Goal: Task Accomplishment & Management: Use online tool/utility

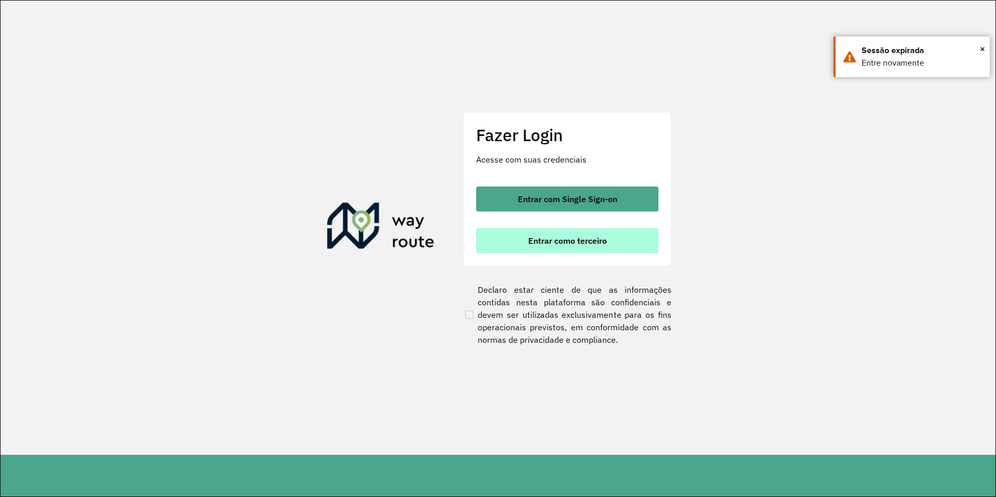
click at [582, 249] on button "Entrar como terceiro" at bounding box center [567, 240] width 182 height 25
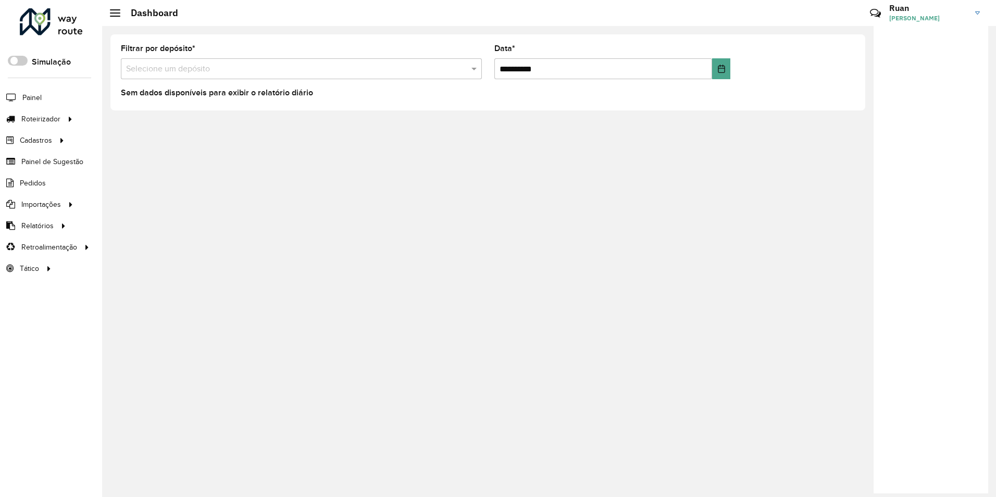
click at [276, 67] on input "text" at bounding box center [291, 69] width 330 height 12
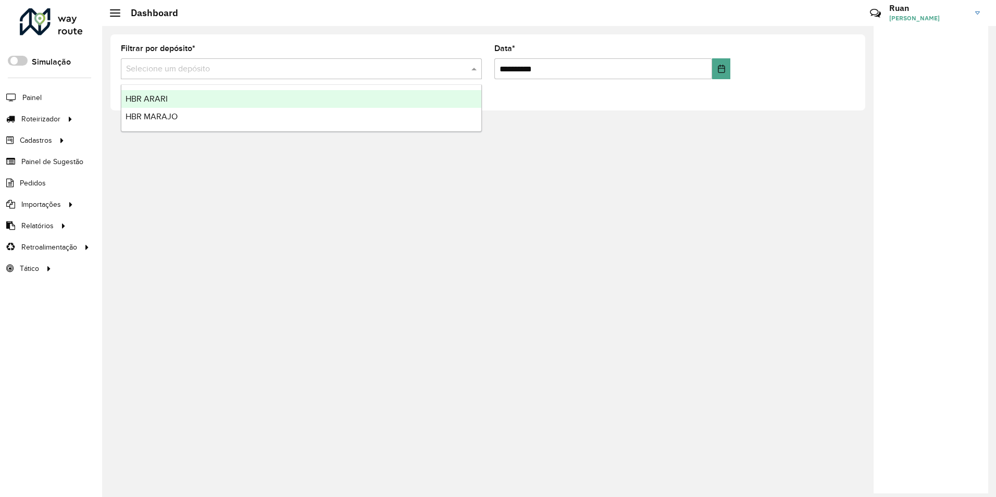
click at [281, 68] on input "text" at bounding box center [291, 69] width 330 height 12
click at [281, 69] on input "text" at bounding box center [291, 69] width 330 height 12
click at [317, 45] on div "Filtrar por depósito * Selecione um depósito" at bounding box center [301, 62] width 361 height 34
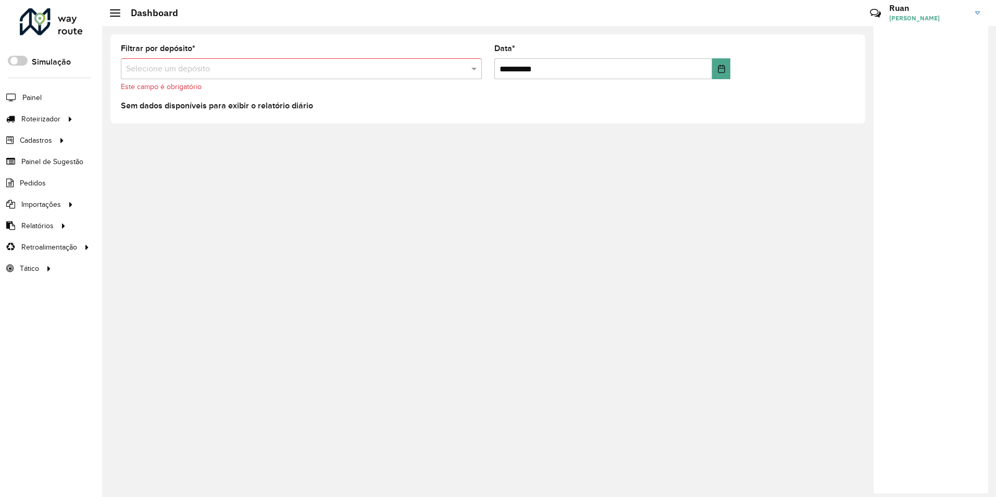
click at [312, 68] on input "text" at bounding box center [291, 69] width 330 height 12
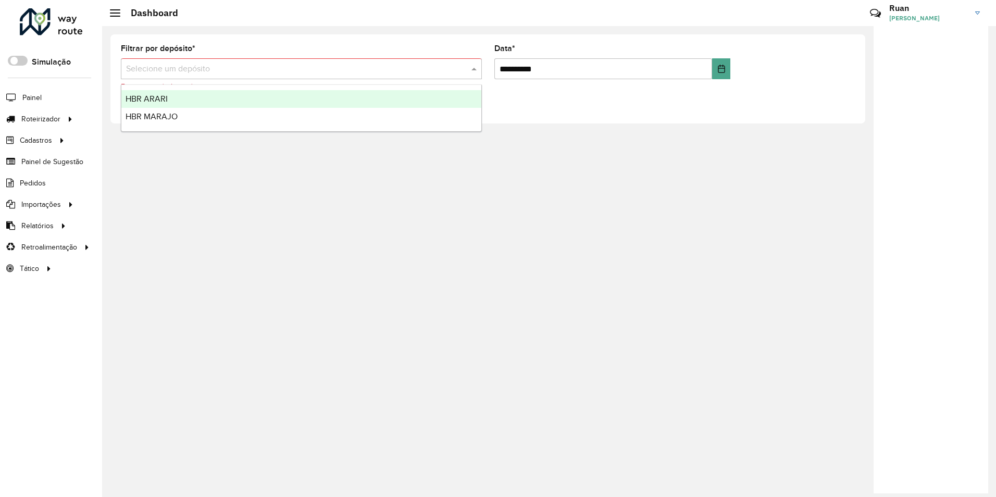
click at [303, 39] on div "**********" at bounding box center [487, 78] width 755 height 89
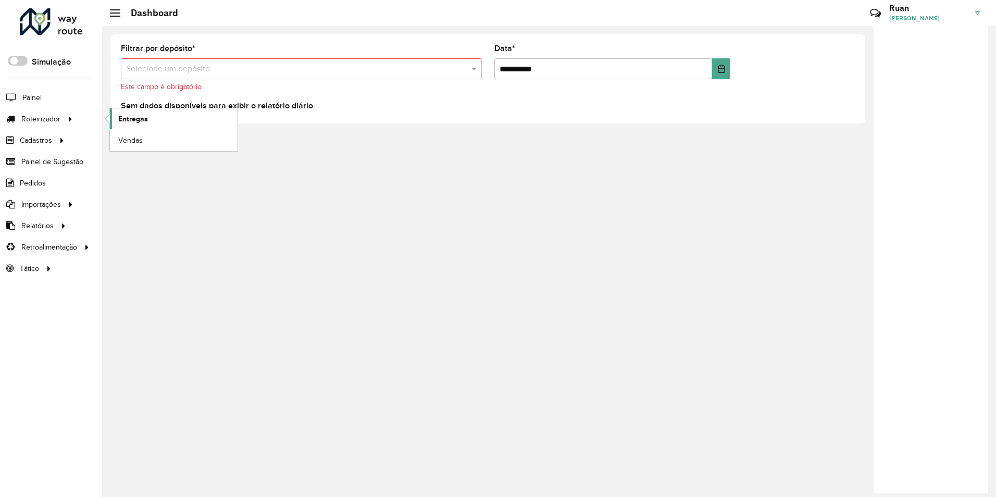
click at [128, 123] on span "Entregas" at bounding box center [133, 119] width 30 height 11
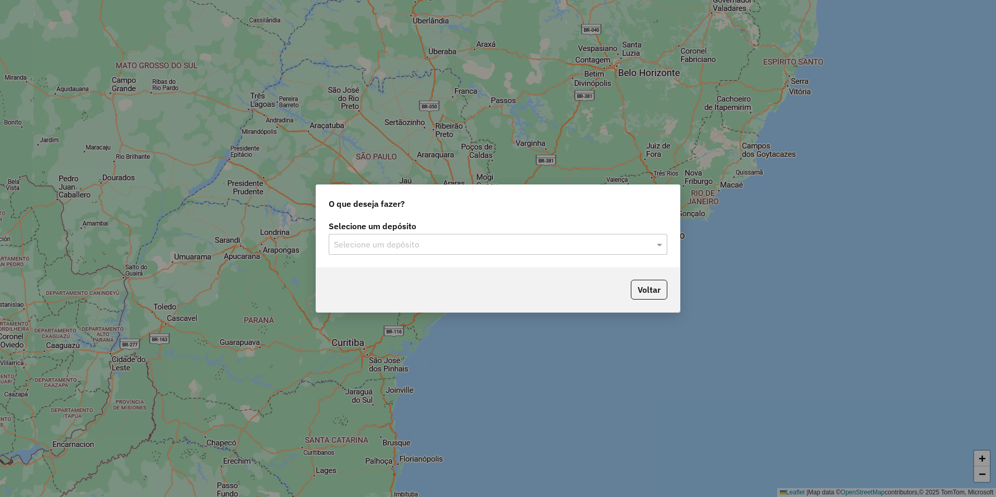
click at [521, 243] on input "text" at bounding box center [487, 245] width 307 height 12
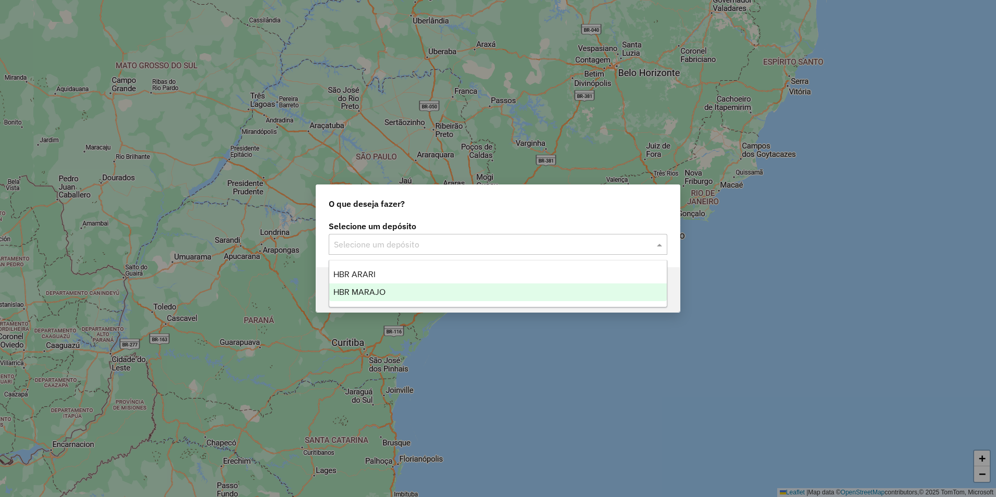
click at [344, 295] on span "HBR MARAJO" at bounding box center [359, 291] width 52 height 9
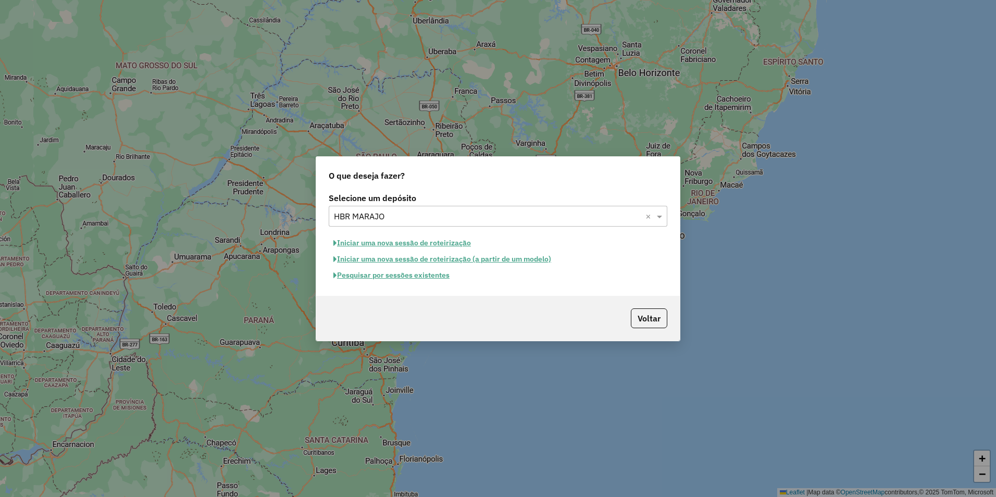
click at [415, 247] on button "Iniciar uma nova sessão de roteirização" at bounding box center [402, 243] width 147 height 16
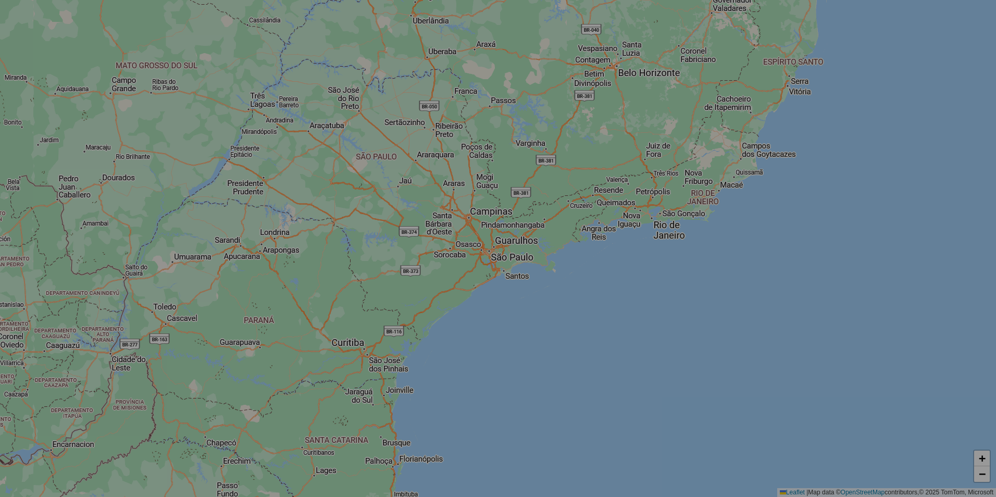
select select "*"
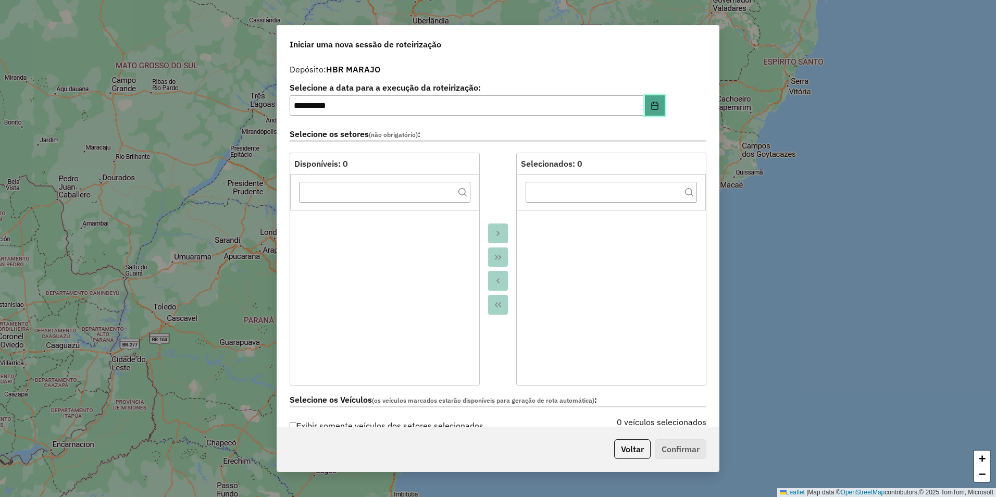
click at [652, 108] on icon "Choose Date" at bounding box center [654, 106] width 8 height 8
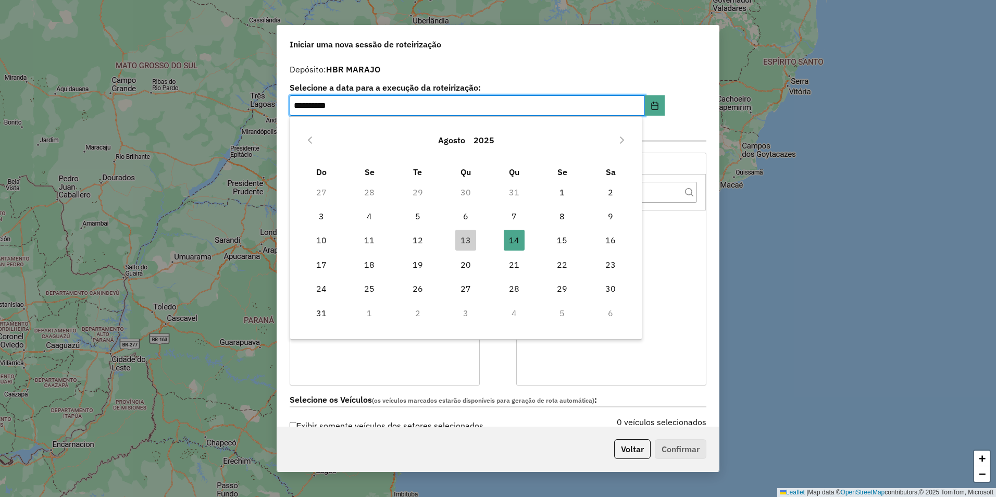
click at [482, 239] on td "13" at bounding box center [466, 240] width 48 height 24
click at [469, 235] on span "13" at bounding box center [465, 240] width 21 height 21
type input "**********"
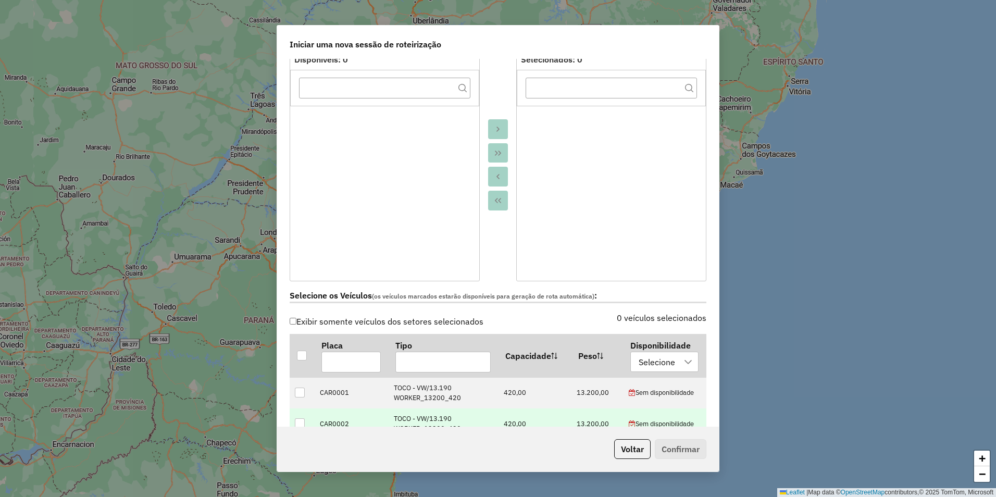
scroll to position [260, 0]
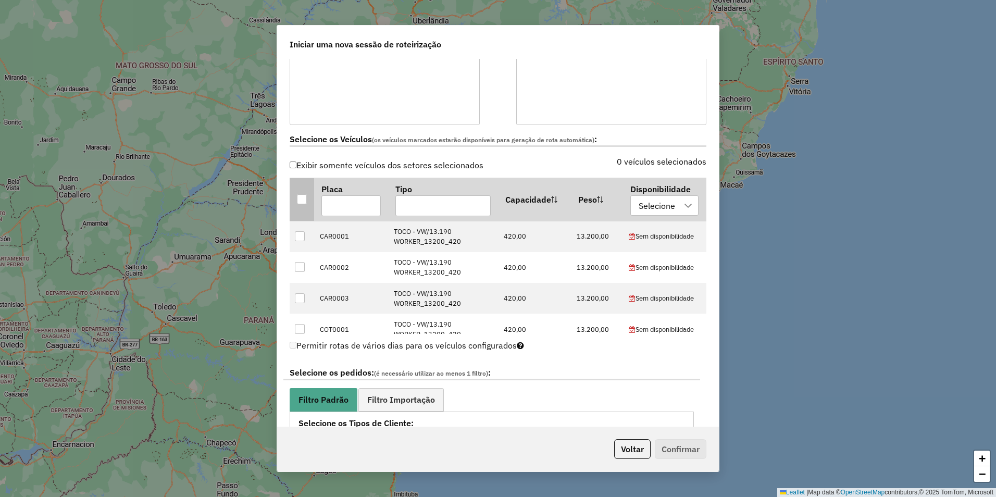
click at [299, 202] on div at bounding box center [302, 199] width 10 height 10
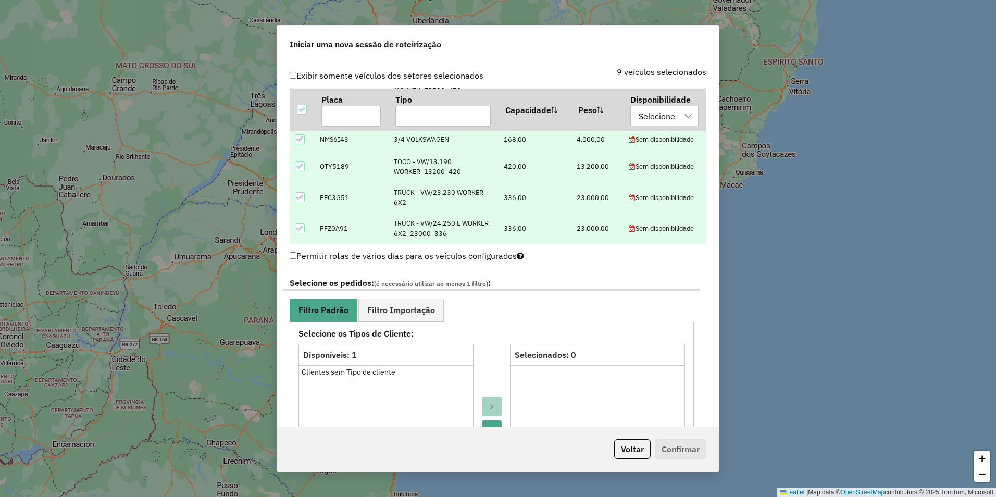
scroll to position [365, 0]
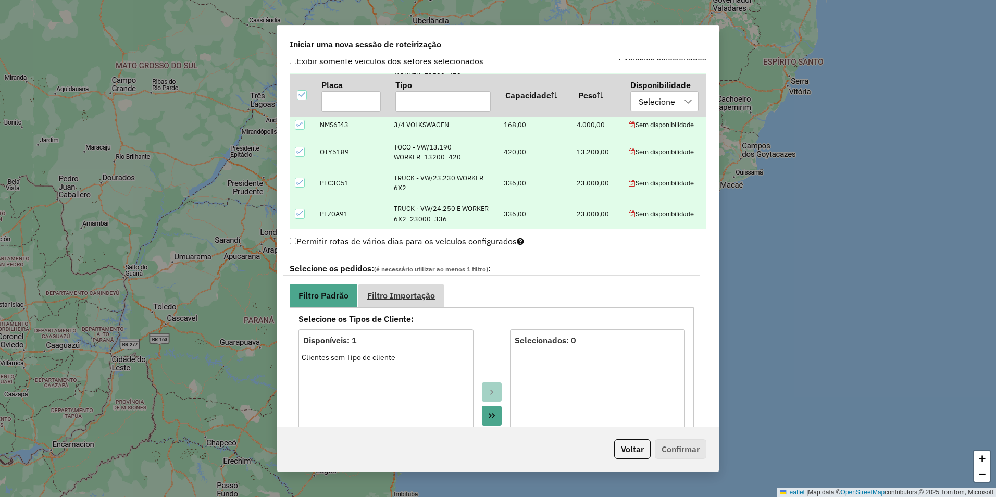
click at [406, 294] on span "Filtro Importação" at bounding box center [401, 295] width 68 height 8
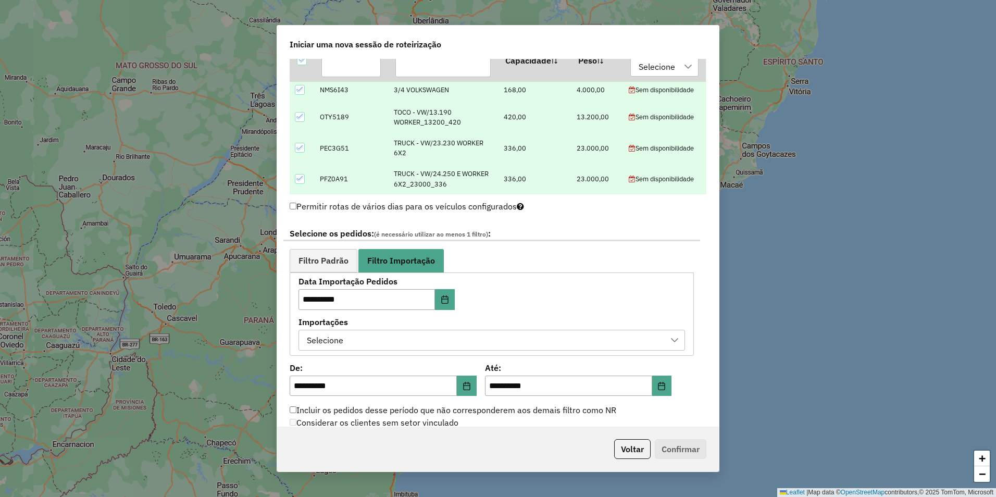
scroll to position [417, 0]
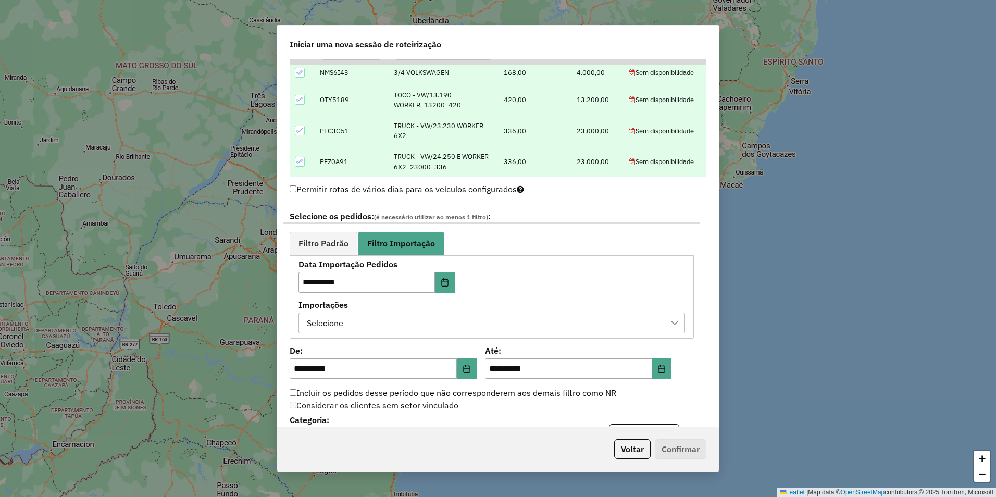
click at [482, 321] on div "Selecione" at bounding box center [483, 323] width 361 height 20
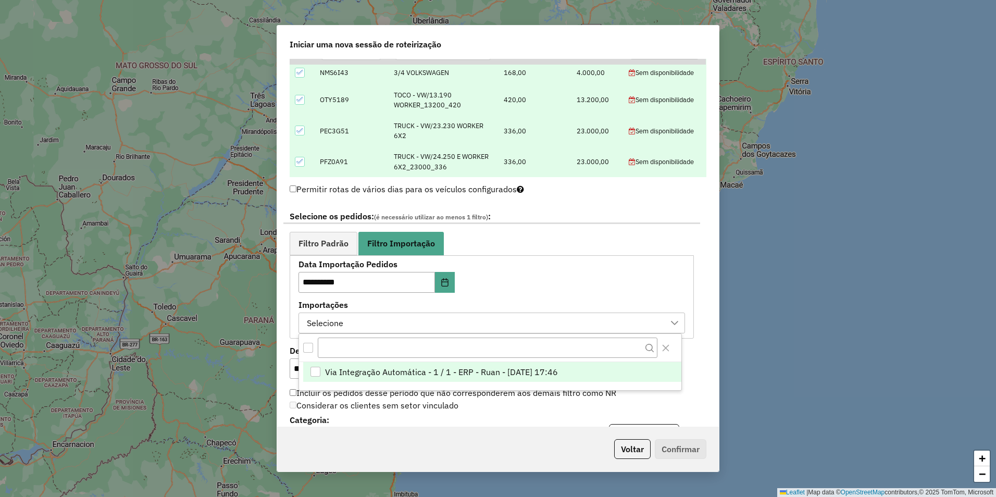
click at [481, 370] on span "Via Integração Automática - 1 / 1 - ERP - Ruan - 13/08/2025 17:46" at bounding box center [441, 372] width 233 height 12
click at [520, 299] on label "Importações" at bounding box center [491, 304] width 386 height 12
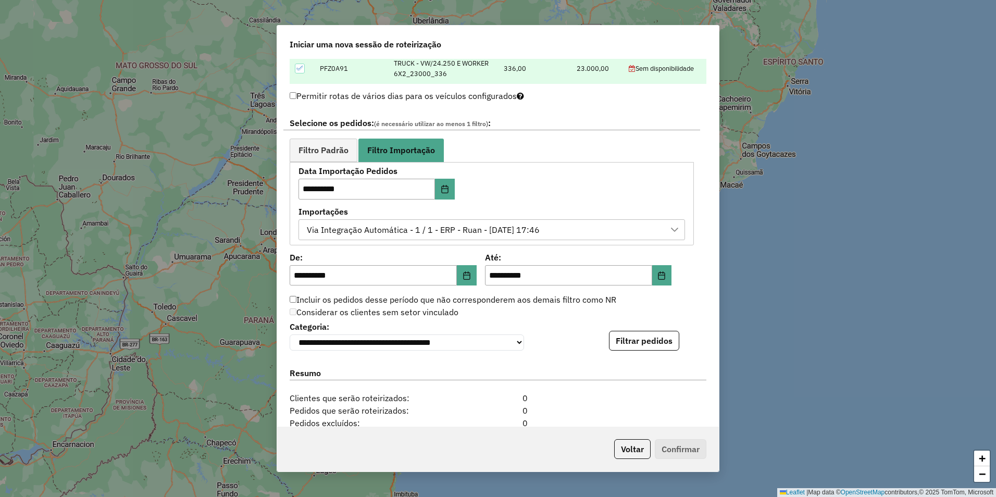
scroll to position [521, 0]
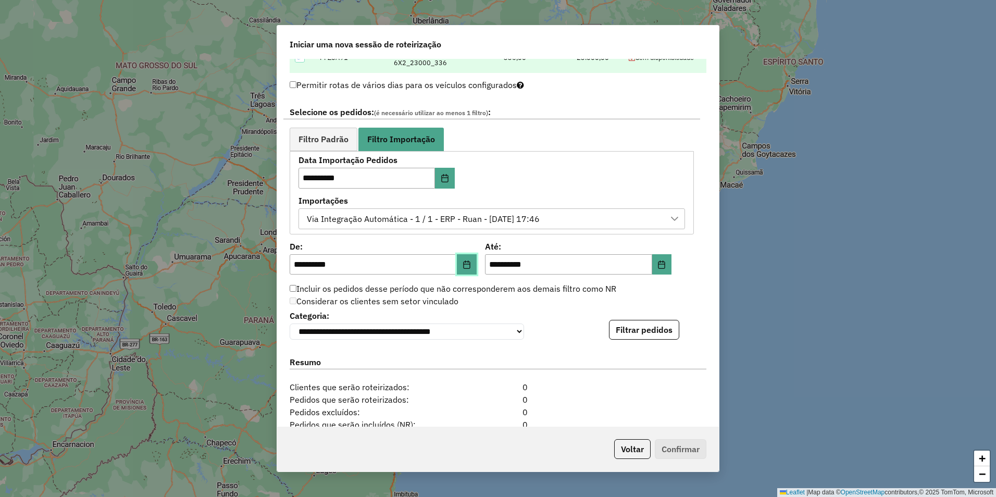
click at [467, 264] on icon "Choose Date" at bounding box center [466, 264] width 7 height 8
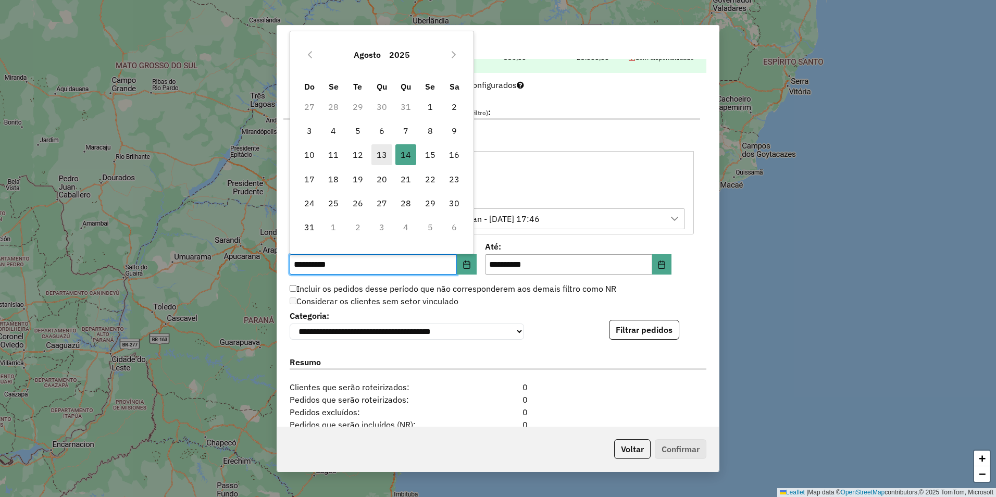
click at [386, 151] on span "13" at bounding box center [381, 154] width 21 height 21
type input "**********"
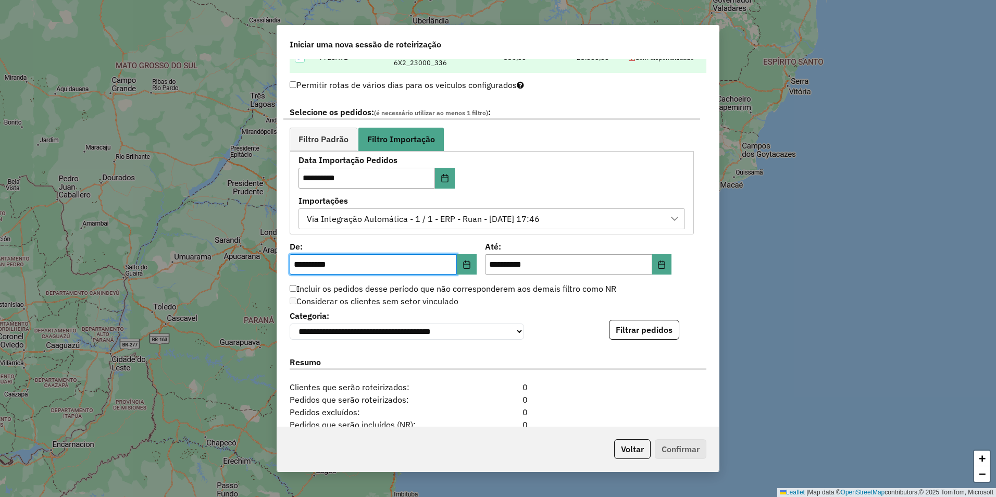
click at [581, 194] on label "Importações" at bounding box center [491, 200] width 386 height 12
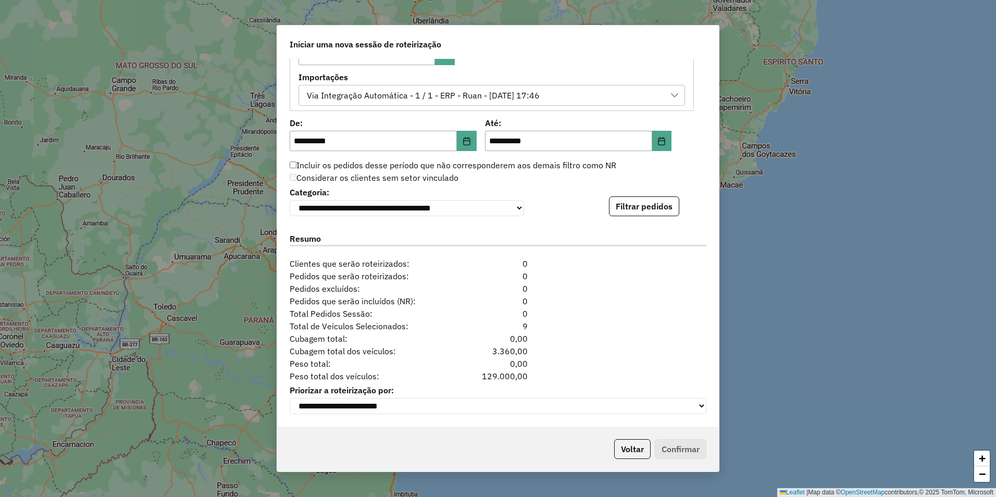
scroll to position [597, 0]
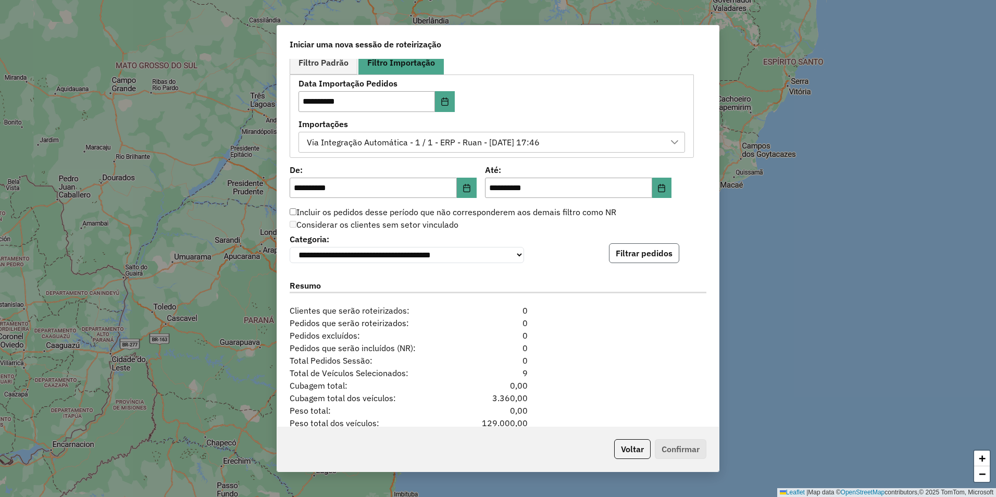
click at [622, 262] on button "Filtrar pedidos" at bounding box center [644, 253] width 70 height 20
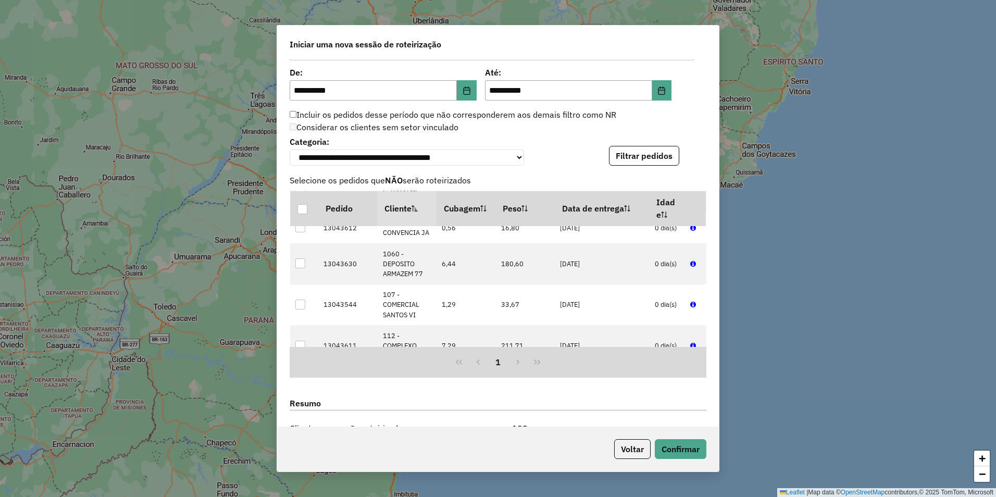
scroll to position [833, 0]
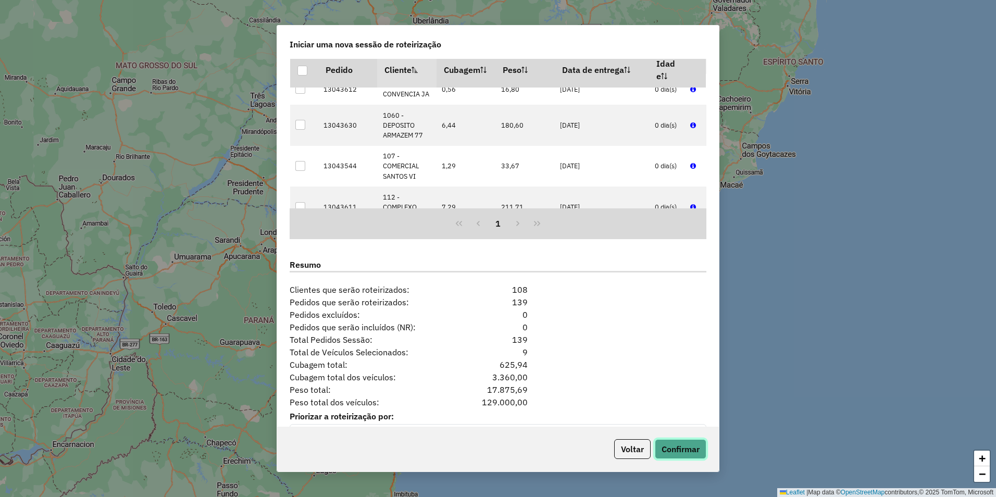
click at [687, 459] on button "Confirmar" at bounding box center [681, 449] width 52 height 20
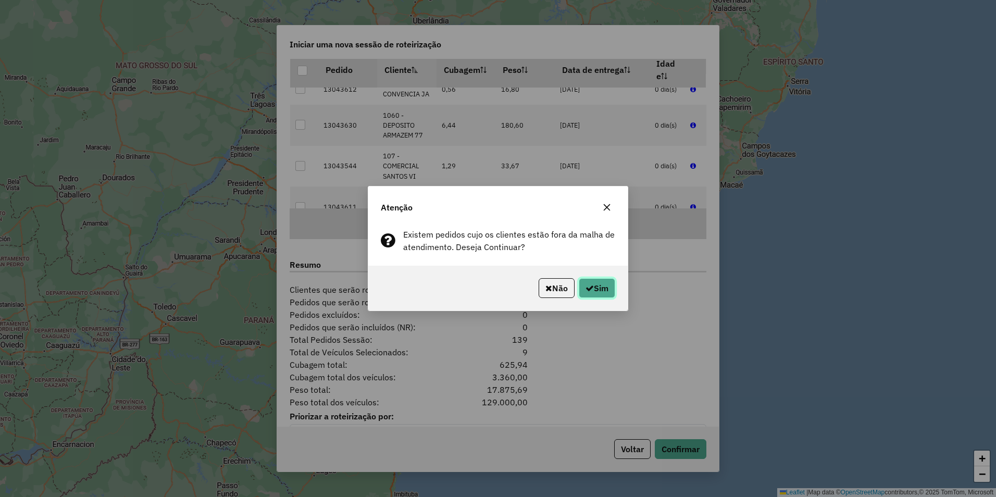
click at [593, 285] on button "Sim" at bounding box center [597, 288] width 36 height 20
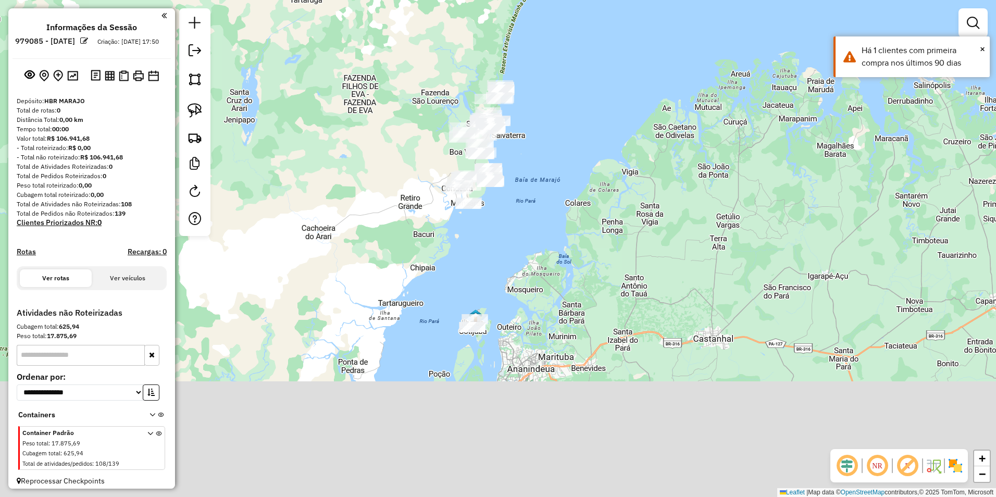
drag, startPoint x: 522, startPoint y: 432, endPoint x: 511, endPoint y: 301, distance: 131.7
click at [510, 304] on div "Janela de atendimento Grade de atendimento Capacidade Transportadoras Veículos …" at bounding box center [498, 248] width 996 height 497
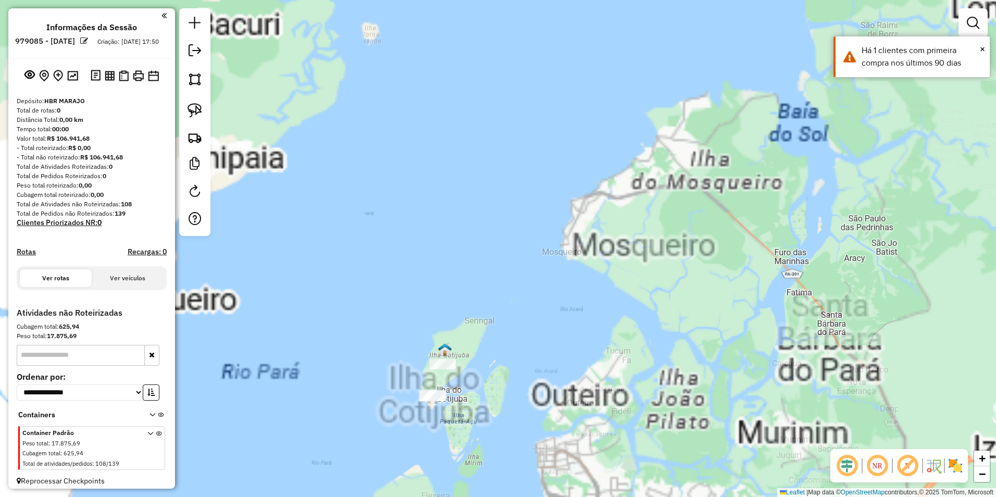
drag, startPoint x: 498, startPoint y: 244, endPoint x: 526, endPoint y: 289, distance: 51.9
click at [525, 288] on div "Janela de atendimento Grade de atendimento Capacidade Transportadoras Veículos …" at bounding box center [498, 248] width 996 height 497
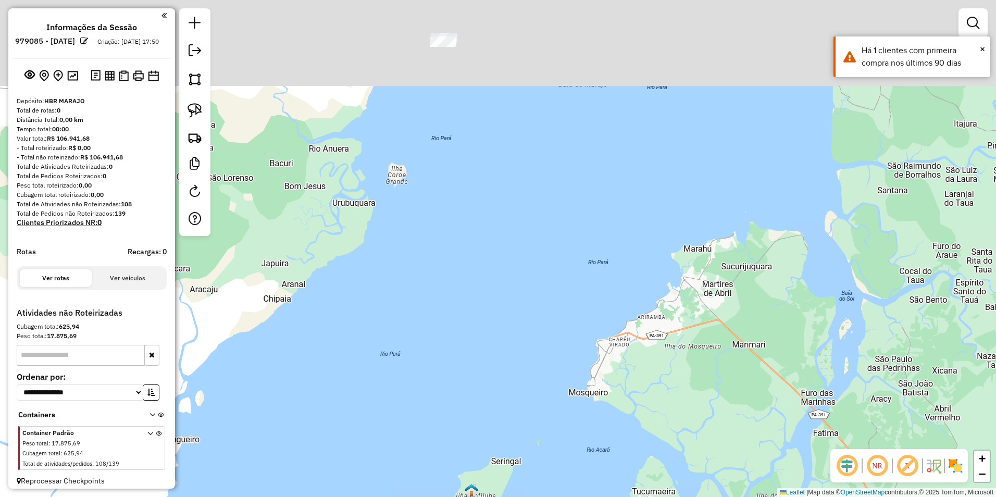
drag, startPoint x: 532, startPoint y: 240, endPoint x: 532, endPoint y: 418, distance: 177.6
click at [532, 421] on div "Janela de atendimento Grade de atendimento Capacidade Transportadoras Veículos …" at bounding box center [498, 248] width 996 height 497
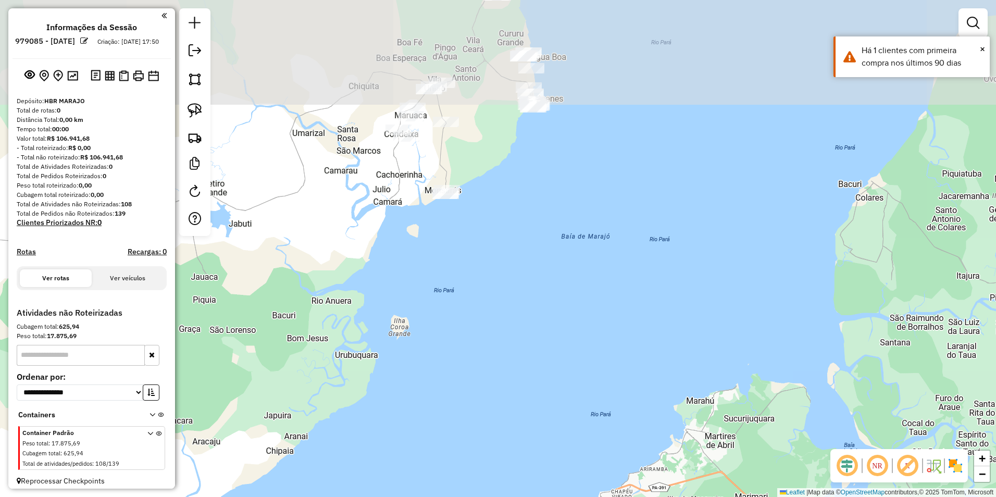
drag, startPoint x: 530, startPoint y: 182, endPoint x: 543, endPoint y: 292, distance: 111.2
click at [524, 314] on div "Janela de atendimento Grade de atendimento Capacidade Transportadoras Veículos …" at bounding box center [498, 248] width 996 height 497
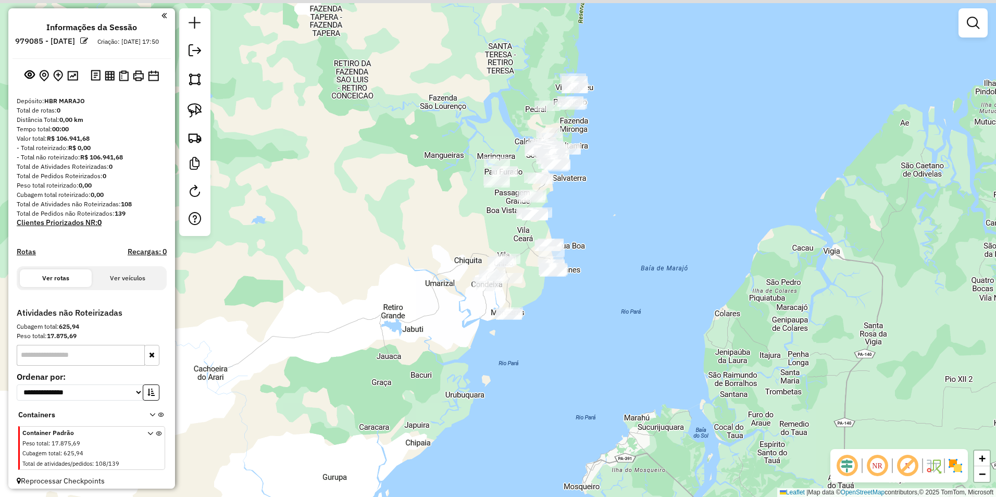
drag, startPoint x: 630, startPoint y: 183, endPoint x: 629, endPoint y: 266, distance: 82.3
click at [629, 266] on div "Janela de atendimento Grade de atendimento Capacidade Transportadoras Veículos …" at bounding box center [498, 248] width 996 height 497
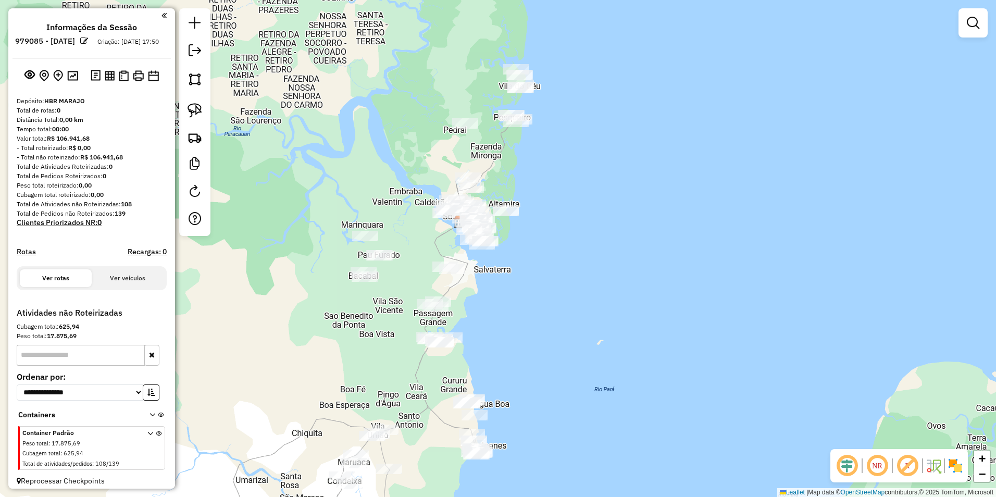
drag, startPoint x: 559, startPoint y: 101, endPoint x: 549, endPoint y: 199, distance: 98.9
click at [547, 209] on div "Janela de atendimento Grade de atendimento Capacidade Transportadoras Veículos …" at bounding box center [498, 248] width 996 height 497
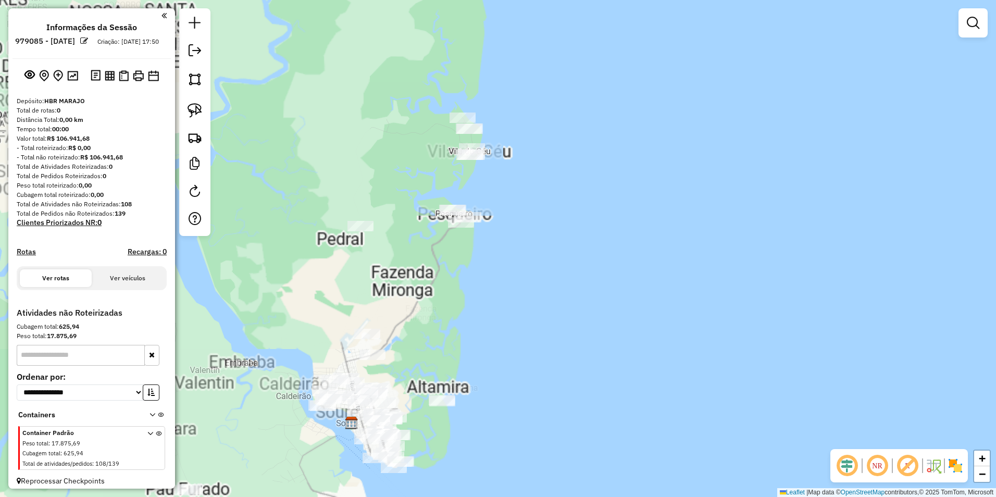
drag, startPoint x: 552, startPoint y: 186, endPoint x: 565, endPoint y: 123, distance: 64.3
click at [558, 162] on div "Janela de atendimento Grade de atendimento Capacidade Transportadoras Veículos …" at bounding box center [498, 248] width 996 height 497
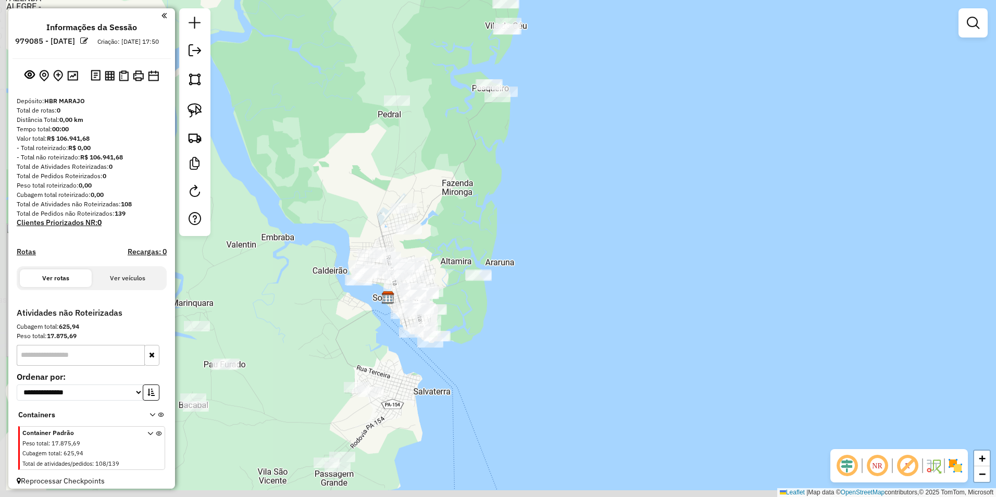
drag, startPoint x: 549, startPoint y: 286, endPoint x: 584, endPoint y: 154, distance: 137.4
click at [584, 154] on div "Janela de atendimento Grade de atendimento Capacidade Transportadoras Veículos …" at bounding box center [498, 248] width 996 height 497
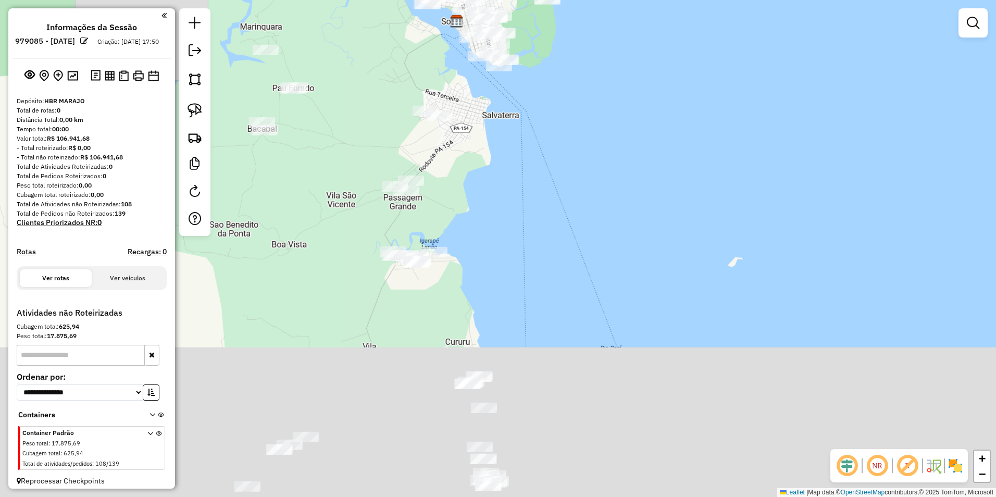
click at [604, 135] on div "Janela de atendimento Grade de atendimento Capacidade Transportadoras Veículos …" at bounding box center [498, 248] width 996 height 497
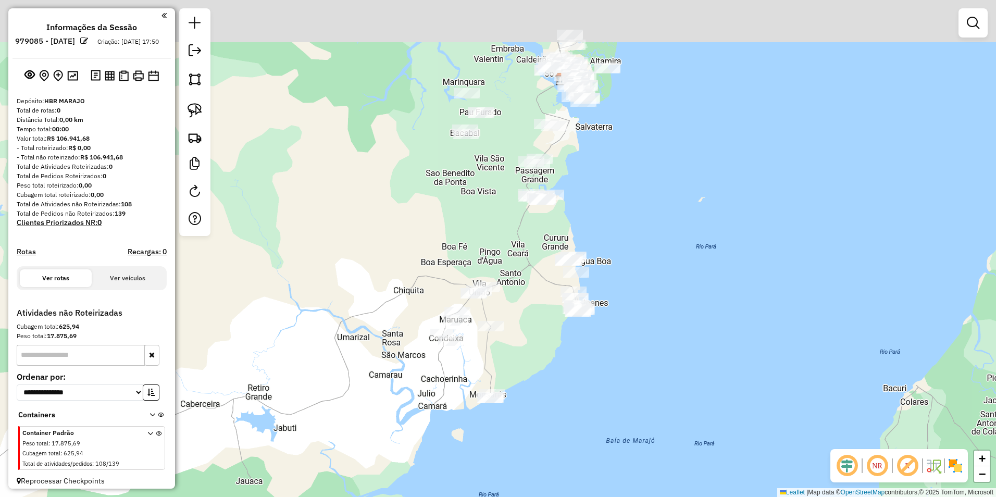
drag, startPoint x: 632, startPoint y: 143, endPoint x: 645, endPoint y: 229, distance: 86.9
click at [645, 229] on div "Janela de atendimento Grade de atendimento Capacidade Transportadoras Veículos …" at bounding box center [498, 248] width 996 height 497
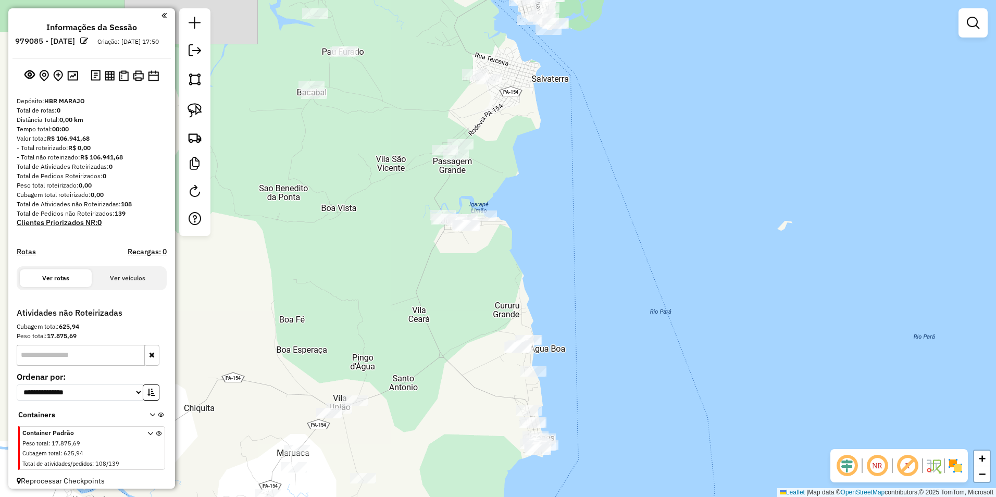
drag, startPoint x: 601, startPoint y: 219, endPoint x: 661, endPoint y: 271, distance: 79.8
click at [661, 271] on div "Janela de atendimento Grade de atendimento Capacidade Transportadoras Veículos …" at bounding box center [498, 248] width 996 height 497
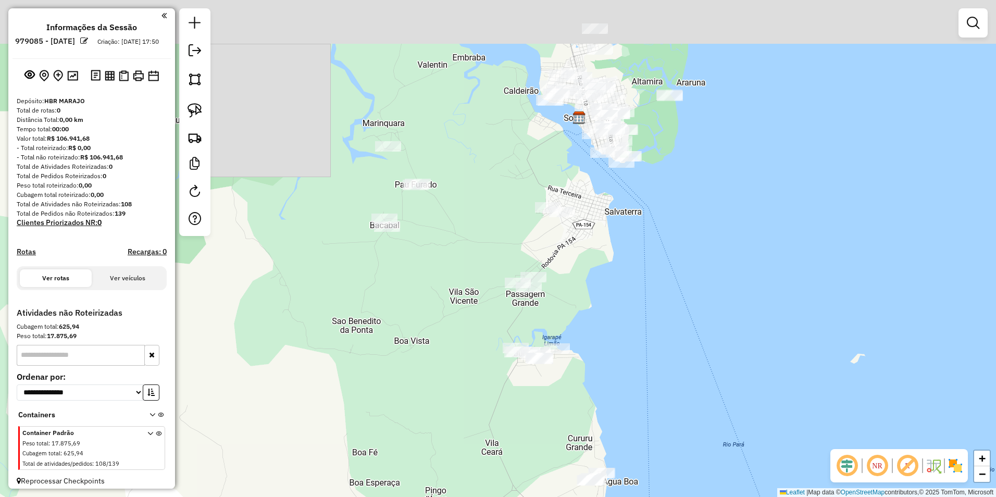
drag, startPoint x: 641, startPoint y: 183, endPoint x: 663, endPoint y: 270, distance: 90.2
click at [663, 270] on div "Janela de atendimento Grade de atendimento Capacidade Transportadoras Veículos …" at bounding box center [498, 248] width 996 height 497
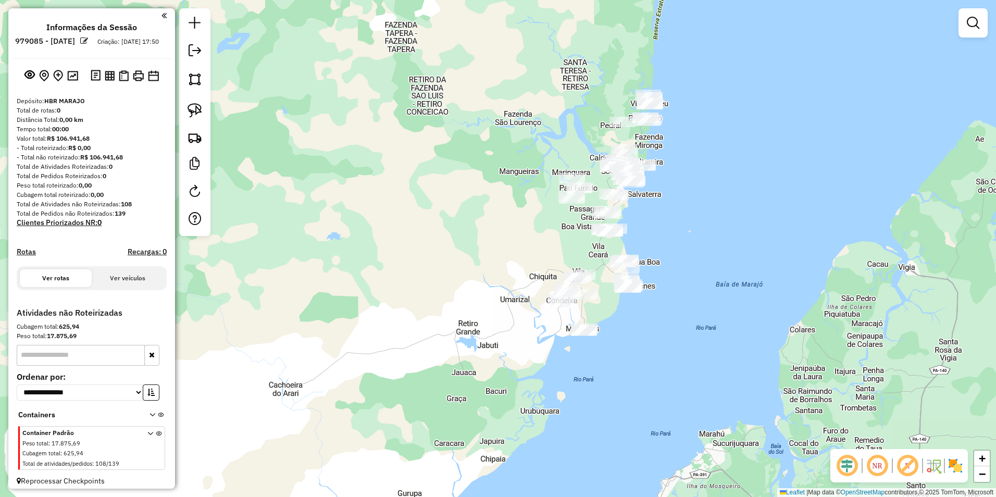
drag, startPoint x: 663, startPoint y: 252, endPoint x: 657, endPoint y: 232, distance: 21.1
click at [658, 234] on div "Janela de atendimento Grade de atendimento Capacidade Transportadoras Veículos …" at bounding box center [498, 248] width 996 height 497
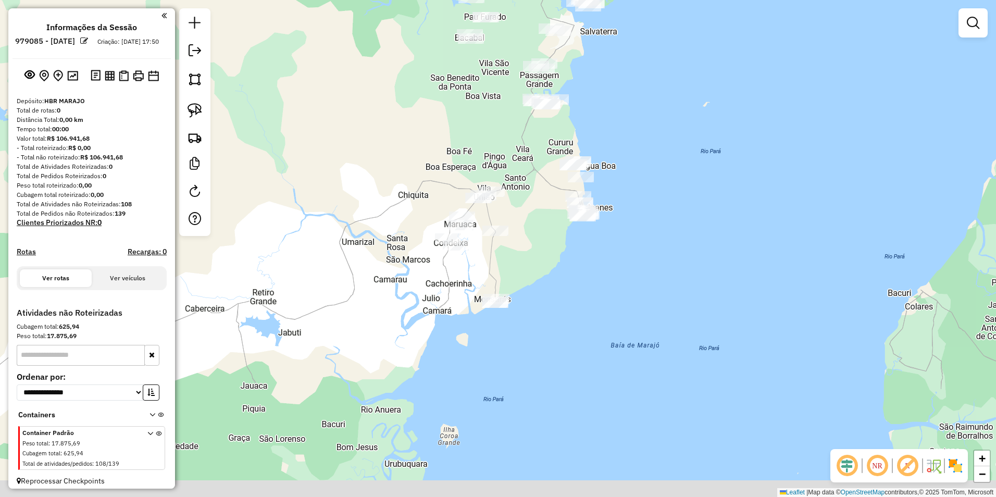
drag, startPoint x: 648, startPoint y: 247, endPoint x: 653, endPoint y: 201, distance: 46.6
click at [653, 201] on div "Janela de atendimento Grade de atendimento Capacidade Transportadoras Veículos …" at bounding box center [498, 248] width 996 height 497
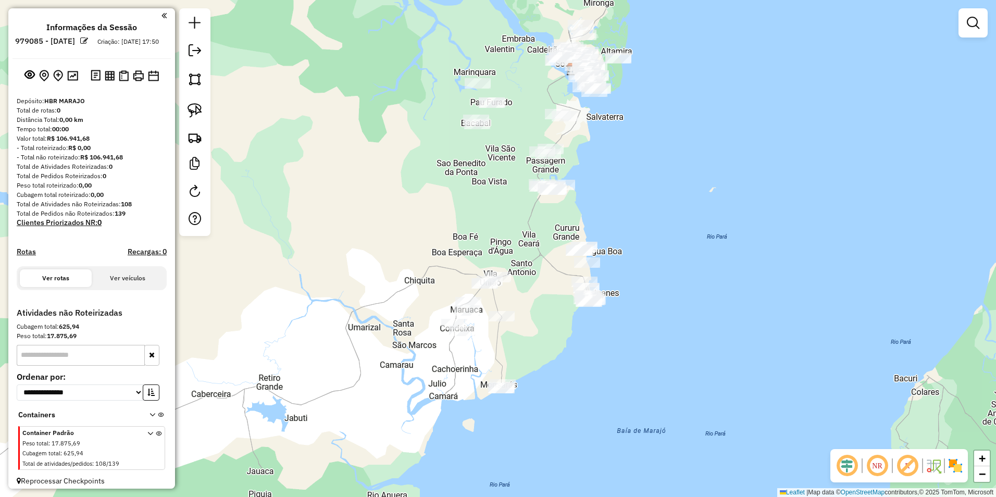
drag, startPoint x: 644, startPoint y: 151, endPoint x: 650, endPoint y: 236, distance: 85.6
click at [650, 236] on div "Janela de atendimento Grade de atendimento Capacidade Transportadoras Veículos …" at bounding box center [498, 248] width 996 height 497
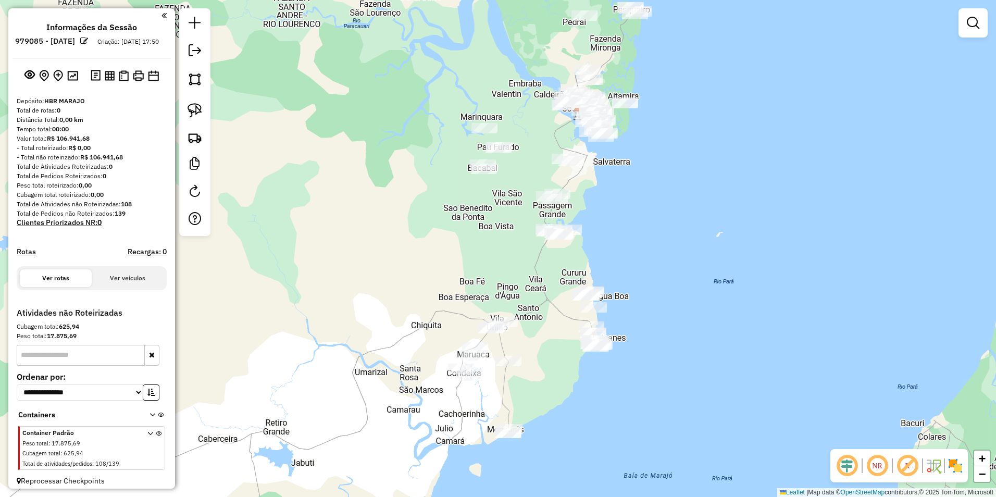
drag, startPoint x: 618, startPoint y: 236, endPoint x: 624, endPoint y: 281, distance: 45.3
click at [624, 281] on div "Janela de atendimento Grade de atendimento Capacidade Transportadoras Veículos …" at bounding box center [498, 248] width 996 height 497
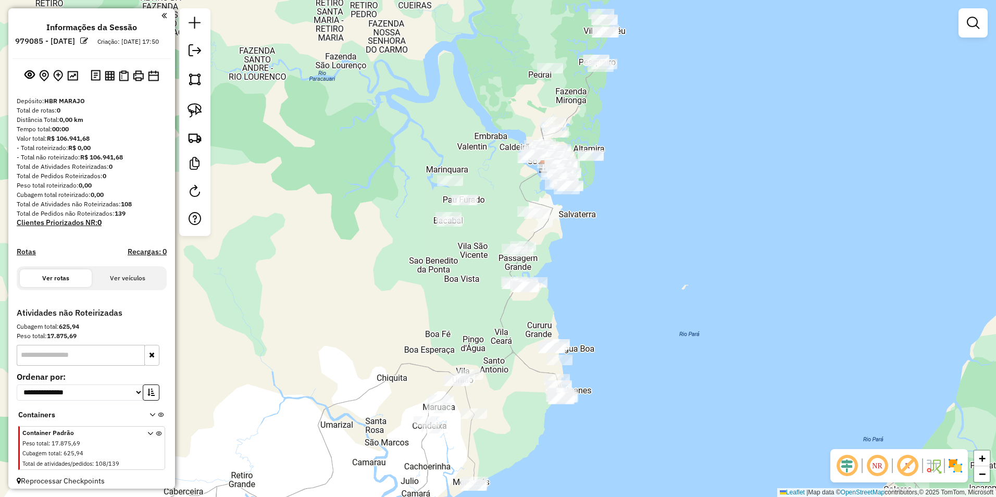
drag, startPoint x: 633, startPoint y: 261, endPoint x: 603, endPoint y: 308, distance: 55.6
click at [603, 308] on div "Janela de atendimento Grade de atendimento Capacidade Transportadoras Veículos …" at bounding box center [498, 248] width 996 height 497
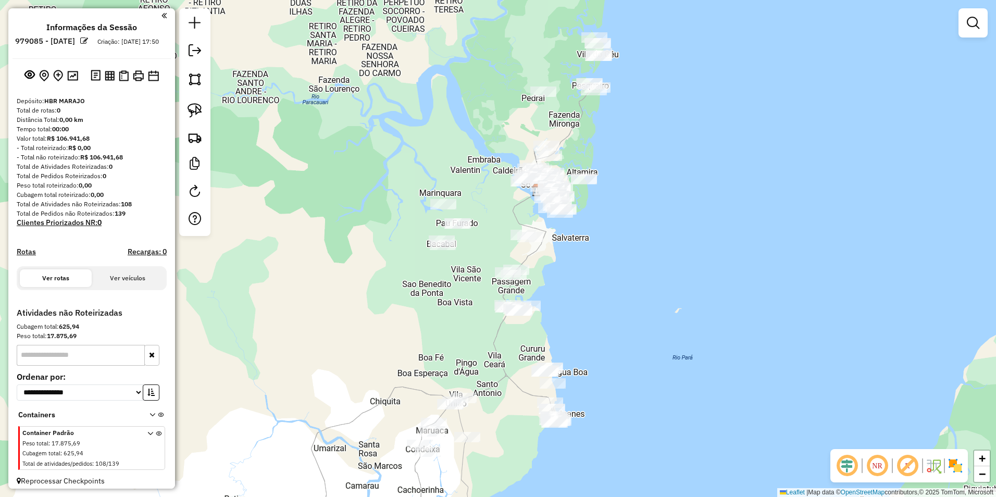
drag, startPoint x: 584, startPoint y: 208, endPoint x: 591, endPoint y: 289, distance: 81.0
click at [591, 289] on div "Janela de atendimento Grade de atendimento Capacidade Transportadoras Veículos …" at bounding box center [498, 248] width 996 height 497
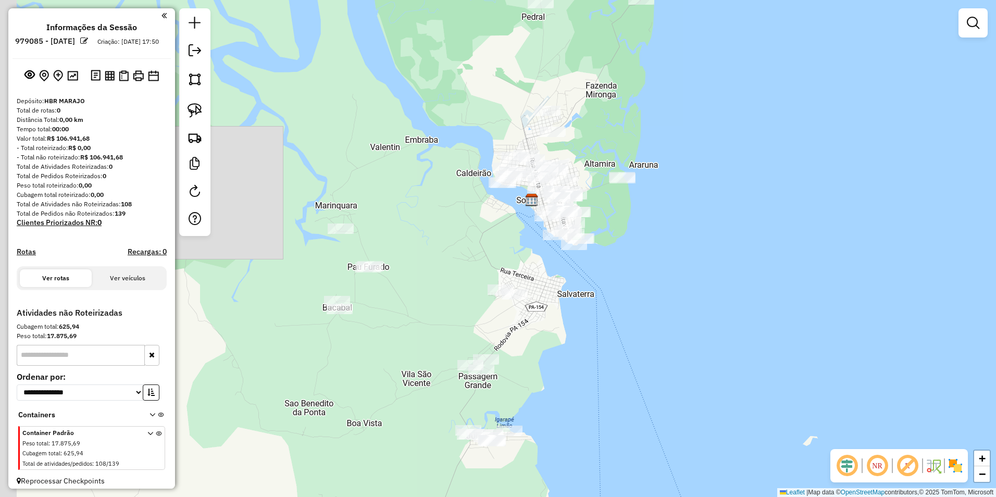
drag, startPoint x: 358, startPoint y: 293, endPoint x: 419, endPoint y: 178, distance: 130.5
click at [416, 188] on div "Janela de atendimento Grade de atendimento Capacidade Transportadoras Veículos …" at bounding box center [498, 248] width 996 height 497
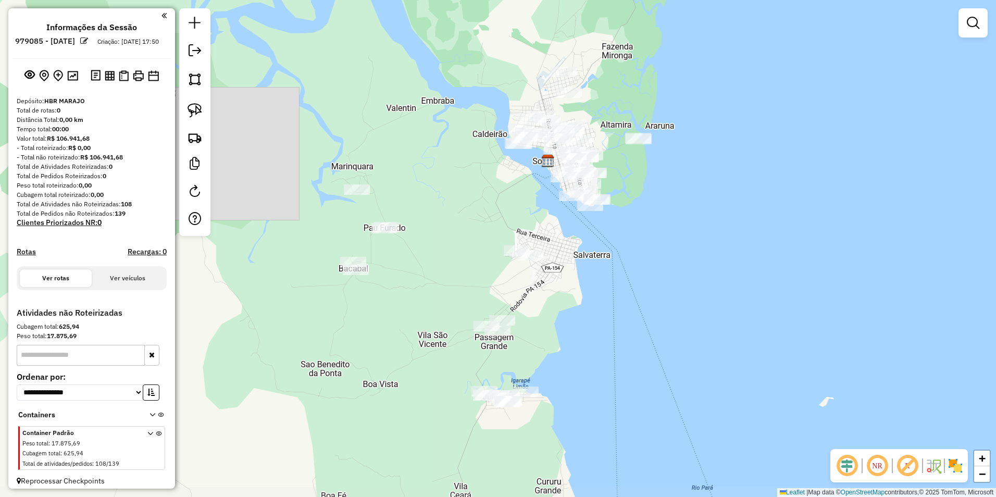
drag, startPoint x: 435, startPoint y: 248, endPoint x: 496, endPoint y: 122, distance: 140.7
click at [496, 122] on div "Janela de atendimento Grade de atendimento Capacidade Transportadoras Veículos …" at bounding box center [498, 248] width 996 height 497
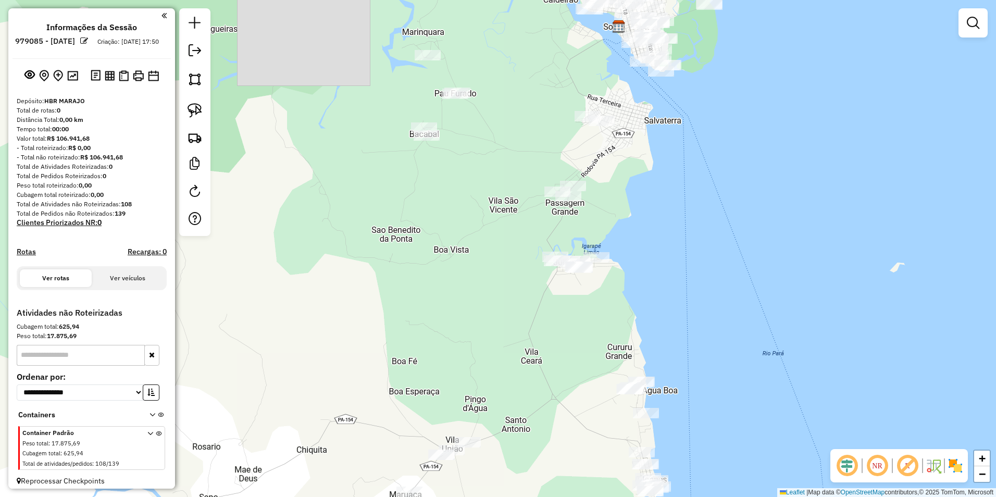
drag, startPoint x: 487, startPoint y: 264, endPoint x: 481, endPoint y: 169, distance: 94.5
click at [481, 169] on div "Janela de atendimento Grade de atendimento Capacidade Transportadoras Veículos …" at bounding box center [498, 248] width 996 height 497
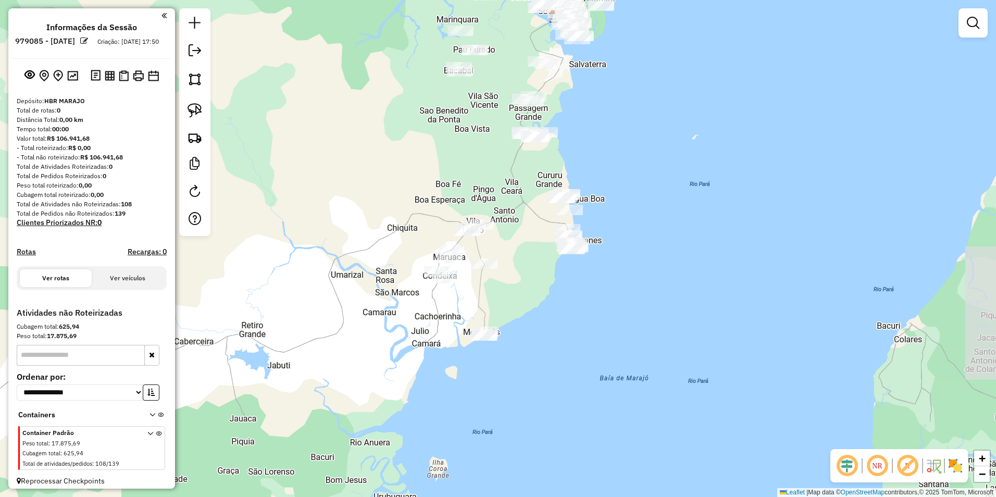
drag, startPoint x: 518, startPoint y: 198, endPoint x: 519, endPoint y: 180, distance: 18.3
click at [519, 180] on div "Janela de atendimento Grade de atendimento Capacidade Transportadoras Veículos …" at bounding box center [498, 248] width 996 height 497
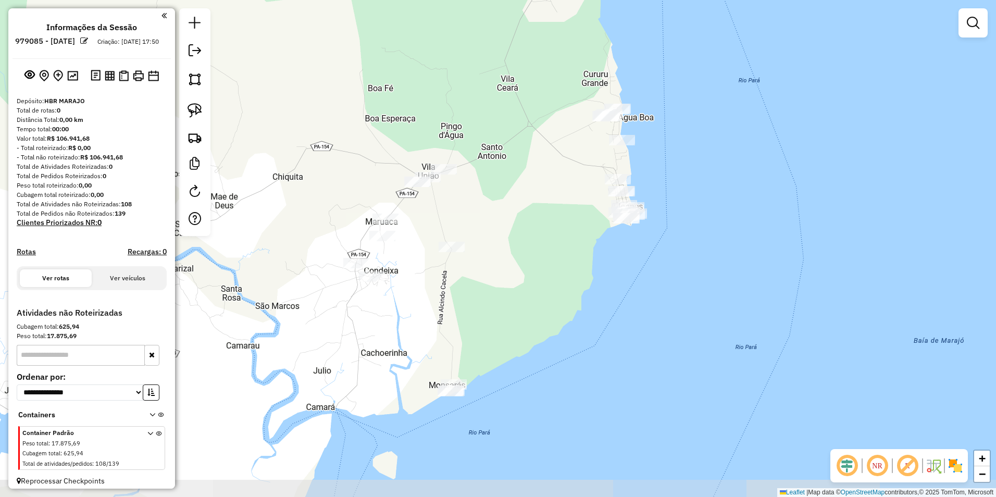
drag, startPoint x: 520, startPoint y: 193, endPoint x: 520, endPoint y: 157, distance: 35.9
click at [520, 157] on div "Janela de atendimento Grade de atendimento Capacidade Transportadoras Veículos …" at bounding box center [498, 248] width 996 height 497
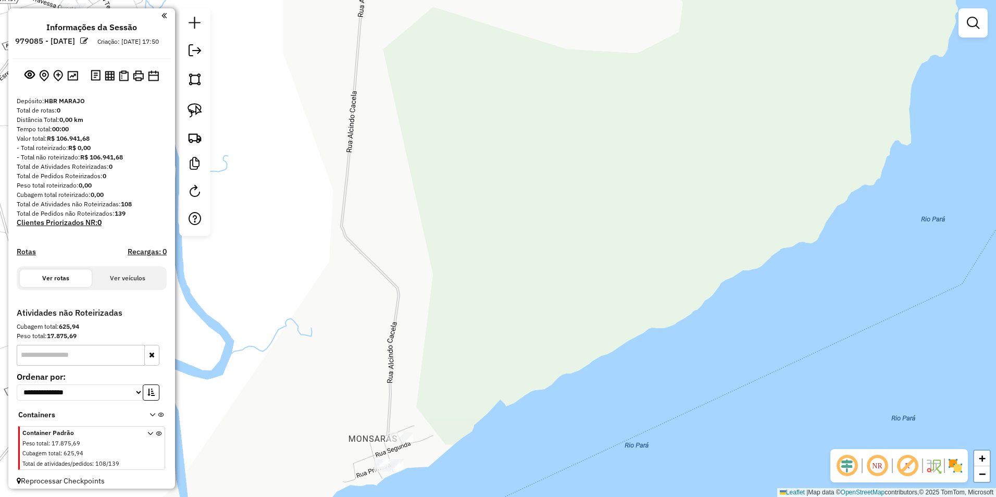
drag, startPoint x: 388, startPoint y: 317, endPoint x: 414, endPoint y: 281, distance: 44.0
click at [408, 291] on div "Janela de atendimento Grade de atendimento Capacidade Transportadoras Veículos …" at bounding box center [498, 248] width 996 height 497
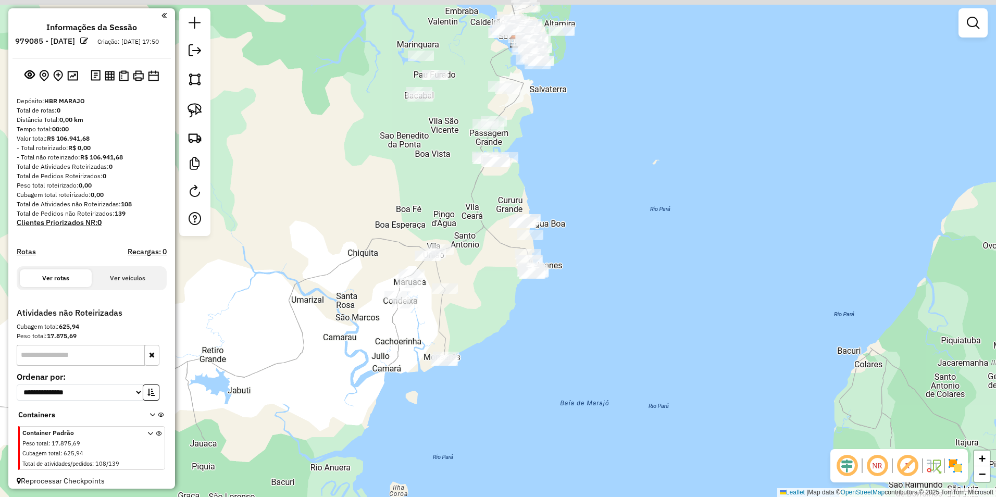
drag, startPoint x: 491, startPoint y: 262, endPoint x: 512, endPoint y: 369, distance: 108.9
click at [512, 365] on div "Janela de atendimento Grade de atendimento Capacidade Transportadoras Veículos …" at bounding box center [498, 248] width 996 height 497
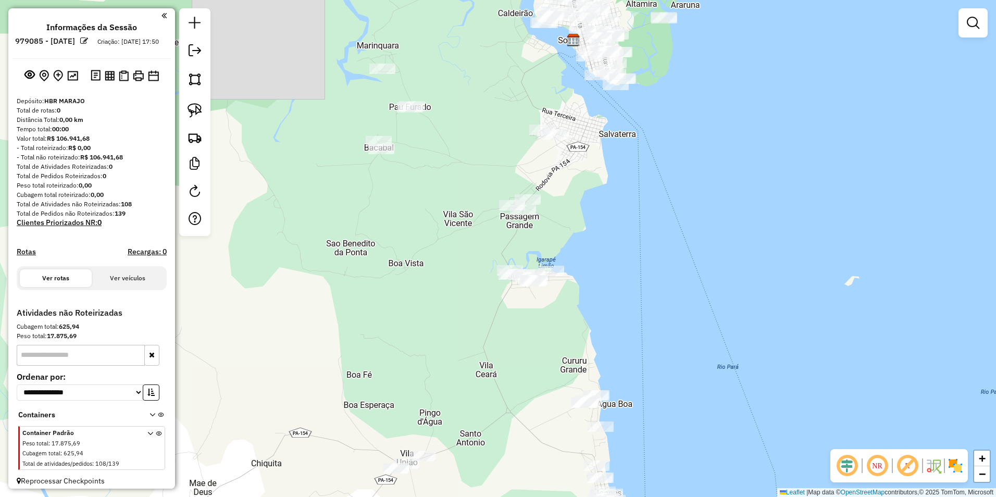
drag, startPoint x: 585, startPoint y: 233, endPoint x: 603, endPoint y: 229, distance: 18.3
click at [603, 229] on div "Janela de atendimento Grade de atendimento Capacidade Transportadoras Veículos …" at bounding box center [498, 248] width 996 height 497
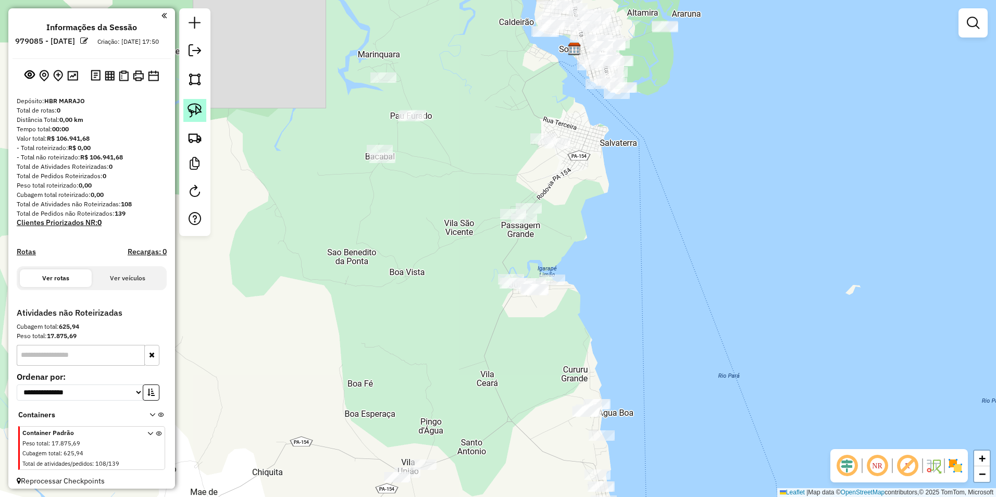
click at [197, 110] on img at bounding box center [194, 110] width 15 height 15
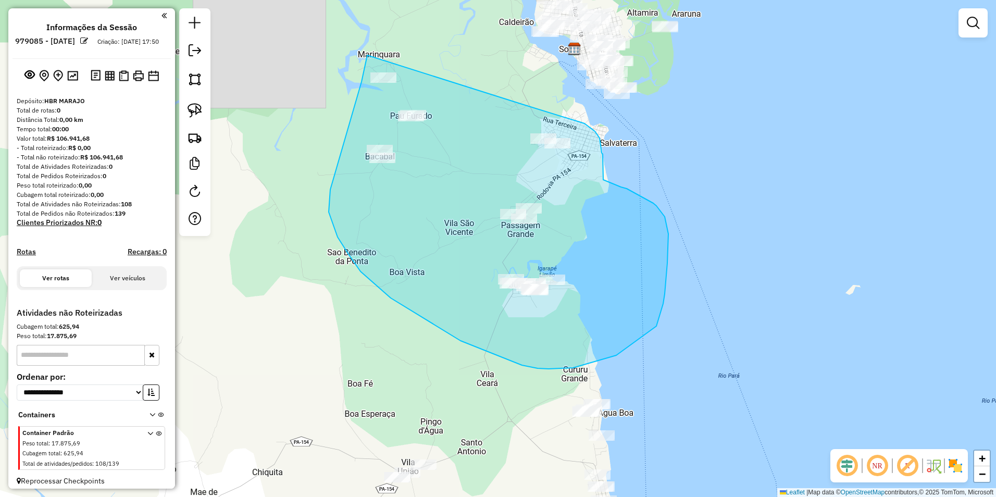
drag, startPoint x: 367, startPoint y: 55, endPoint x: 513, endPoint y: 101, distance: 152.9
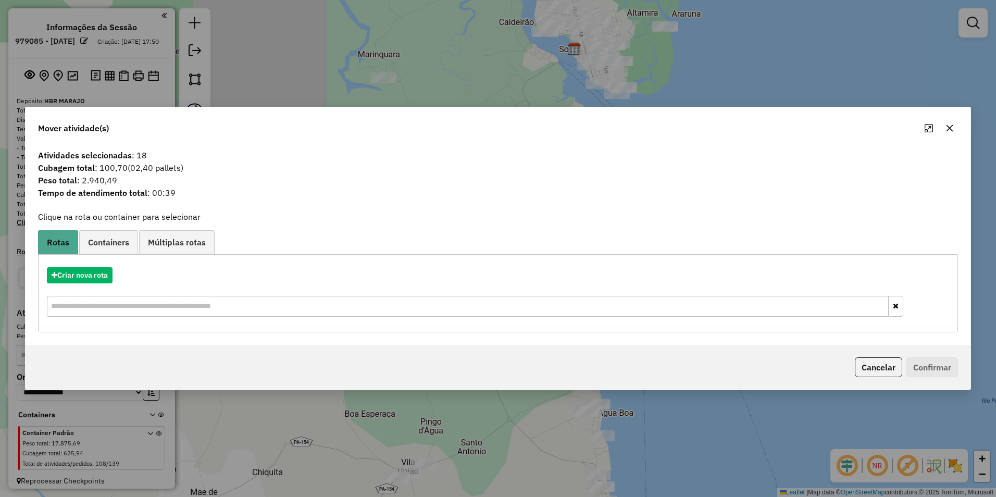
click at [957, 129] on button "button" at bounding box center [949, 128] width 17 height 17
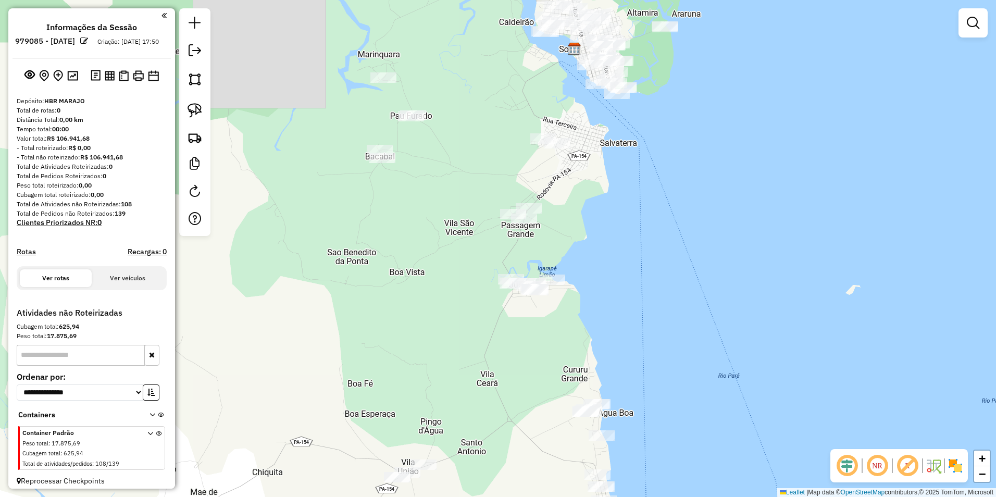
drag, startPoint x: 759, startPoint y: 286, endPoint x: 740, endPoint y: 184, distance: 104.5
click at [740, 195] on div "Janela de atendimento Grade de atendimento Capacidade Transportadoras Veículos …" at bounding box center [498, 248] width 996 height 497
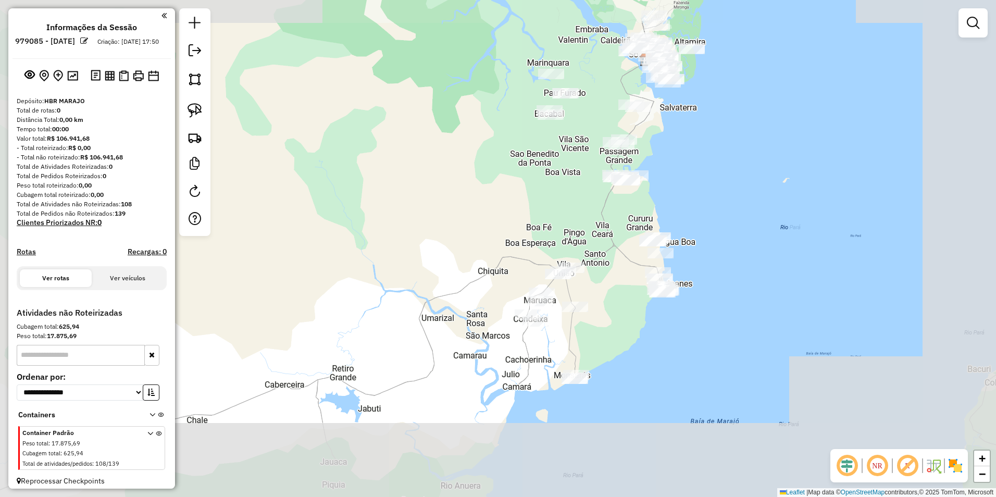
drag, startPoint x: 731, startPoint y: 206, endPoint x: 724, endPoint y: 169, distance: 37.1
click at [724, 169] on div "Janela de atendimento Grade de atendimento Capacidade Transportadoras Veículos …" at bounding box center [498, 248] width 996 height 497
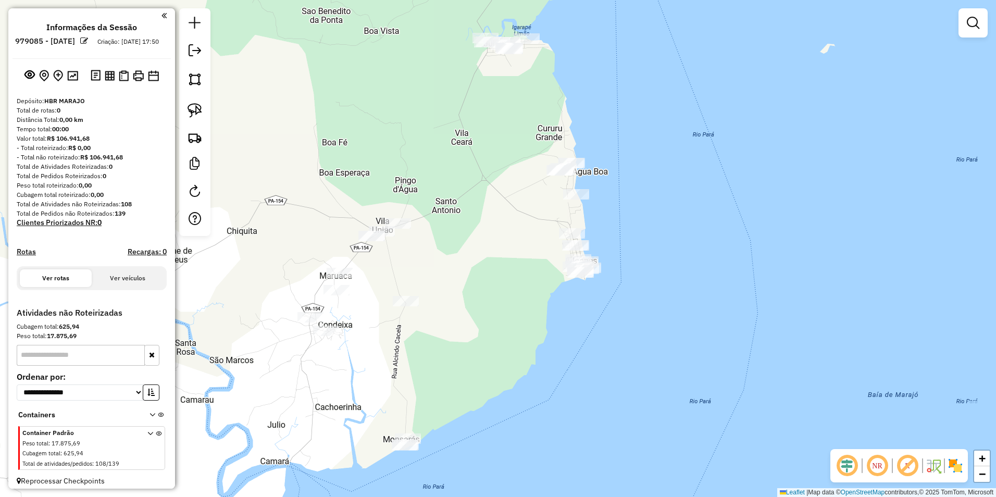
drag, startPoint x: 709, startPoint y: 243, endPoint x: 734, endPoint y: 182, distance: 65.2
click at [734, 182] on div "Janela de atendimento Grade de atendimento Capacidade Transportadoras Veículos …" at bounding box center [498, 248] width 996 height 497
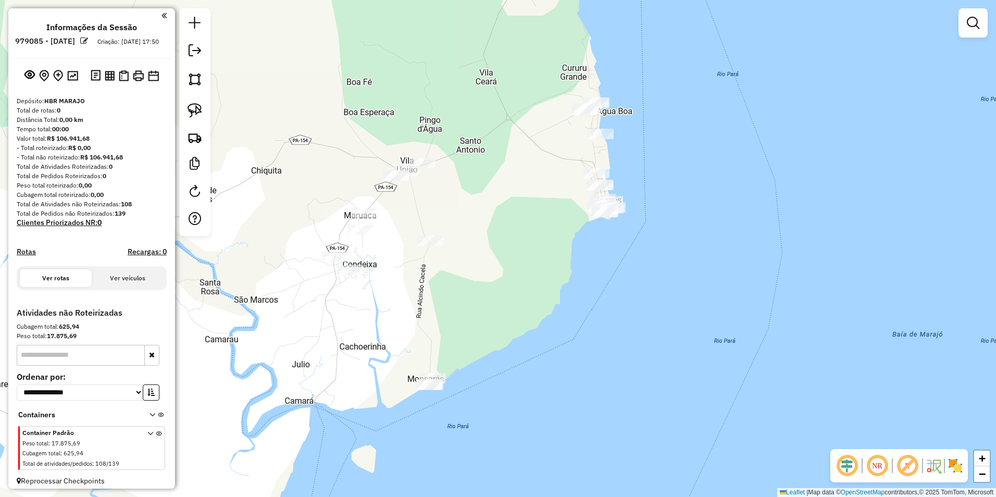
drag, startPoint x: 196, startPoint y: 108, endPoint x: 301, endPoint y: 94, distance: 105.0
click at [197, 108] on img at bounding box center [194, 110] width 15 height 15
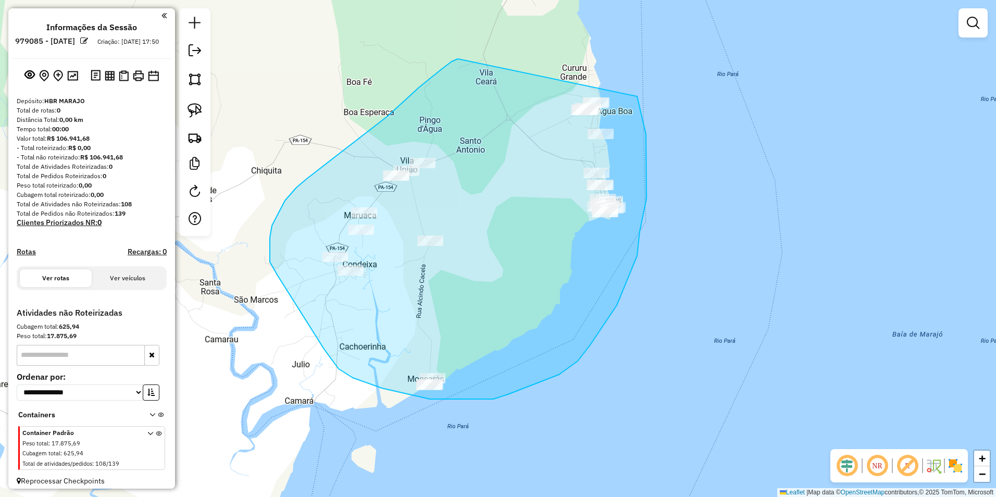
drag, startPoint x: 458, startPoint y: 59, endPoint x: 613, endPoint y: 80, distance: 156.7
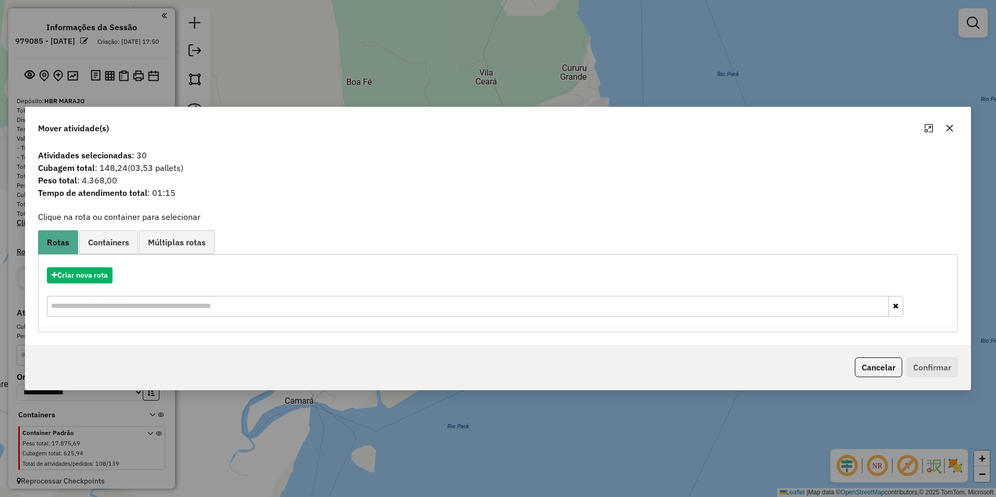
click at [951, 127] on icon "button" at bounding box center [949, 128] width 7 height 7
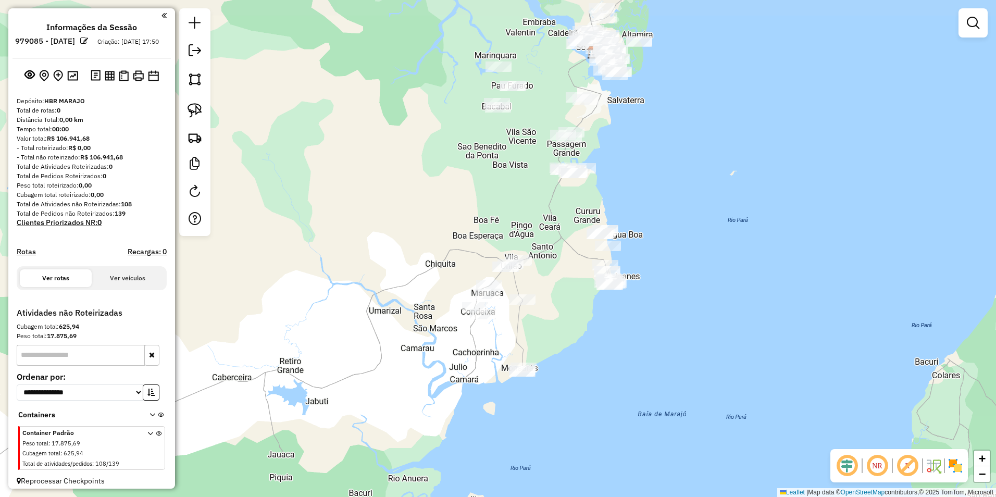
drag, startPoint x: 722, startPoint y: 81, endPoint x: 651, endPoint y: 187, distance: 128.1
click at [651, 187] on div "Janela de atendimento Grade de atendimento Capacidade Transportadoras Veículos …" at bounding box center [498, 248] width 996 height 497
drag, startPoint x: 186, startPoint y: 112, endPoint x: 205, endPoint y: 110, distance: 18.3
click at [186, 111] on link at bounding box center [194, 110] width 23 height 23
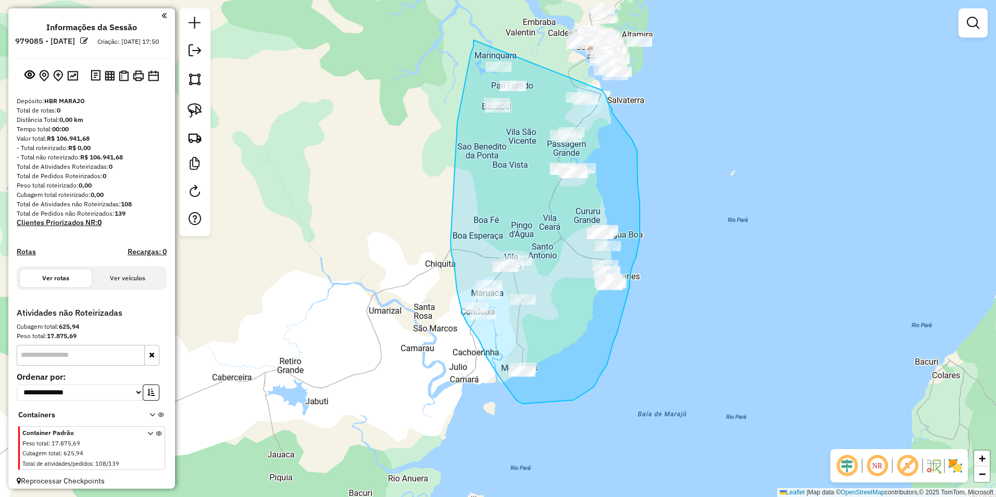
drag, startPoint x: 466, startPoint y: 79, endPoint x: 602, endPoint y: 90, distance: 136.4
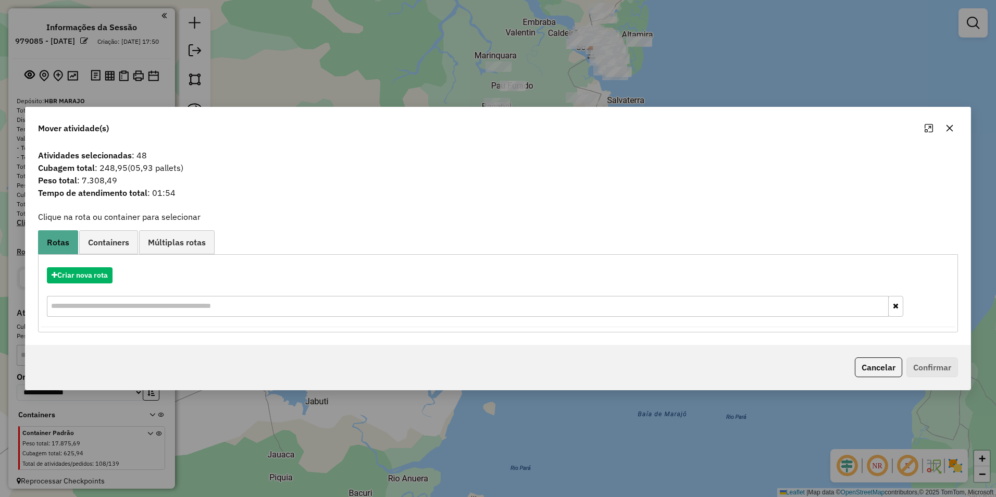
click at [950, 133] on button "button" at bounding box center [949, 128] width 17 height 17
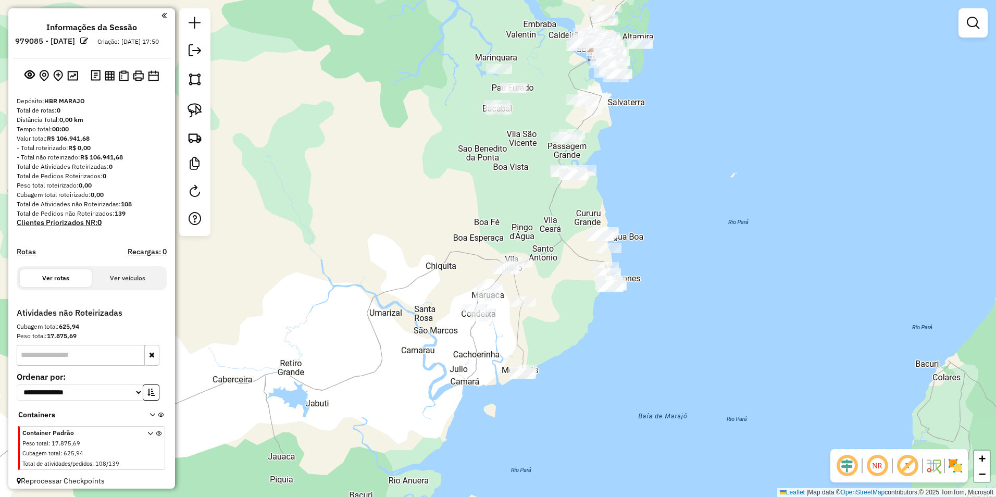
drag, startPoint x: 299, startPoint y: 117, endPoint x: 292, endPoint y: 176, distance: 59.8
click at [292, 176] on div "Janela de atendimento Grade de atendimento Capacidade Transportadoras Veículos …" at bounding box center [498, 248] width 996 height 497
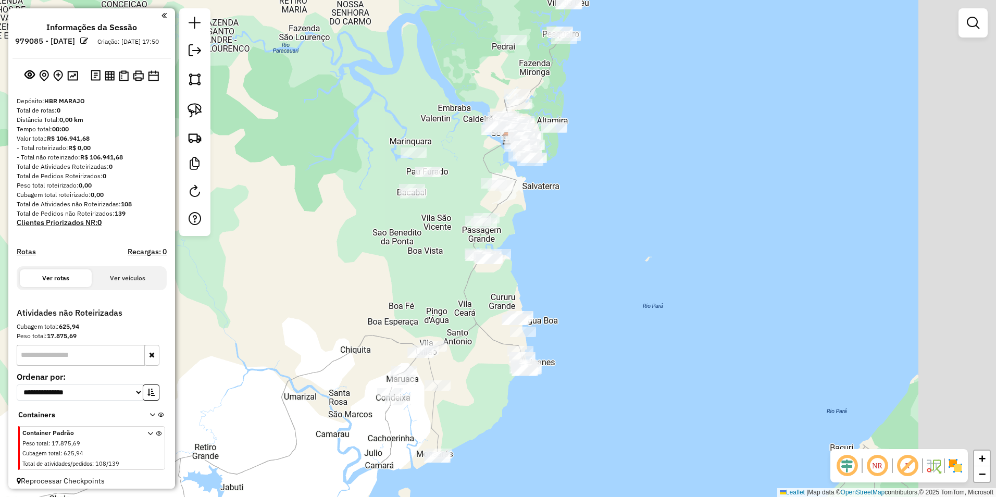
drag, startPoint x: 504, startPoint y: 222, endPoint x: 418, endPoint y: 302, distance: 117.2
click at [416, 305] on div "Janela de atendimento Grade de atendimento Capacidade Transportadoras Veículos …" at bounding box center [498, 248] width 996 height 497
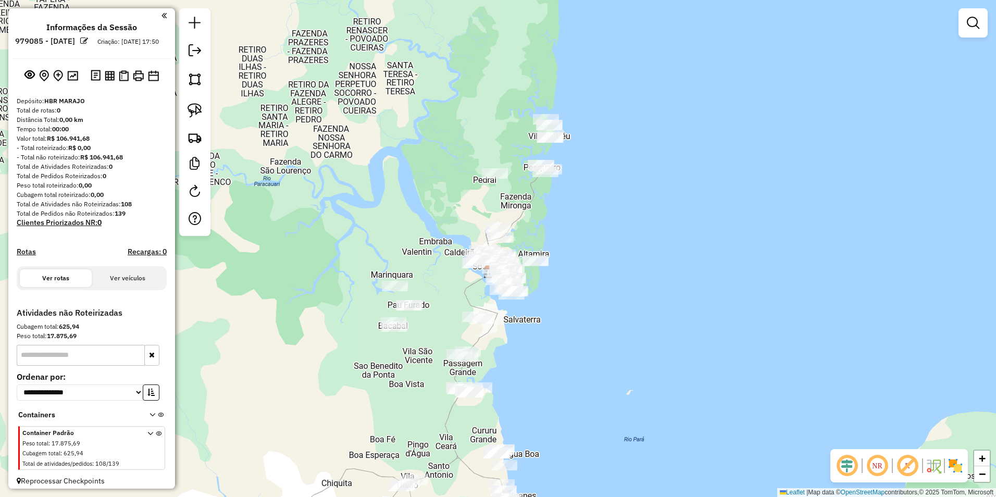
drag, startPoint x: 577, startPoint y: 199, endPoint x: 576, endPoint y: 215, distance: 15.6
click at [576, 215] on div "Janela de atendimento Grade de atendimento Capacidade Transportadoras Veículos …" at bounding box center [498, 248] width 996 height 497
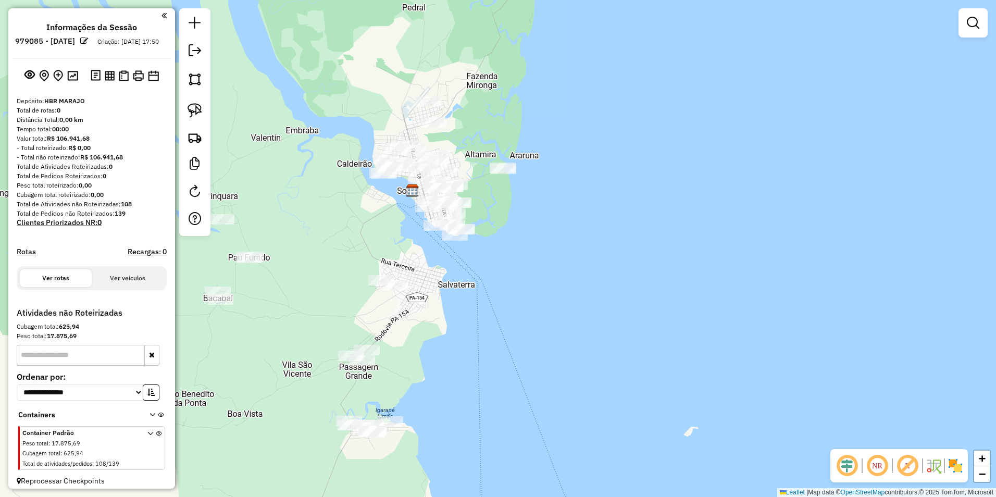
drag, startPoint x: 555, startPoint y: 260, endPoint x: 564, endPoint y: 117, distance: 143.5
click at [564, 117] on div "Janela de atendimento Grade de atendimento Capacidade Transportadoras Veículos …" at bounding box center [498, 248] width 996 height 497
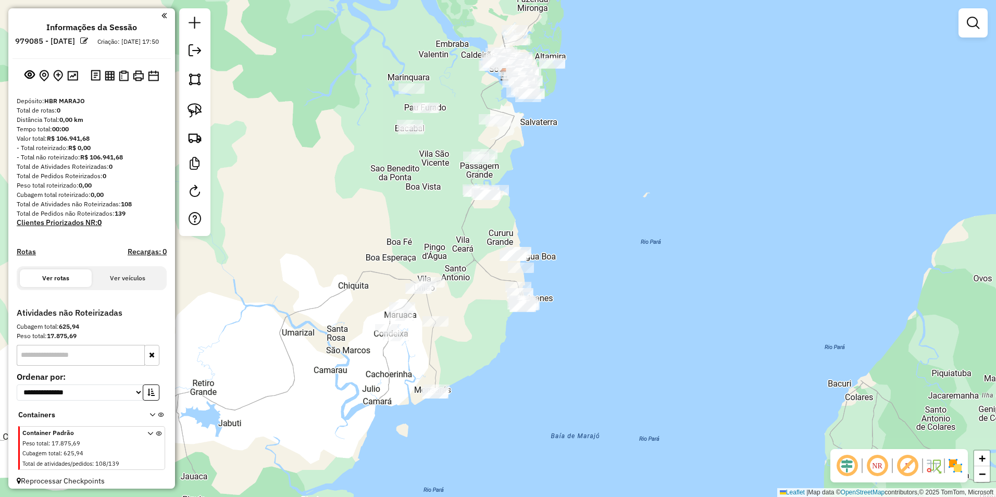
drag, startPoint x: 619, startPoint y: 265, endPoint x: 628, endPoint y: 157, distance: 108.2
click at [628, 157] on div "Janela de atendimento Grade de atendimento Capacidade Transportadoras Veículos …" at bounding box center [498, 248] width 996 height 497
click at [201, 108] on img at bounding box center [194, 110] width 15 height 15
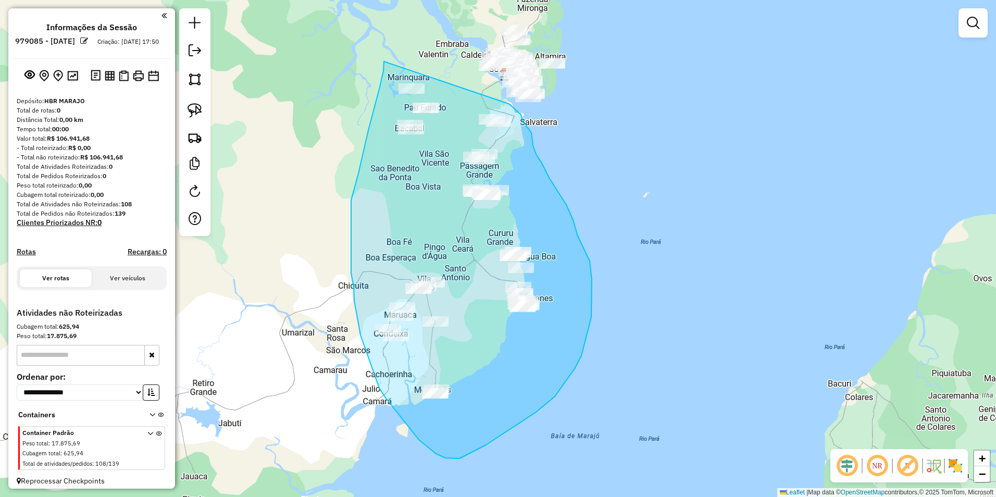
drag, startPoint x: 384, startPoint y: 64, endPoint x: 507, endPoint y: 103, distance: 129.0
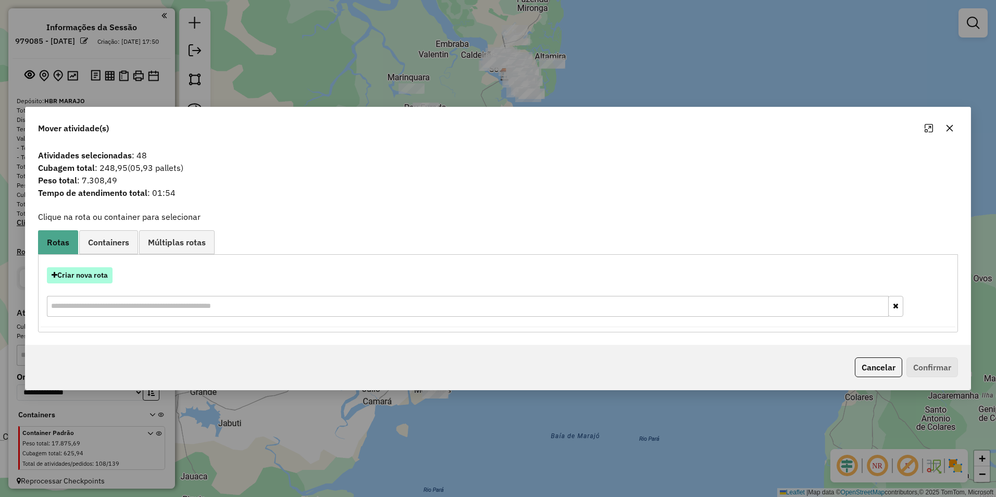
click at [96, 274] on button "Criar nova rota" at bounding box center [80, 275] width 66 height 16
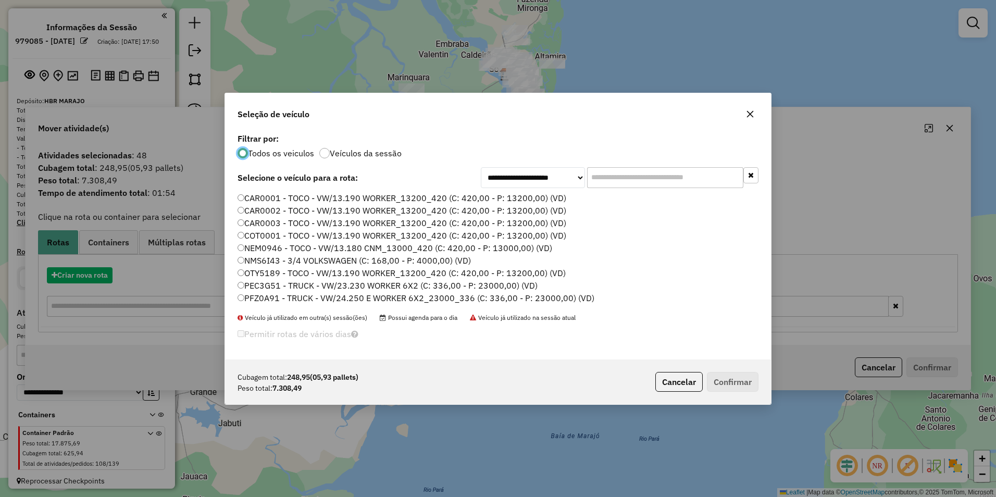
scroll to position [6, 3]
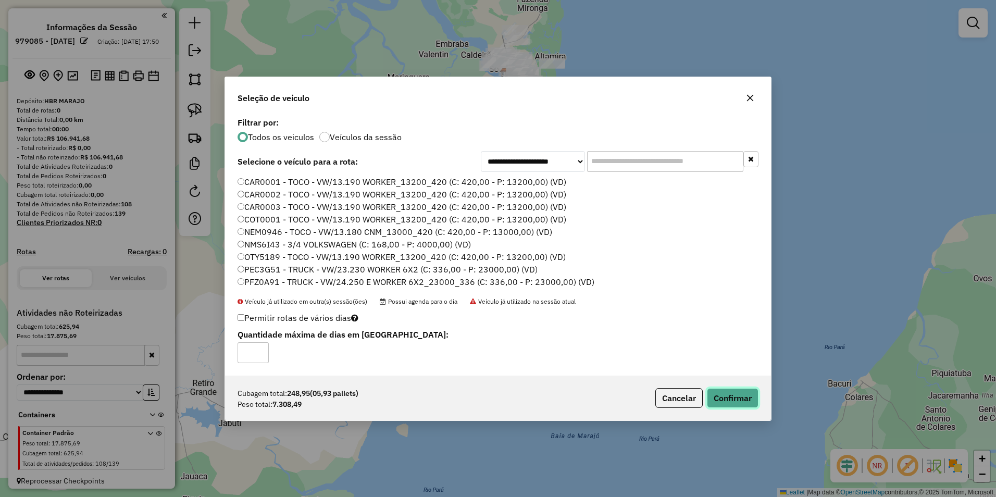
click at [714, 398] on button "Confirmar" at bounding box center [733, 398] width 52 height 20
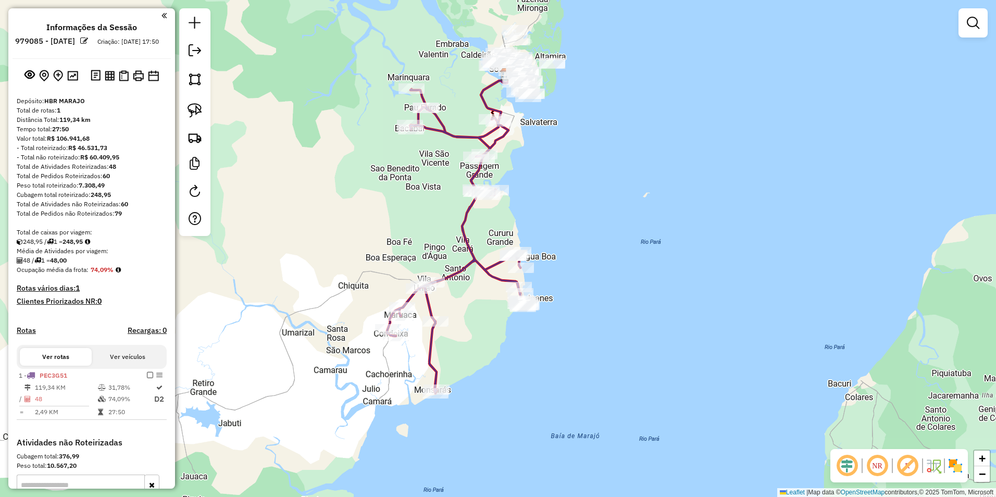
drag, startPoint x: 575, startPoint y: 135, endPoint x: 559, endPoint y: 253, distance: 118.7
click at [560, 253] on div "Janela de atendimento Grade de atendimento Capacidade Transportadoras Veículos …" at bounding box center [498, 248] width 996 height 497
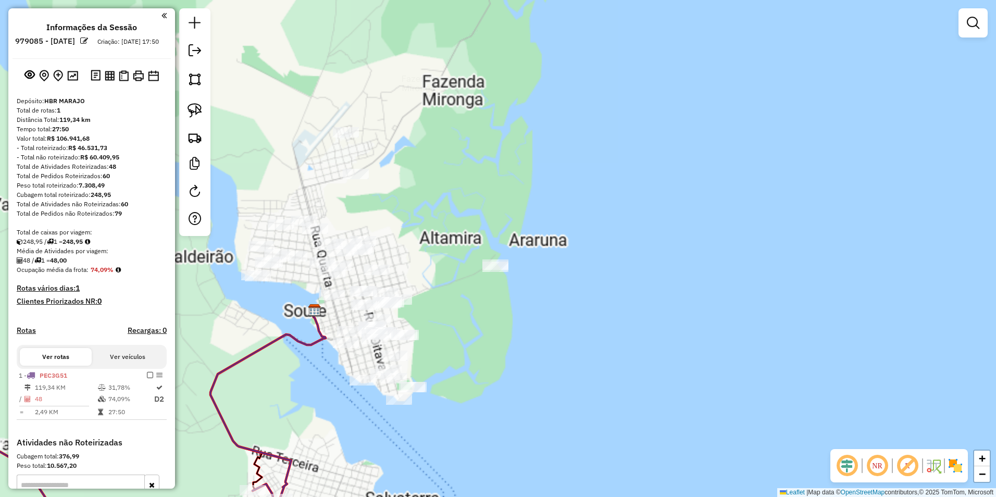
drag, startPoint x: 491, startPoint y: 201, endPoint x: 554, endPoint y: 150, distance: 80.7
click at [554, 115] on div "Janela de atendimento Grade de atendimento Capacidade Transportadoras Veículos …" at bounding box center [498, 248] width 996 height 497
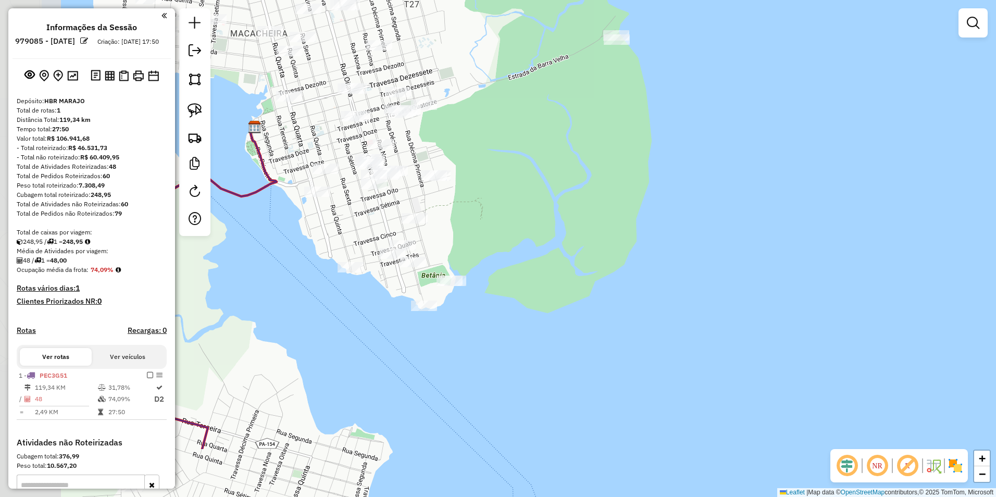
drag, startPoint x: 500, startPoint y: 324, endPoint x: 703, endPoint y: 284, distance: 206.4
click at [703, 284] on div "Janela de atendimento Grade de atendimento Capacidade Transportadoras Veículos …" at bounding box center [498, 248] width 996 height 497
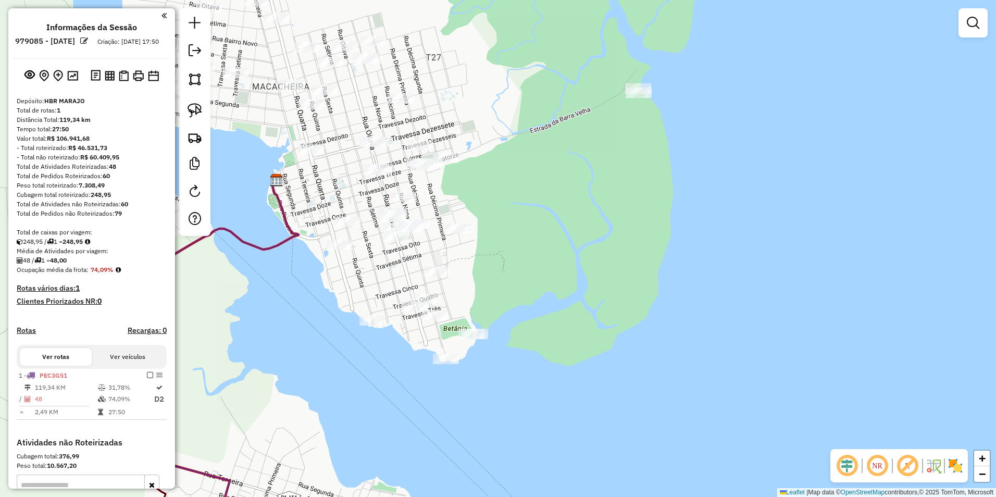
drag, startPoint x: 624, startPoint y: 196, endPoint x: 679, endPoint y: 201, distance: 54.4
click at [679, 201] on div "Janela de atendimento Grade de atendimento Capacidade Transportadoras Veículos …" at bounding box center [498, 248] width 996 height 497
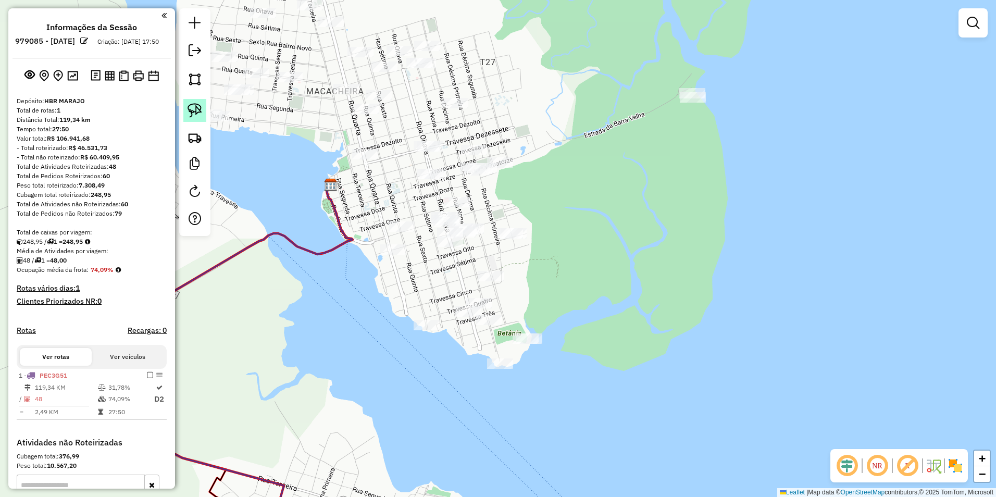
click at [198, 107] on img at bounding box center [194, 110] width 15 height 15
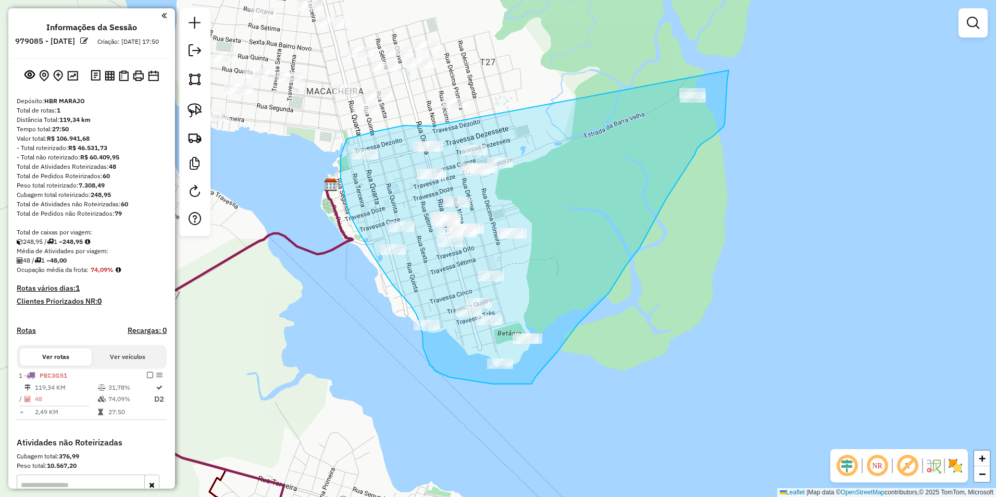
drag, startPoint x: 431, startPoint y: 126, endPoint x: 729, endPoint y: 64, distance: 303.8
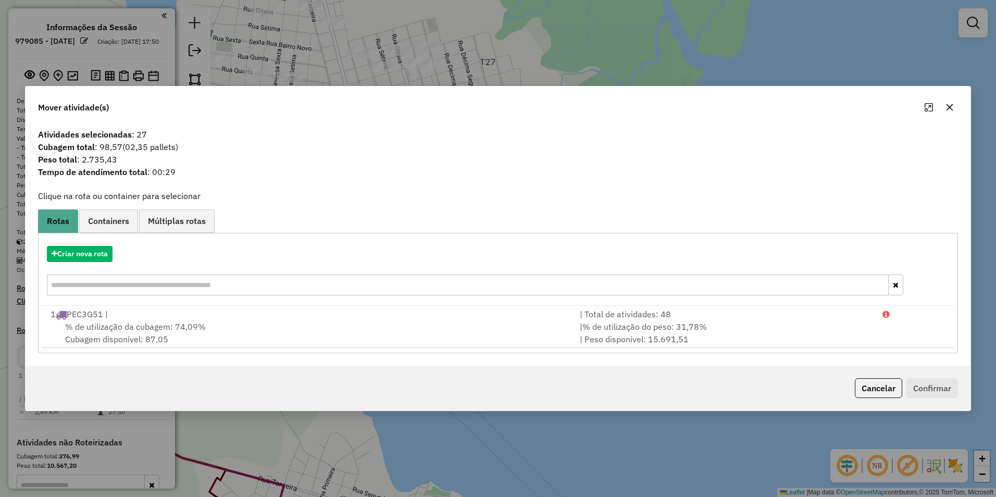
click at [953, 107] on icon "button" at bounding box center [949, 107] width 8 height 8
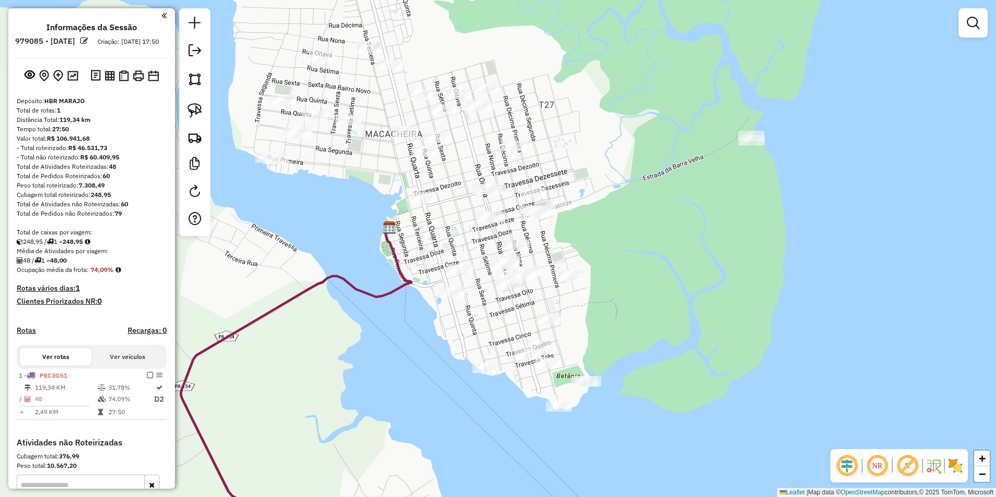
drag, startPoint x: 636, startPoint y: 215, endPoint x: 681, endPoint y: 222, distance: 45.3
click at [681, 222] on div "Janela de atendimento Grade de atendimento Capacidade Transportadoras Veículos …" at bounding box center [498, 248] width 996 height 497
click at [201, 107] on img at bounding box center [194, 110] width 15 height 15
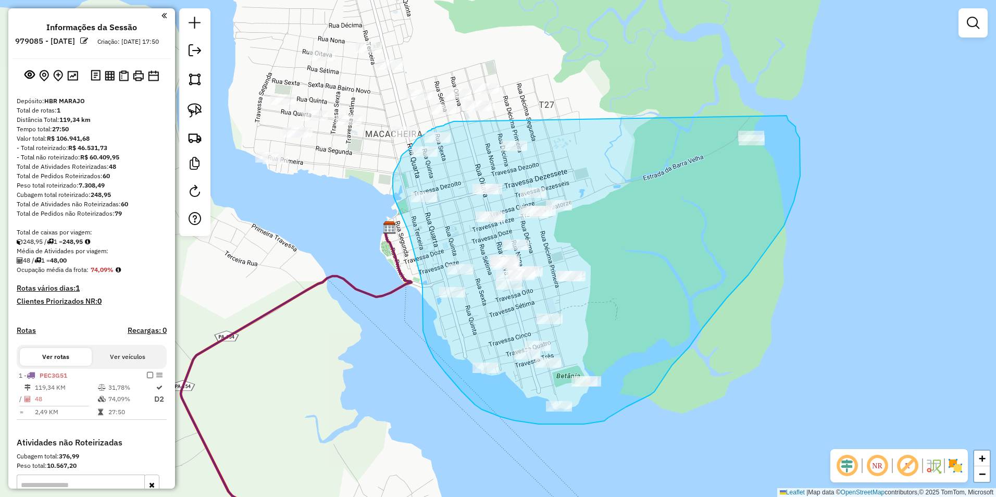
drag, startPoint x: 461, startPoint y: 121, endPoint x: 786, endPoint y: 116, distance: 325.6
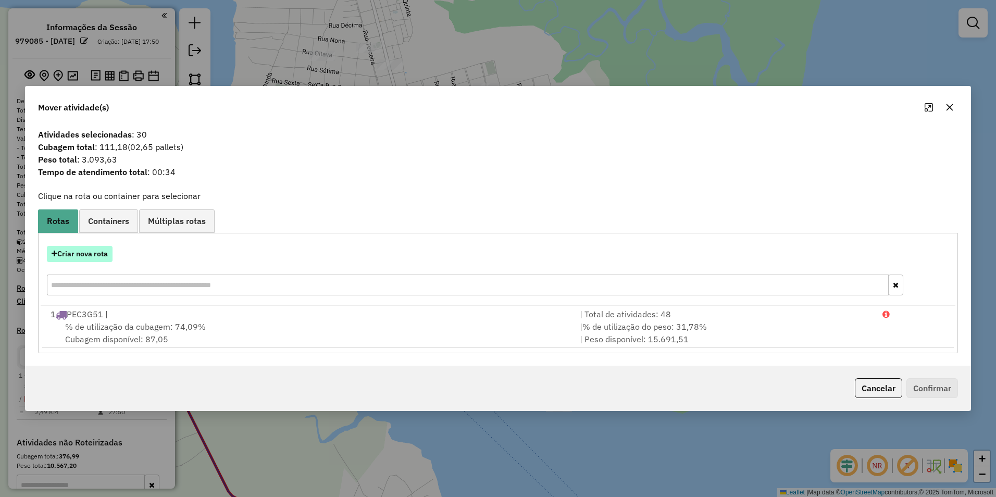
click at [86, 259] on button "Criar nova rota" at bounding box center [80, 254] width 66 height 16
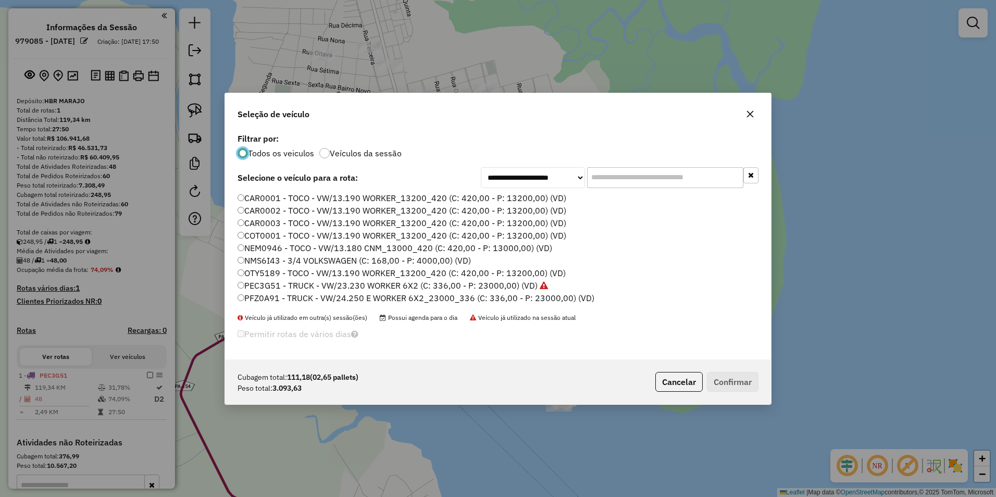
click at [334, 257] on label "NMS6I43 - 3/4 VOLKSWAGEN (C: 168,00 - P: 4000,00) (VD)" at bounding box center [353, 260] width 233 height 12
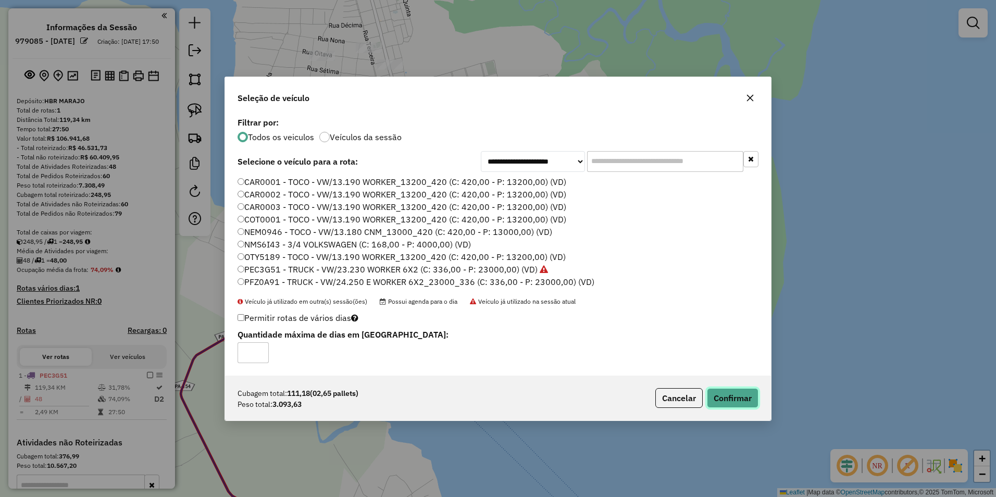
click at [733, 395] on button "Confirmar" at bounding box center [733, 398] width 52 height 20
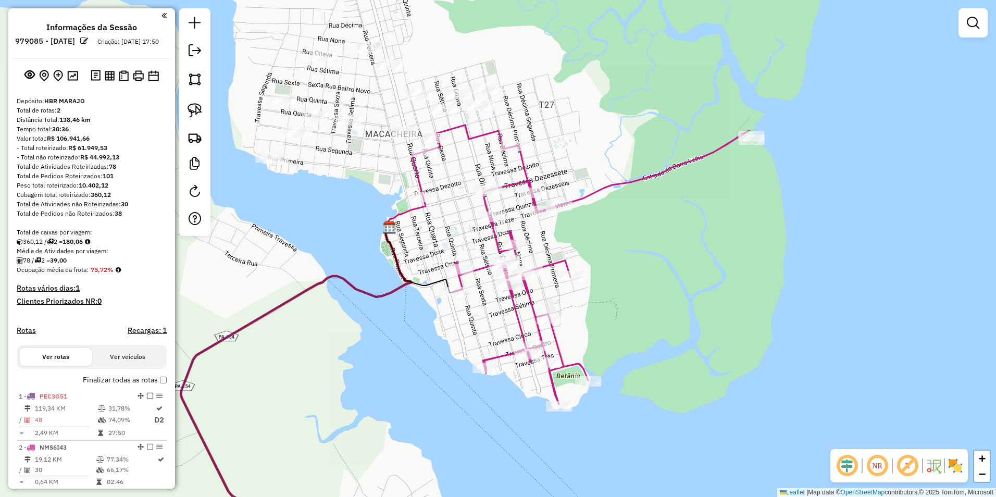
click at [414, 170] on icon at bounding box center [580, 264] width 337 height 279
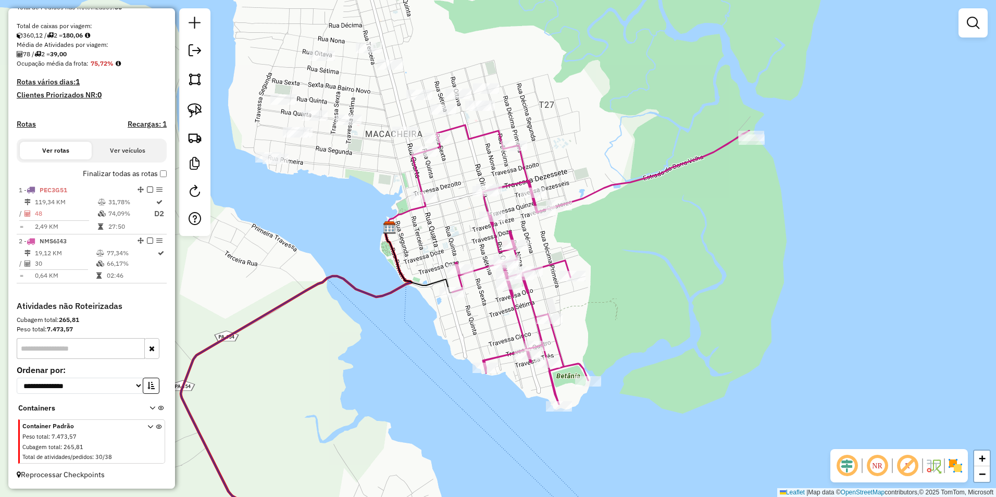
select select "**********"
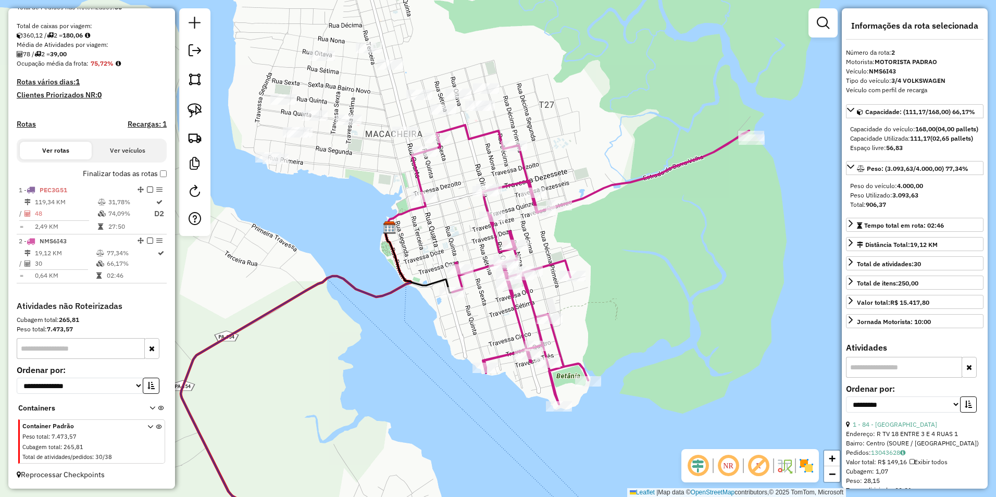
click at [379, 173] on div "Janela de atendimento Grade de atendimento Capacidade Transportadoras Veículos …" at bounding box center [498, 248] width 996 height 497
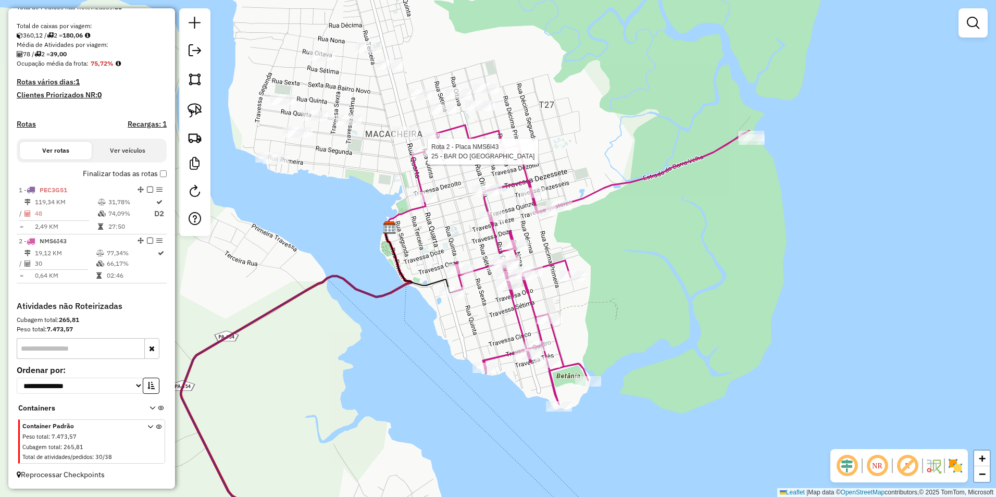
select select "**********"
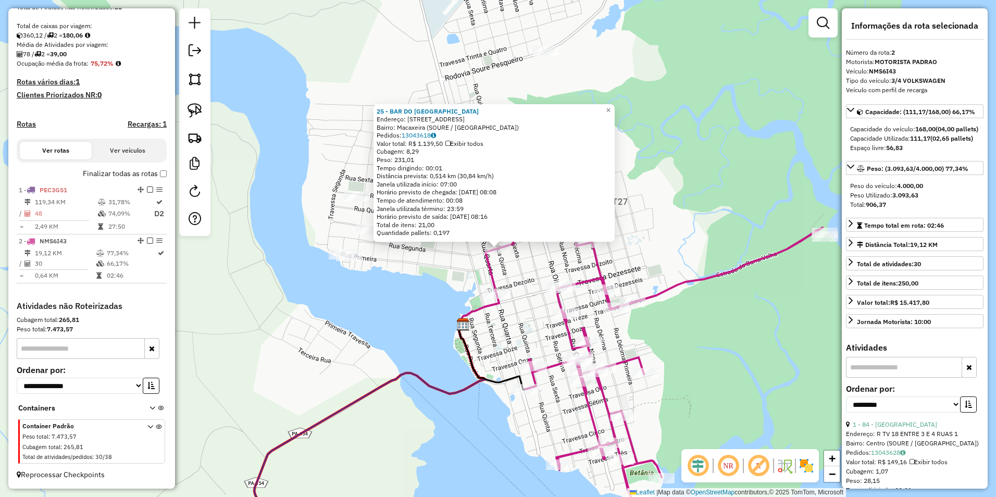
click at [660, 257] on div "25 - BAR DO NICAO Endereço: 5 RUA TV 21 1 Bairro: Macaxeira (SOURE / PA) Pedido…" at bounding box center [498, 248] width 996 height 497
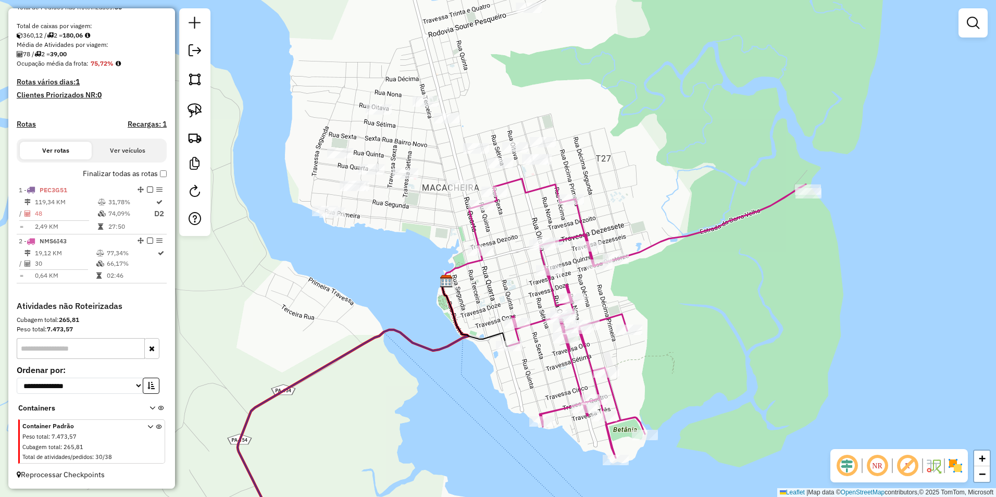
drag, startPoint x: 666, startPoint y: 340, endPoint x: 627, endPoint y: 232, distance: 115.3
click at [645, 286] on div "Janela de atendimento Grade de atendimento Capacidade Transportadoras Veículos …" at bounding box center [498, 248] width 996 height 497
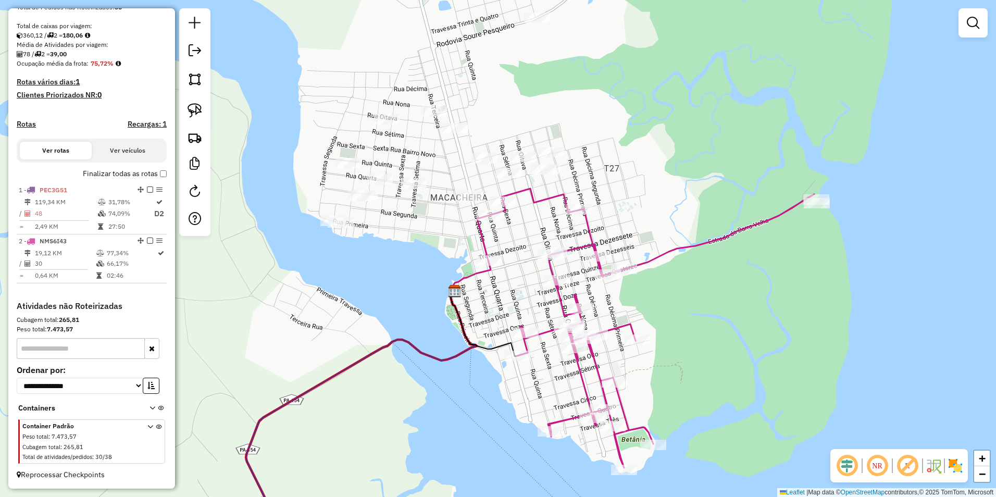
drag, startPoint x: 632, startPoint y: 217, endPoint x: 677, endPoint y: 348, distance: 138.7
click at [677, 347] on div "Janela de atendimento Grade de atendimento Capacidade Transportadoras Veículos …" at bounding box center [498, 248] width 996 height 497
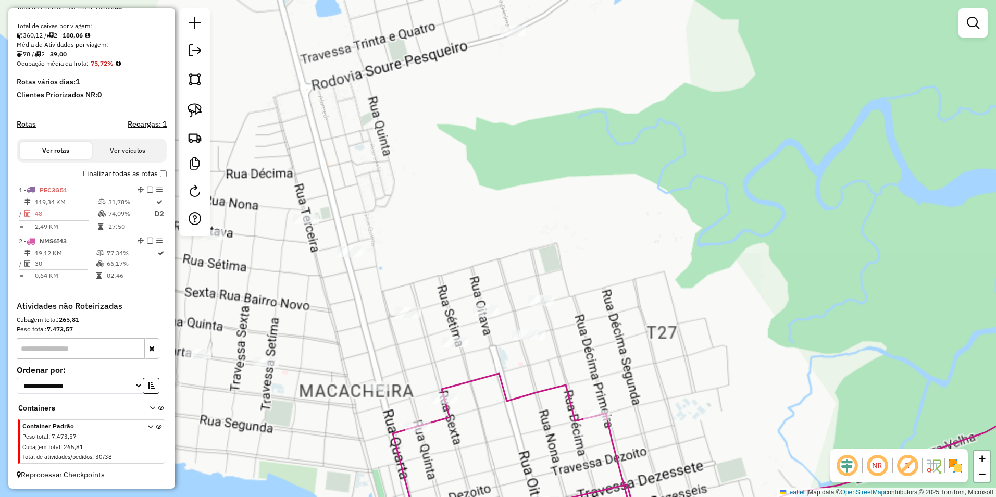
drag, startPoint x: 705, startPoint y: 288, endPoint x: 726, endPoint y: 262, distance: 33.3
click at [725, 267] on div "Janela de atendimento Grade de atendimento Capacidade Transportadoras Veículos …" at bounding box center [498, 248] width 996 height 497
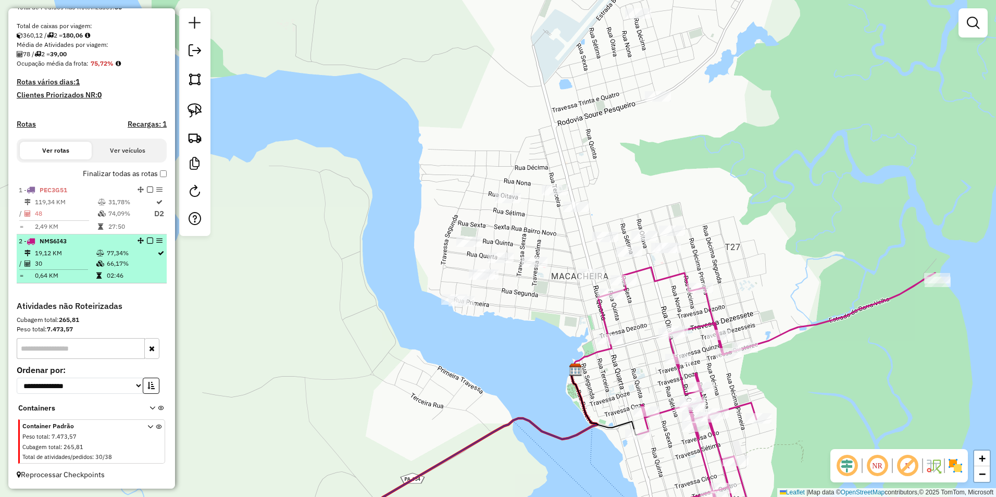
click at [30, 255] on icon at bounding box center [27, 253] width 6 height 6
select select "**********"
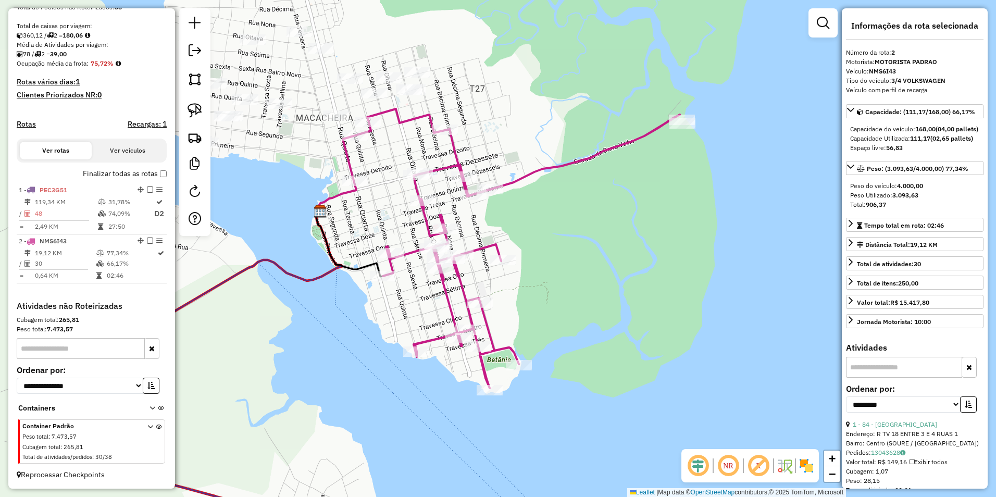
drag, startPoint x: 611, startPoint y: 257, endPoint x: 667, endPoint y: 348, distance: 106.6
click at [667, 347] on div "Janela de atendimento Grade de atendimento Capacidade Transportadoras Veículos …" at bounding box center [498, 248] width 996 height 497
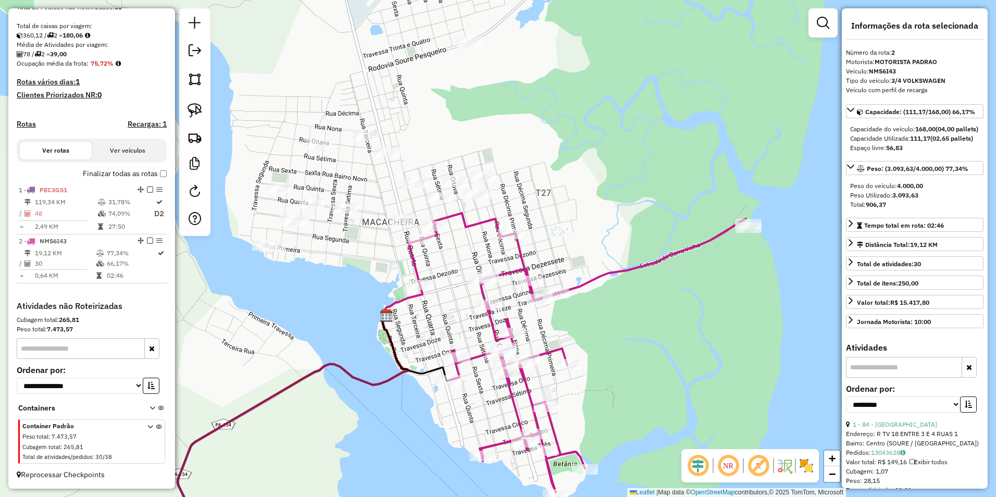
drag, startPoint x: 579, startPoint y: 182, endPoint x: 608, endPoint y: 249, distance: 73.7
click at [608, 249] on div "Janela de atendimento Grade de atendimento Capacidade Transportadoras Veículos …" at bounding box center [498, 248] width 996 height 497
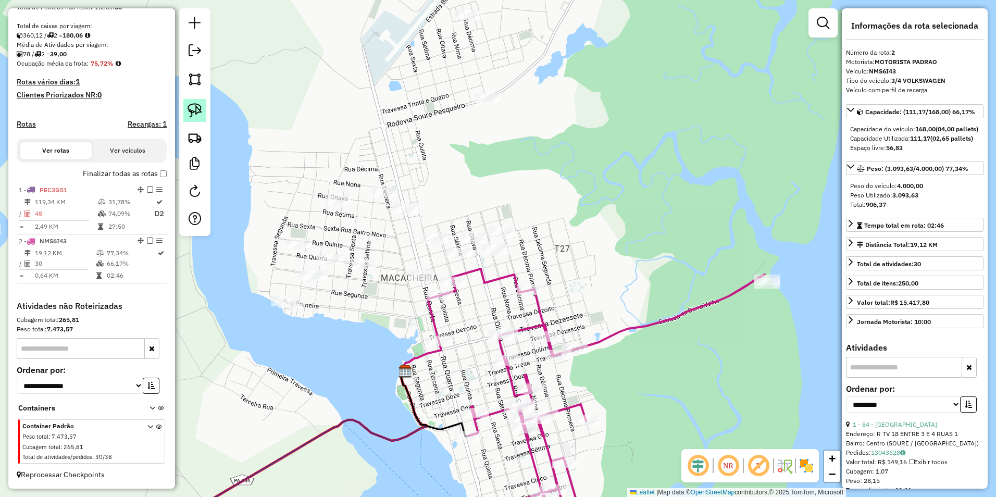
click at [194, 107] on img at bounding box center [194, 110] width 15 height 15
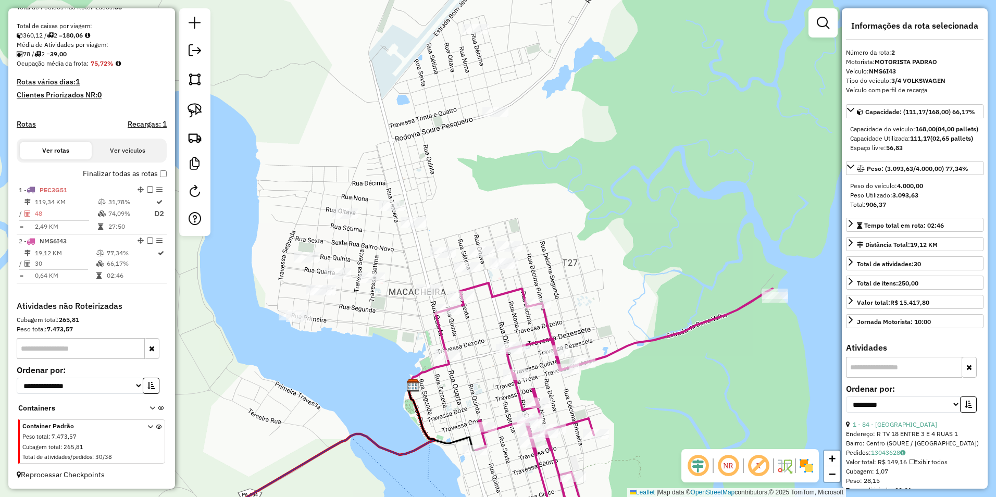
drag, startPoint x: 271, startPoint y: 166, endPoint x: 282, endPoint y: 184, distance: 20.5
click at [281, 183] on div "Janela de atendimento Grade de atendimento Capacidade Transportadoras Veículos …" at bounding box center [498, 248] width 996 height 497
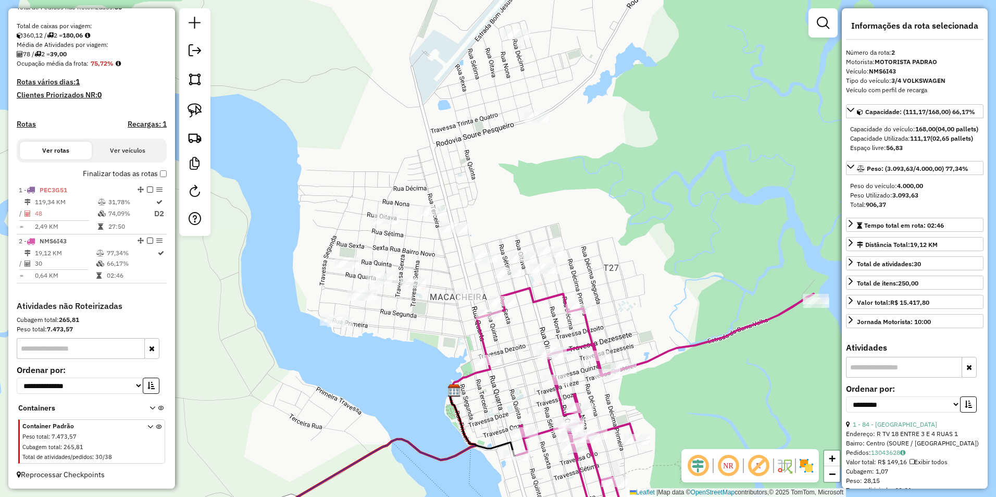
drag, startPoint x: 382, startPoint y: 124, endPoint x: 404, endPoint y: 141, distance: 27.2
click at [404, 141] on div "Janela de atendimento Grade de atendimento Capacidade Transportadoras Veículos …" at bounding box center [498, 248] width 996 height 497
click at [204, 121] on link at bounding box center [194, 110] width 23 height 23
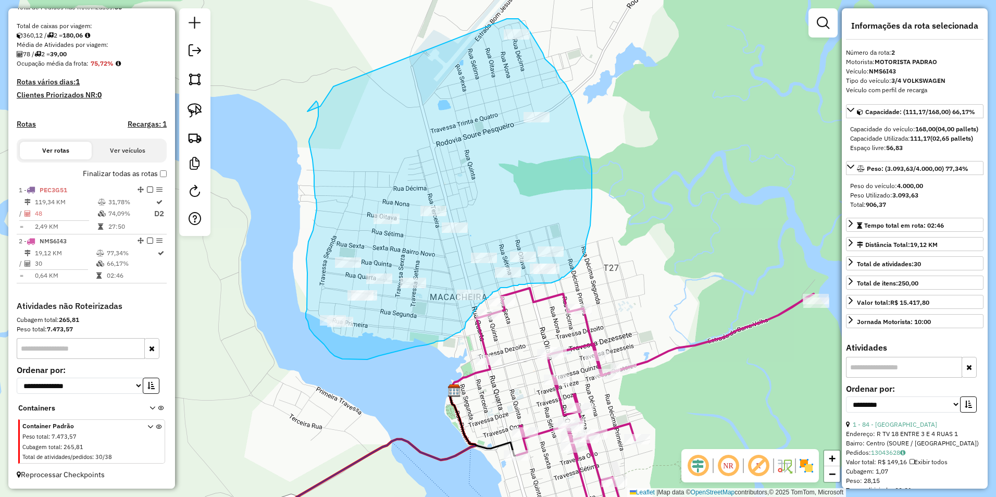
drag, startPoint x: 333, startPoint y: 86, endPoint x: 507, endPoint y: 19, distance: 186.2
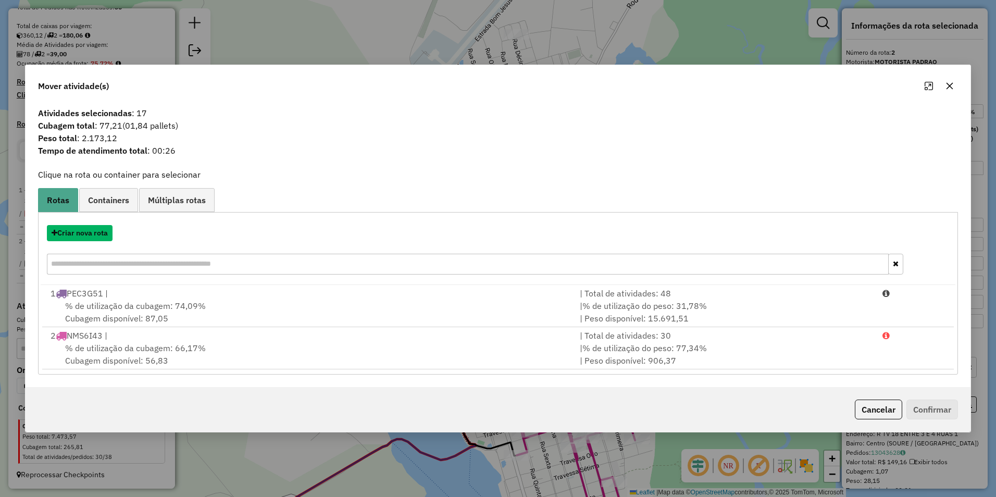
drag, startPoint x: 110, startPoint y: 237, endPoint x: 730, endPoint y: 144, distance: 627.2
click at [642, 148] on div "Atividades selecionadas : 17 Cubagem total : 77,21 (01,84 pallets) Peso total :…" at bounding box center [498, 245] width 945 height 284
click at [96, 238] on button "Criar nova rota" at bounding box center [80, 233] width 66 height 16
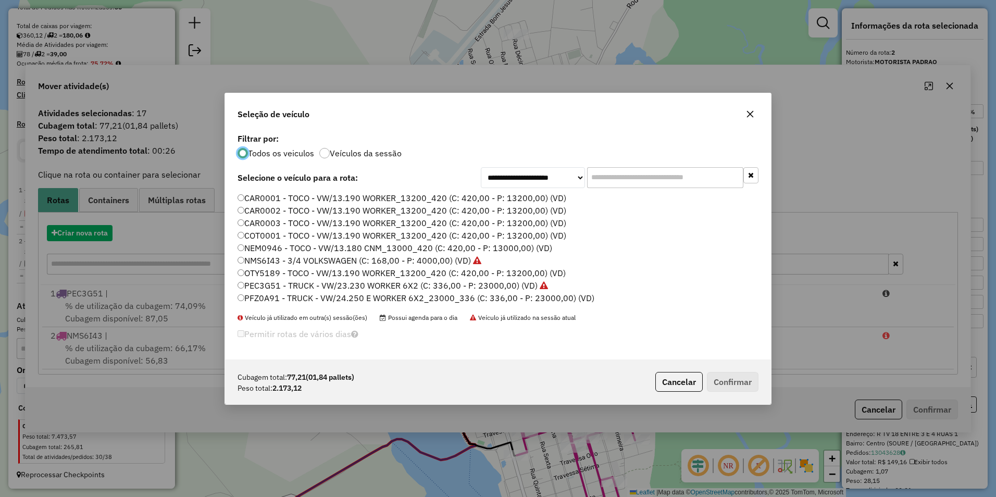
scroll to position [6, 3]
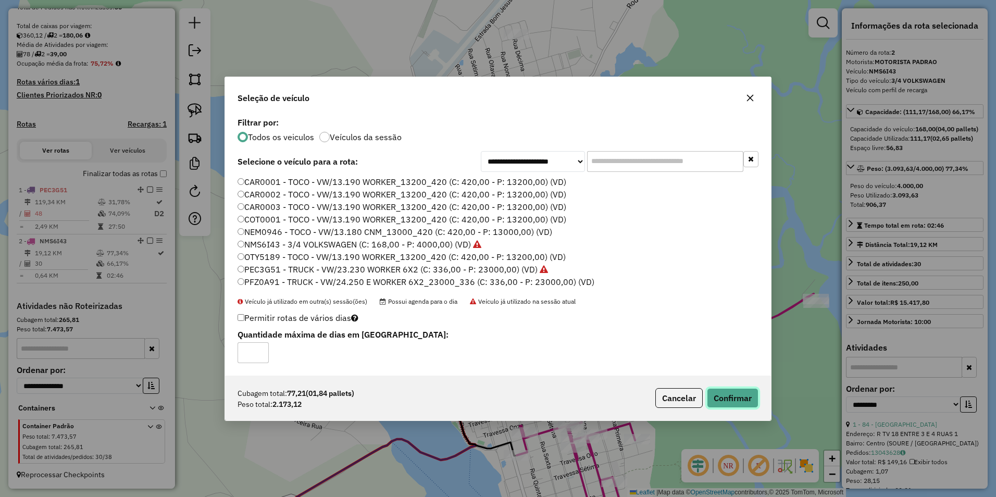
click at [741, 400] on button "Confirmar" at bounding box center [733, 398] width 52 height 20
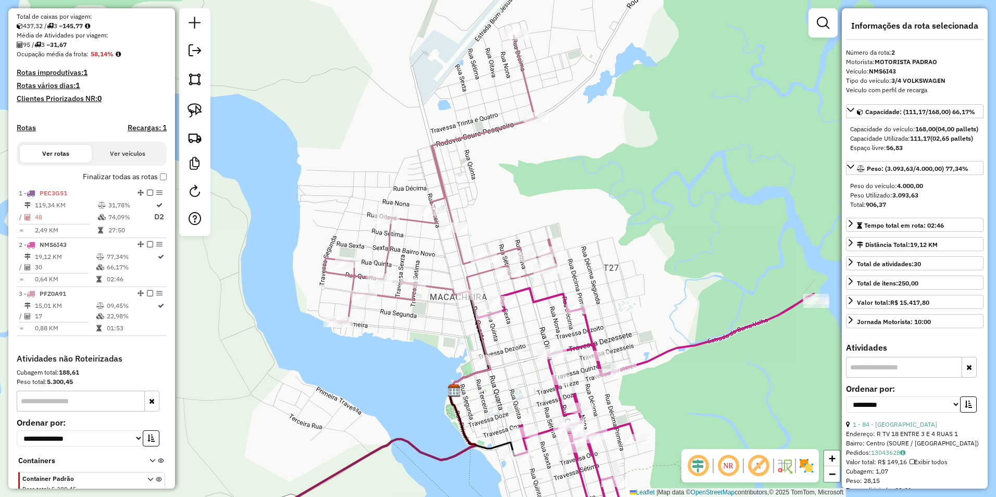
scroll to position [278, 0]
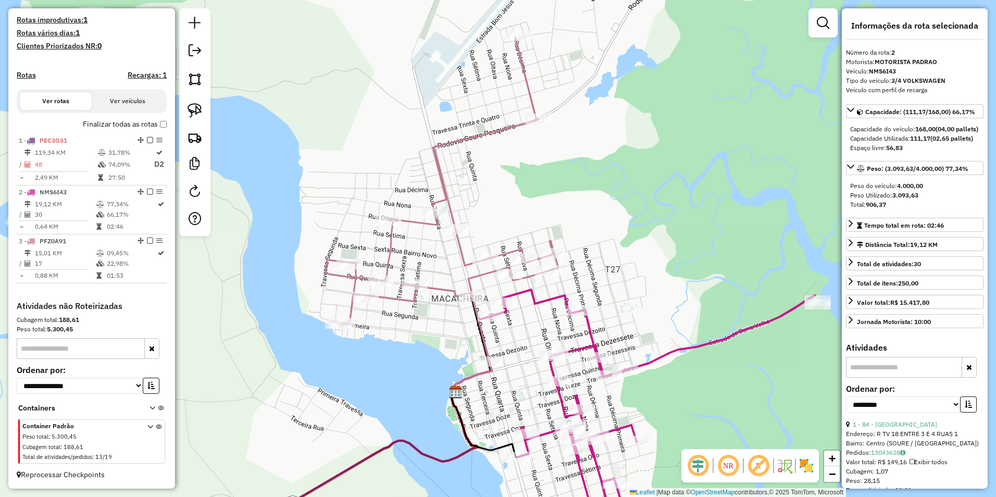
drag, startPoint x: 617, startPoint y: 187, endPoint x: 619, endPoint y: 312, distance: 125.0
click at [619, 312] on div "Janela de atendimento Grade de atendimento Capacidade Transportadoras Veículos …" at bounding box center [498, 248] width 996 height 497
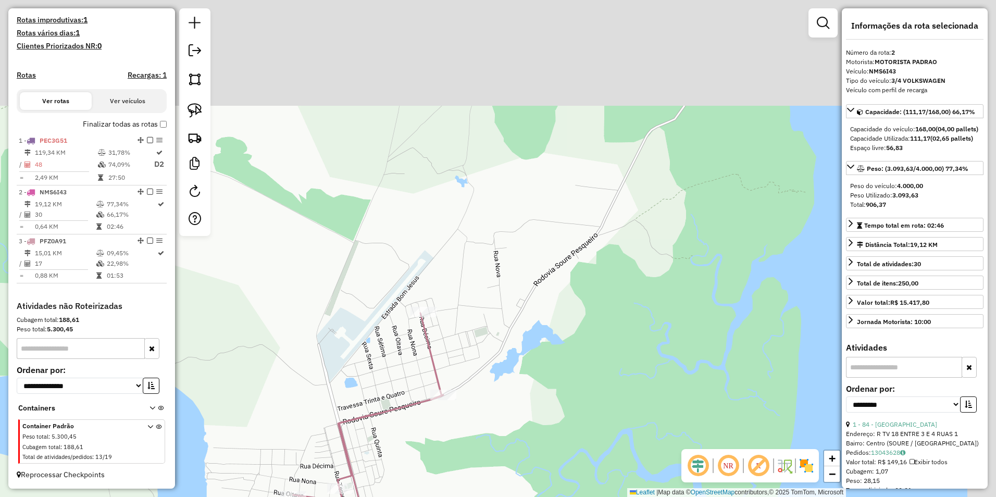
drag, startPoint x: 634, startPoint y: 190, endPoint x: 522, endPoint y: 373, distance: 214.4
click at [521, 371] on div "Janela de atendimento Grade de atendimento Capacidade Transportadoras Veículos …" at bounding box center [498, 248] width 996 height 497
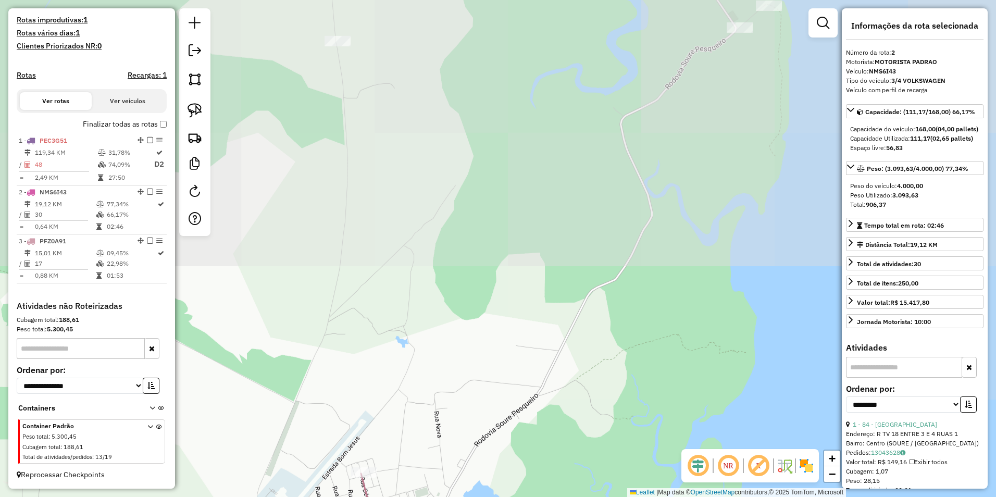
drag, startPoint x: 530, startPoint y: 310, endPoint x: 521, endPoint y: 371, distance: 62.1
click at [521, 367] on div "Janela de atendimento Grade de atendimento Capacidade Transportadoras Veículos …" at bounding box center [498, 248] width 996 height 497
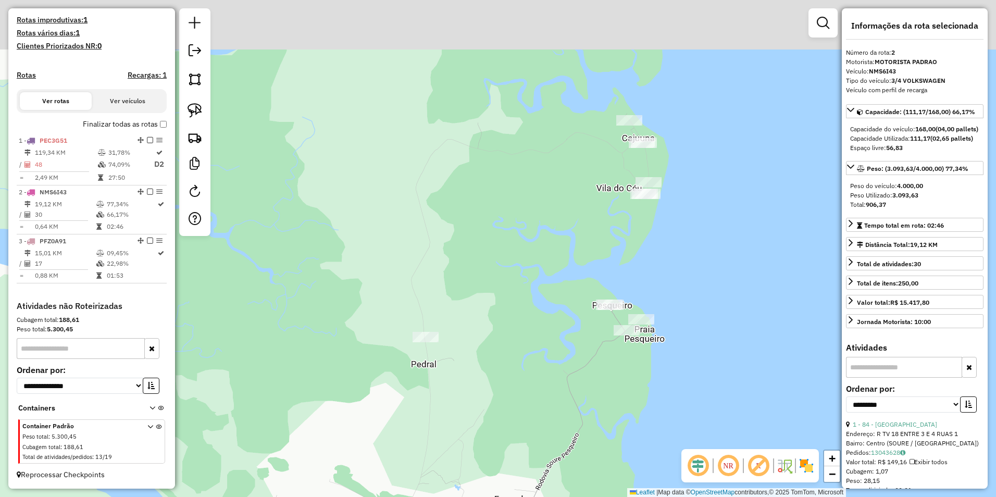
drag, startPoint x: 569, startPoint y: 294, endPoint x: 558, endPoint y: 360, distance: 66.4
click at [569, 379] on div "Janela de atendimento Grade de atendimento Capacidade Transportadoras Veículos …" at bounding box center [498, 248] width 996 height 497
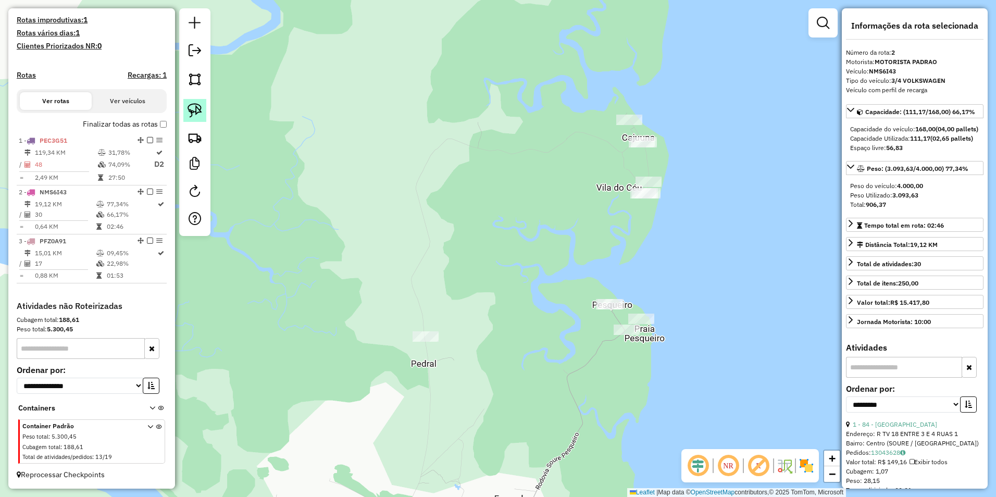
click at [197, 112] on img at bounding box center [194, 110] width 15 height 15
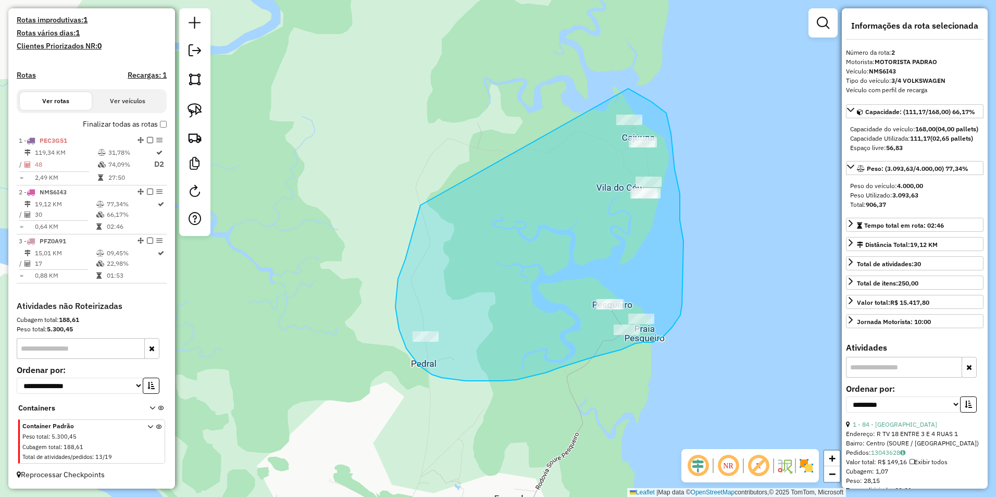
drag, startPoint x: 420, startPoint y: 205, endPoint x: 628, endPoint y: 89, distance: 238.3
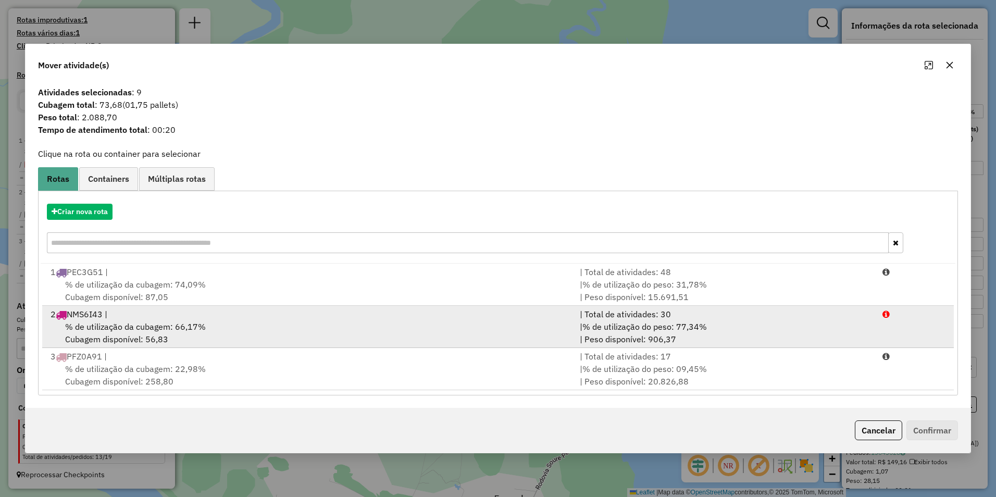
click at [188, 314] on div "2 NMS6I43 |" at bounding box center [308, 314] width 529 height 12
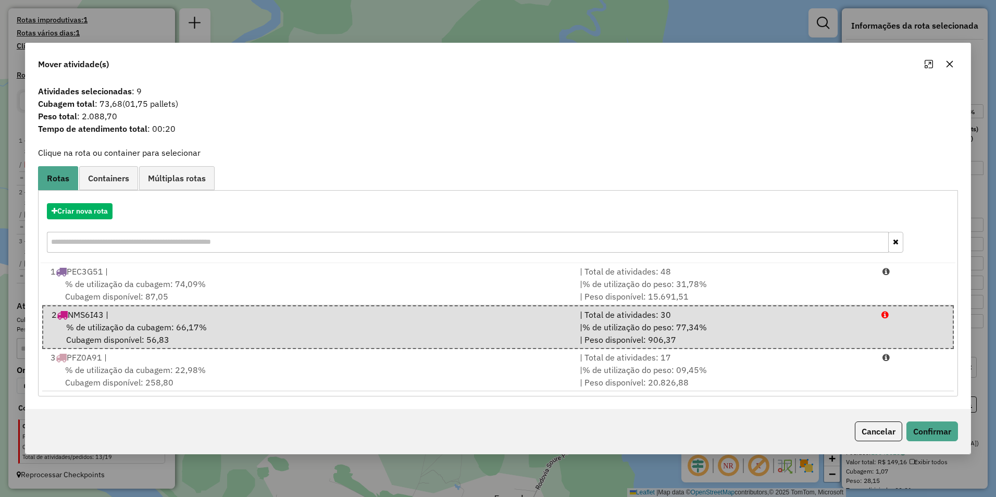
click at [960, 433] on div "Cancelar Confirmar" at bounding box center [498, 431] width 945 height 45
click at [89, 212] on button "Criar nova rota" at bounding box center [80, 211] width 66 height 16
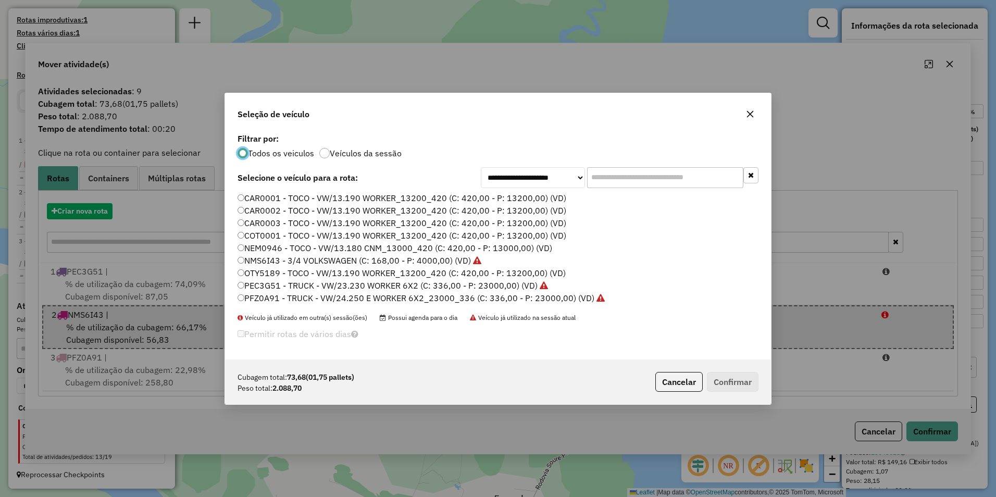
scroll to position [6, 3]
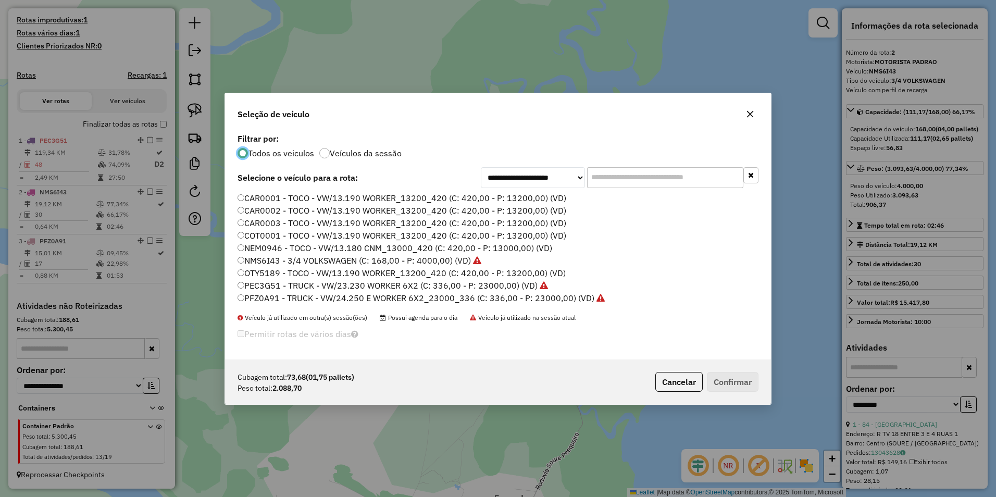
click at [248, 258] on label "NMS6I43 - 3/4 VOLKSWAGEN (C: 168,00 - P: 4000,00) (VD)" at bounding box center [359, 260] width 244 height 12
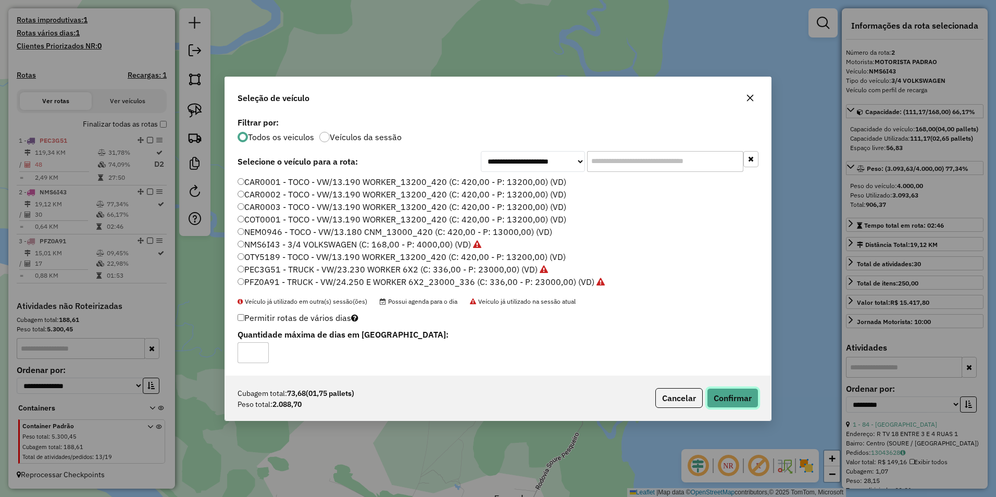
click at [721, 391] on button "Confirmar" at bounding box center [733, 398] width 52 height 20
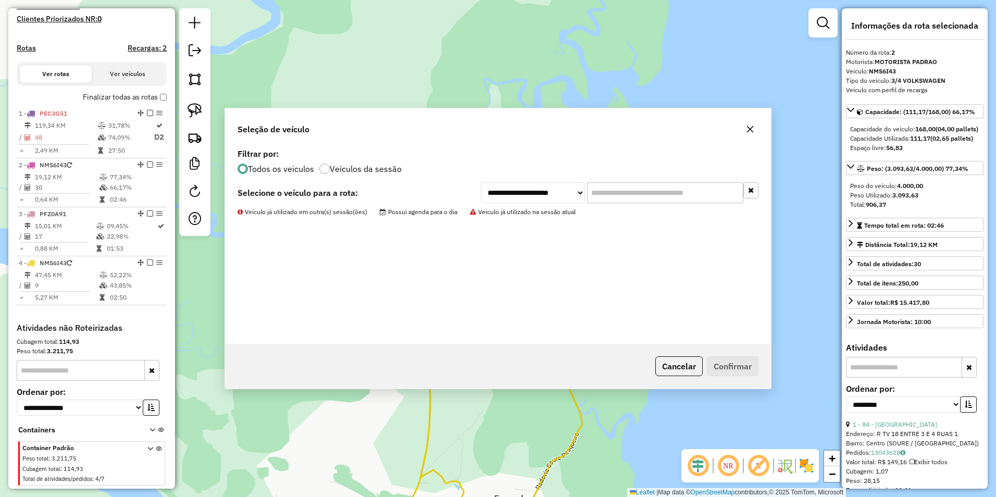
scroll to position [327, 0]
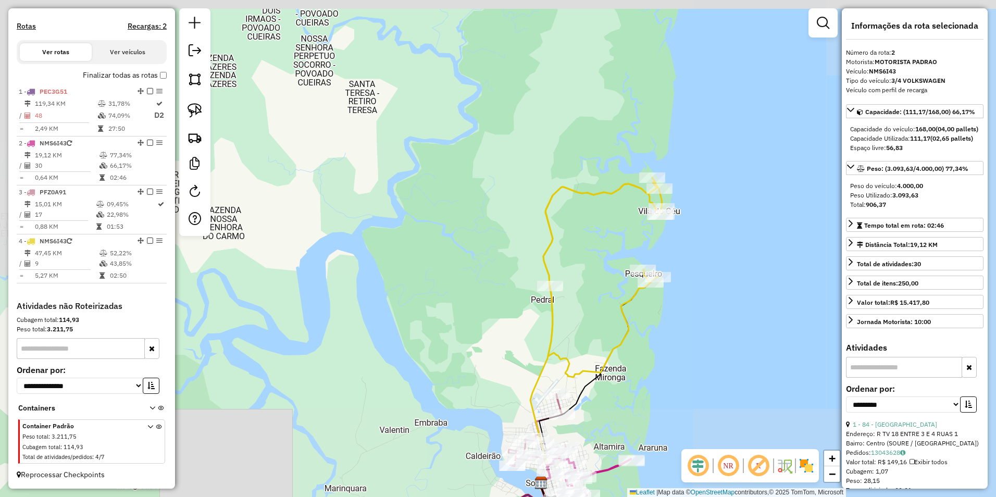
drag, startPoint x: 692, startPoint y: 409, endPoint x: 666, endPoint y: 253, distance: 158.4
click at [670, 271] on div "Janela de atendimento Grade de atendimento Capacidade Transportadoras Veículos …" at bounding box center [498, 248] width 996 height 497
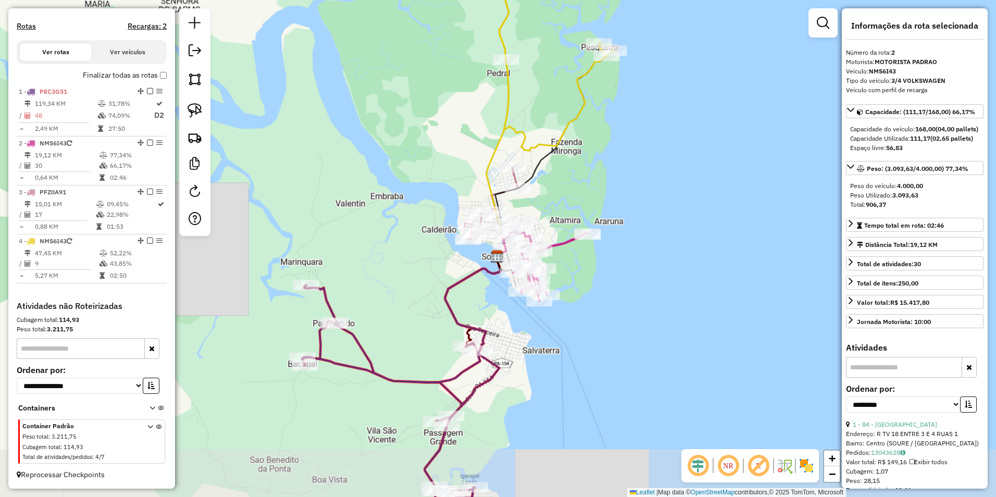
drag, startPoint x: 657, startPoint y: 268, endPoint x: 627, endPoint y: 215, distance: 61.1
click at [644, 217] on div "Janela de atendimento Grade de atendimento Capacidade Transportadoras Veículos …" at bounding box center [498, 248] width 996 height 497
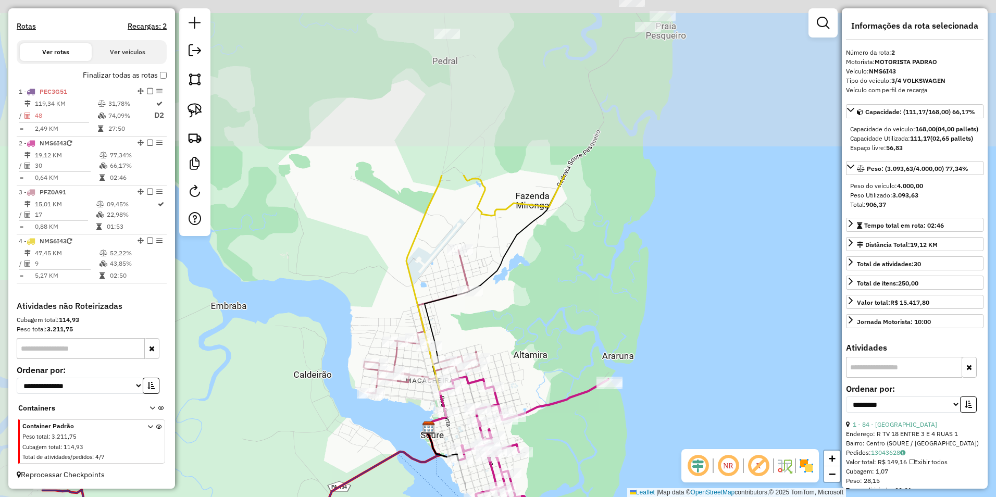
drag, startPoint x: 524, startPoint y: 131, endPoint x: 600, endPoint y: 392, distance: 271.8
click at [598, 384] on div "Janela de atendimento Grade de atendimento Capacidade Transportadoras Veículos …" at bounding box center [498, 248] width 996 height 497
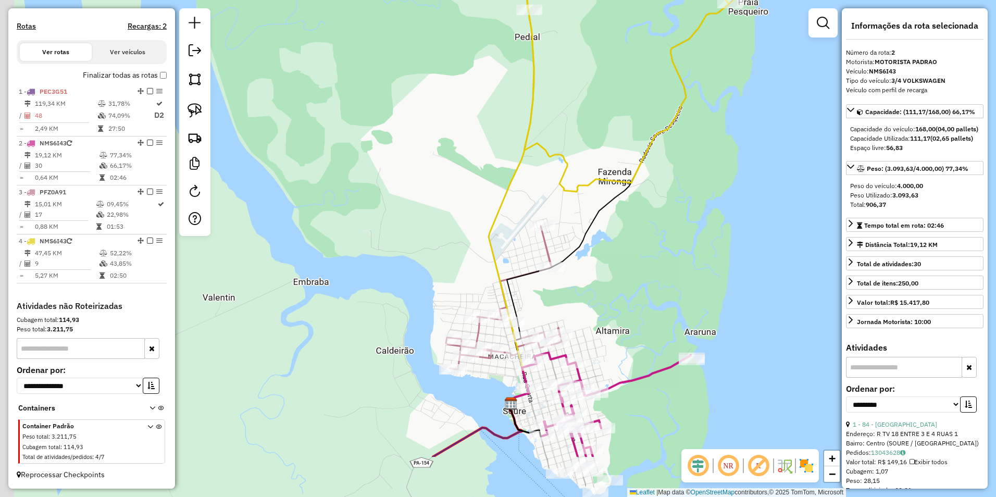
drag, startPoint x: 610, startPoint y: 205, endPoint x: 675, endPoint y: 105, distance: 119.2
click at [675, 94] on div "Janela de atendimento Grade de atendimento Capacidade Transportadoras Veículos …" at bounding box center [498, 248] width 996 height 497
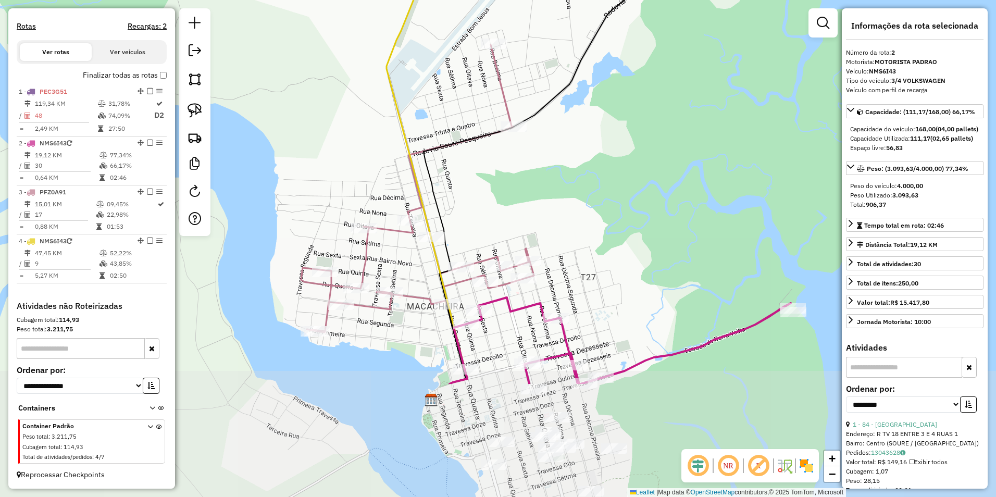
drag, startPoint x: 621, startPoint y: 289, endPoint x: 662, endPoint y: 128, distance: 166.5
click at [662, 120] on div "Janela de atendimento Grade de atendimento Capacidade Transportadoras Veículos …" at bounding box center [498, 248] width 996 height 497
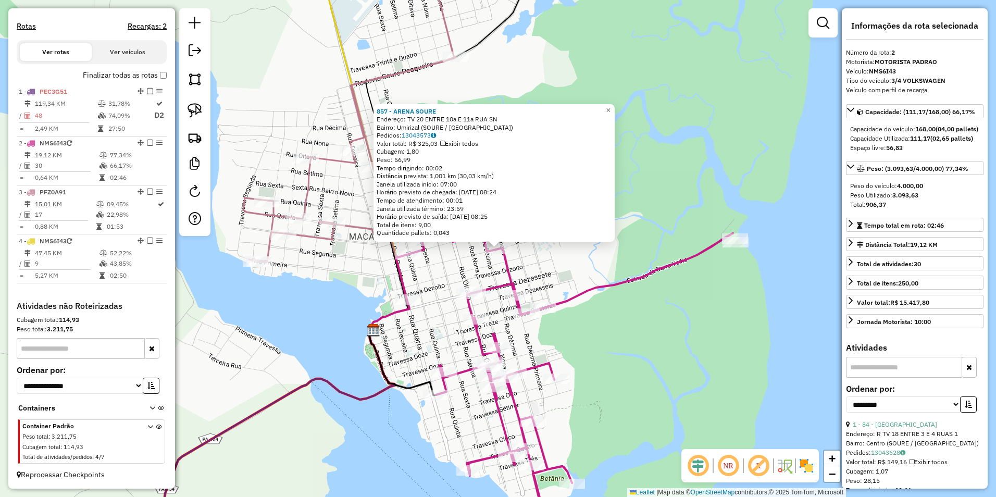
click at [621, 366] on div "Rota 2 - Placa NMS6I43 986 - BAR DO ADEMIR 857 - ARENA SOURE Endereço: TV 20 EN…" at bounding box center [498, 248] width 996 height 497
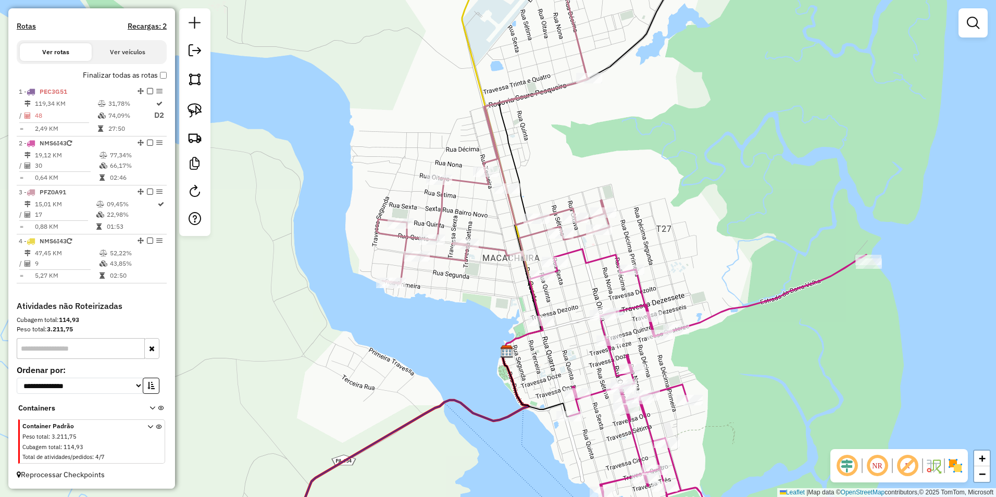
drag, startPoint x: 619, startPoint y: 355, endPoint x: 765, endPoint y: 373, distance: 147.4
click at [765, 373] on div "Janela de atendimento Grade de atendimento Capacidade Transportadoras Veículos …" at bounding box center [498, 248] width 996 height 497
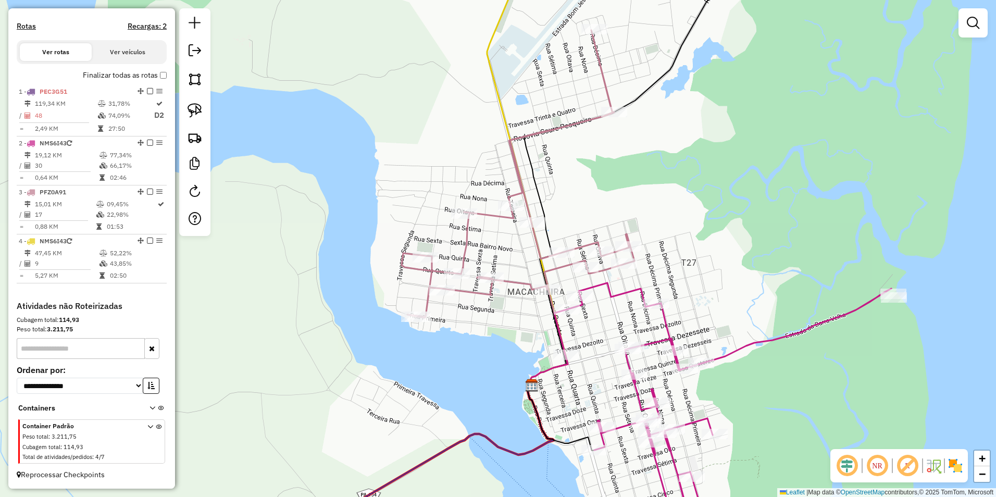
drag, startPoint x: 711, startPoint y: 216, endPoint x: 725, endPoint y: 295, distance: 80.5
click at [725, 295] on div "Janela de atendimento Grade de atendimento Capacidade Transportadoras Veículos …" at bounding box center [498, 248] width 996 height 497
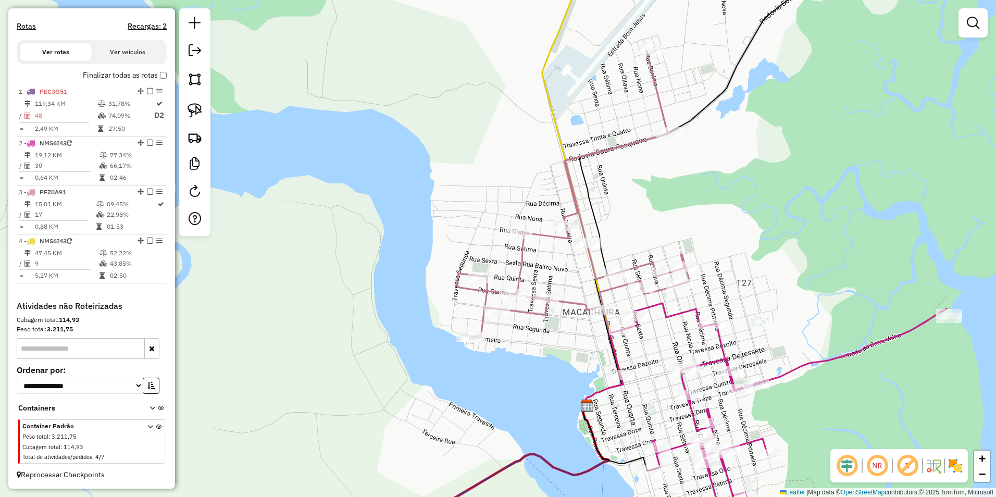
drag, startPoint x: 732, startPoint y: 242, endPoint x: 768, endPoint y: 200, distance: 55.4
click at [768, 200] on div "Janela de atendimento Grade de atendimento Capacidade Transportadoras Veículos …" at bounding box center [498, 248] width 996 height 497
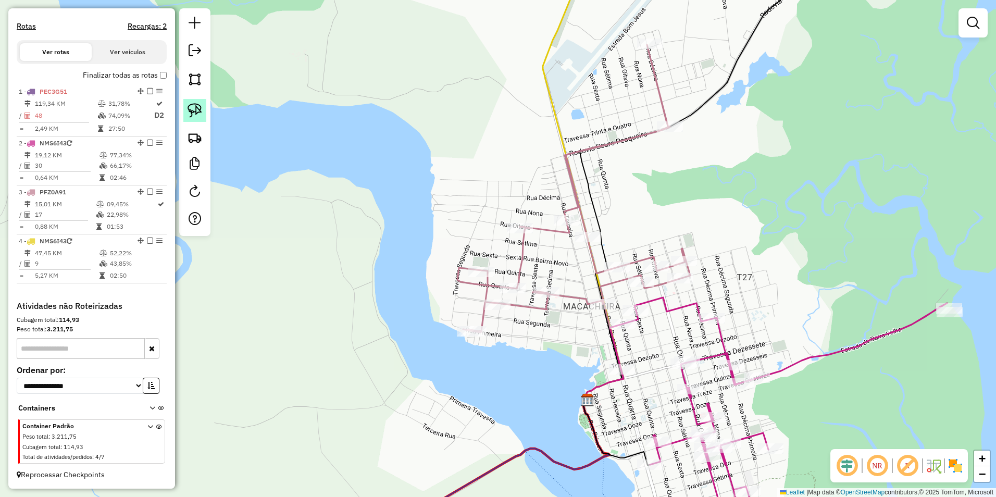
click at [198, 109] on img at bounding box center [194, 110] width 15 height 15
drag, startPoint x: 609, startPoint y: 32, endPoint x: 494, endPoint y: 185, distance: 191.5
select select "**********"
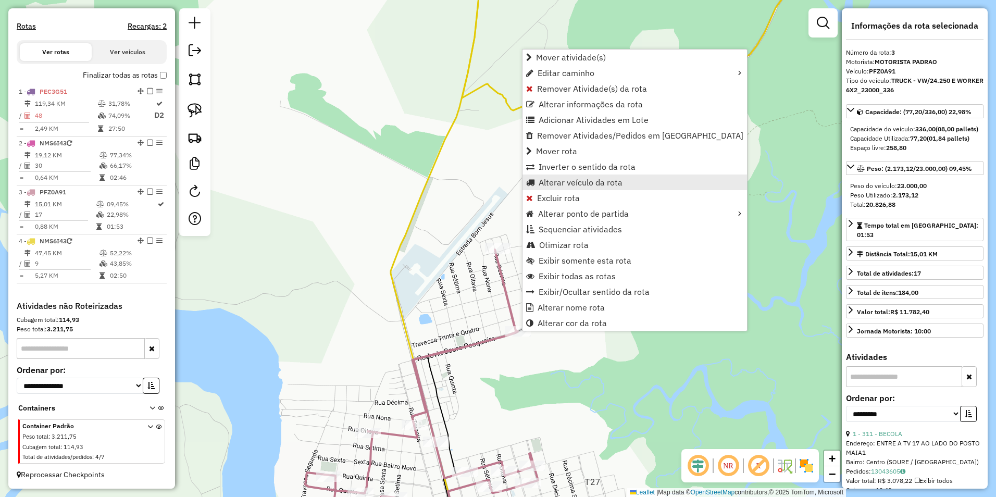
click at [574, 181] on span "Alterar veículo da rota" at bounding box center [581, 182] width 84 height 8
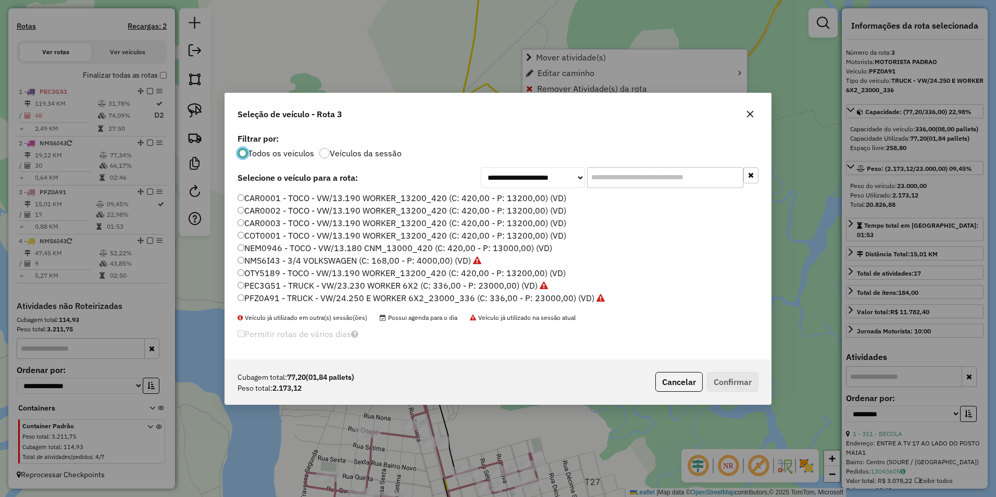
scroll to position [6, 3]
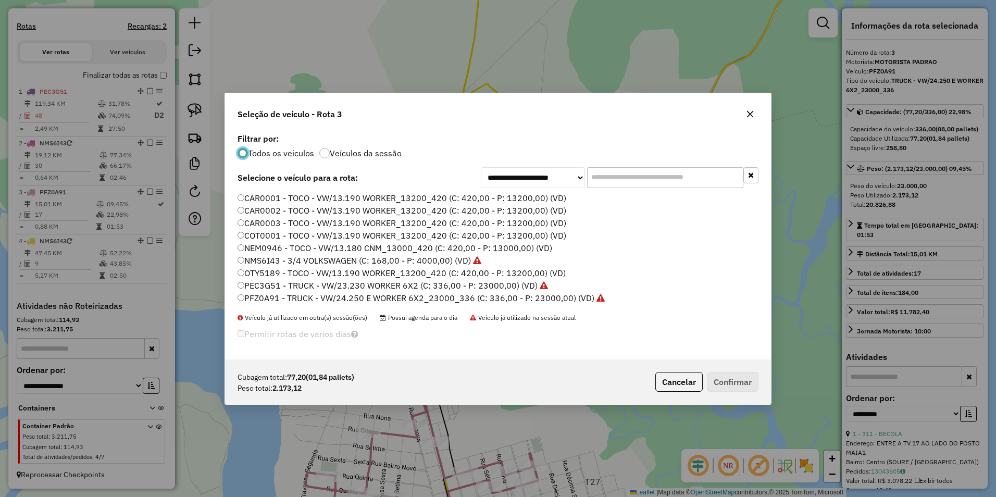
click at [249, 259] on label "NMS6I43 - 3/4 VOLKSWAGEN (C: 168,00 - P: 4000,00) (VD)" at bounding box center [359, 260] width 244 height 12
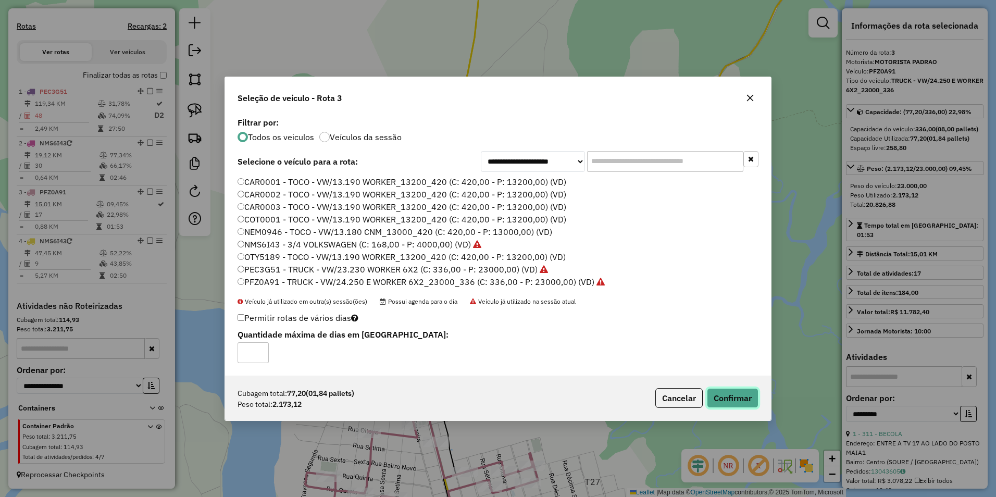
click at [723, 396] on button "Confirmar" at bounding box center [733, 398] width 52 height 20
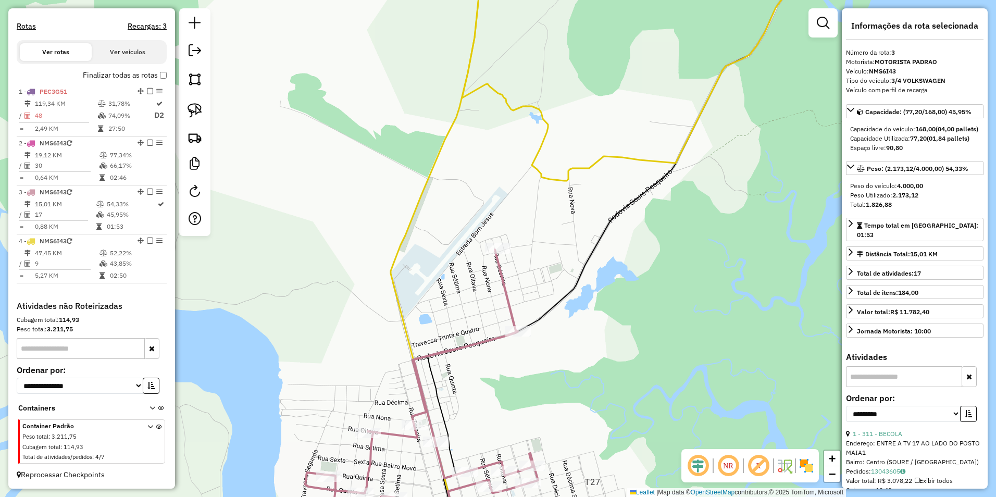
drag, startPoint x: 582, startPoint y: 382, endPoint x: 581, endPoint y: 157, distance: 225.0
click at [593, 214] on div "Janela de atendimento Grade de atendimento Capacidade Transportadoras Veículos …" at bounding box center [498, 248] width 996 height 497
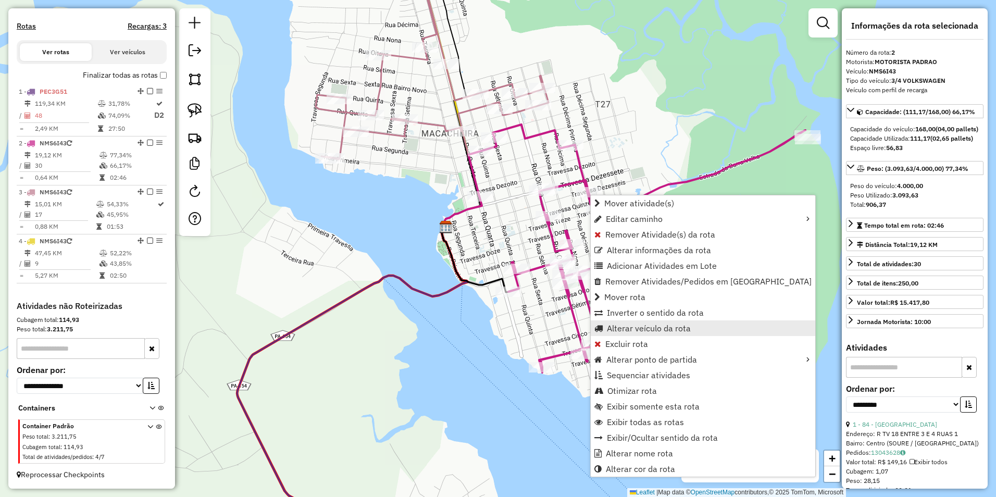
click at [636, 330] on span "Alterar veículo da rota" at bounding box center [649, 328] width 84 height 8
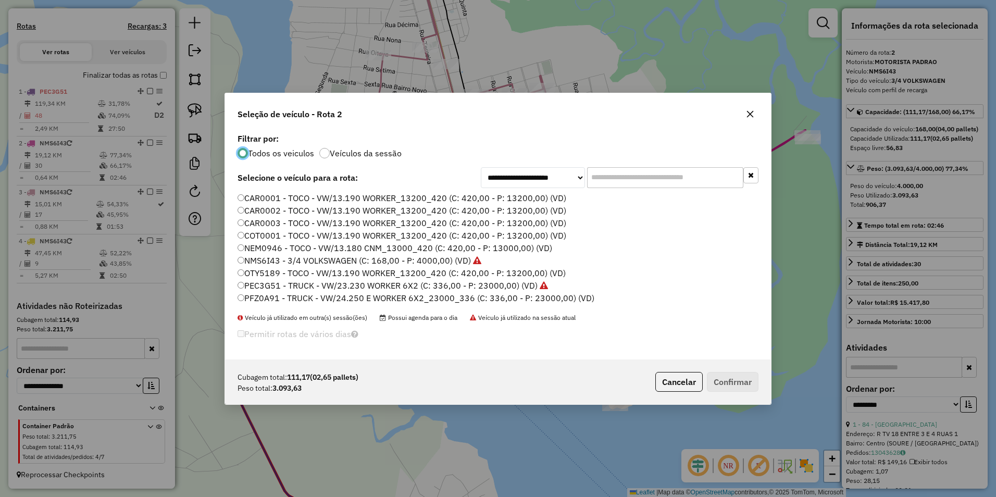
click at [244, 293] on label "PFZ0A91 - TRUCK - VW/24.250 E WORKER 6X2_23000_336 (C: 336,00 - P: 23000,00) (V…" at bounding box center [415, 298] width 357 height 12
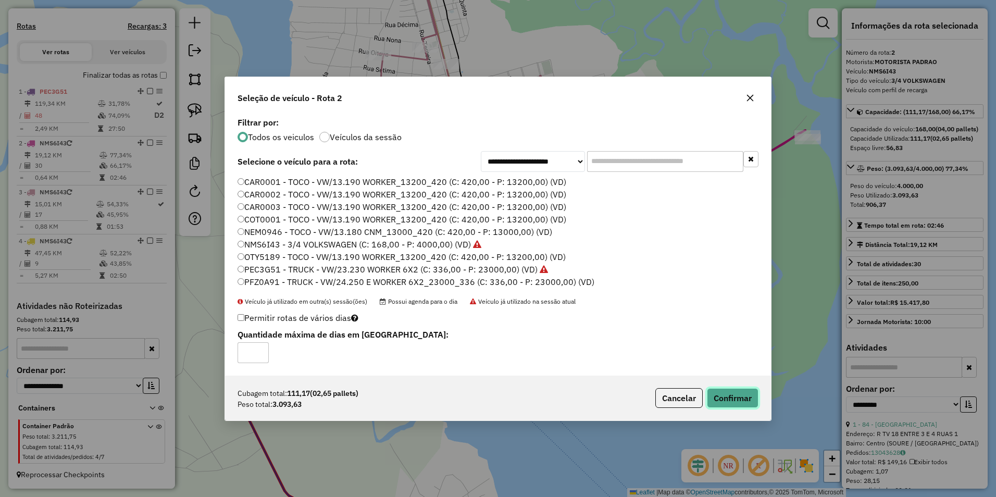
click at [728, 395] on button "Confirmar" at bounding box center [733, 398] width 52 height 20
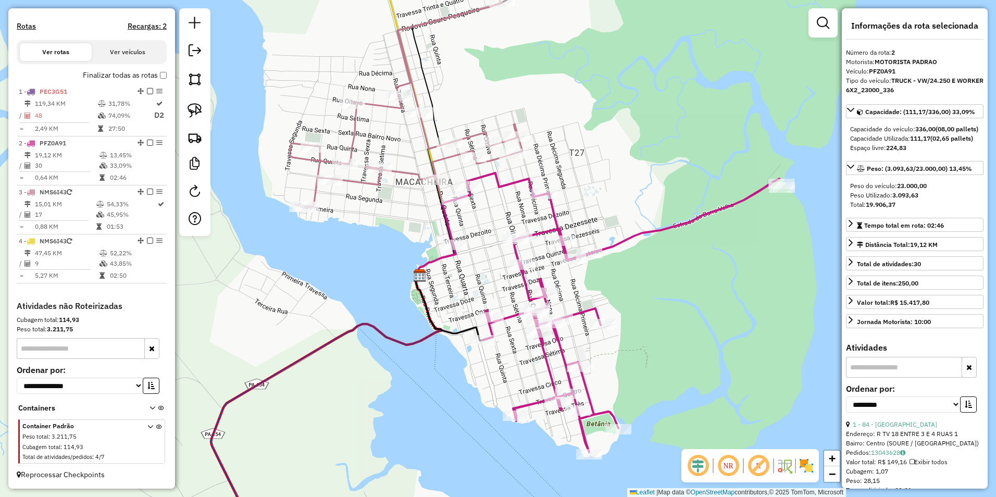
drag, startPoint x: 715, startPoint y: 224, endPoint x: 689, endPoint y: 273, distance: 55.0
click at [689, 273] on div "Janela de atendimento Grade de atendimento Capacidade Transportadoras Veículos …" at bounding box center [498, 248] width 996 height 497
click at [149, 425] on icon at bounding box center [150, 443] width 6 height 39
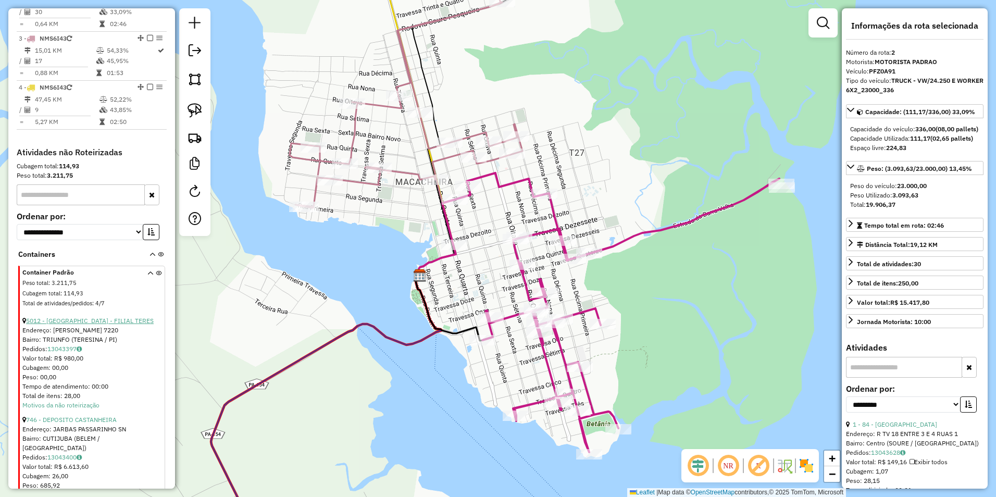
scroll to position [483, 0]
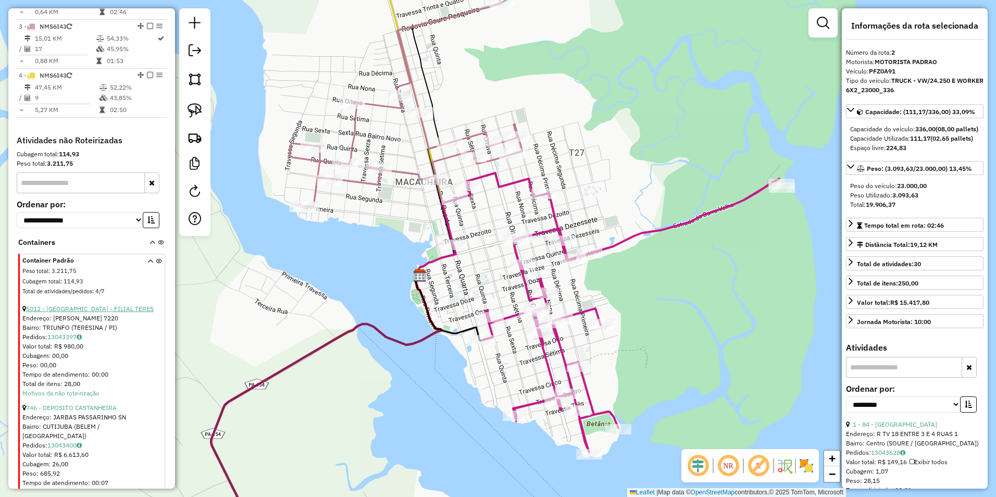
click at [92, 312] on link "5012 - AMBEV - FILIAL TERES" at bounding box center [90, 309] width 128 height 8
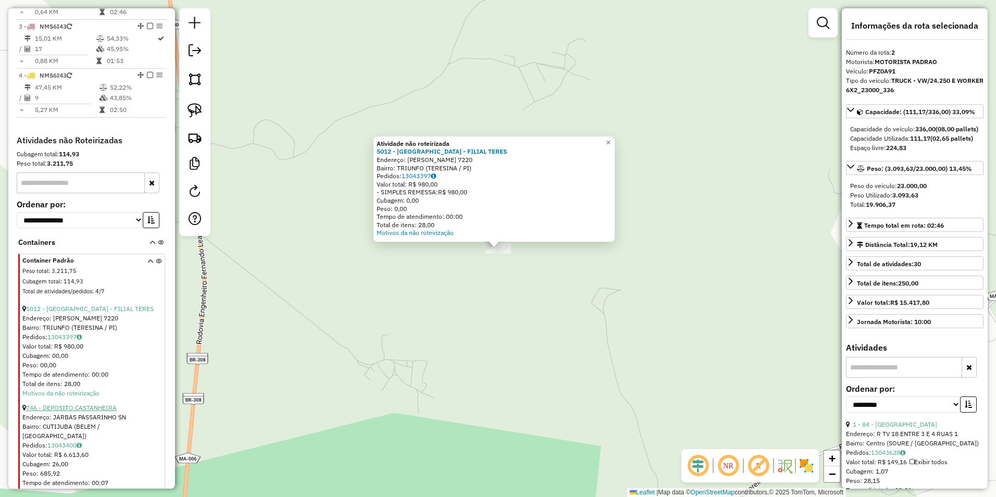
click at [84, 411] on link "746 - DEPOSITO CASTANHEIRA" at bounding box center [71, 408] width 91 height 8
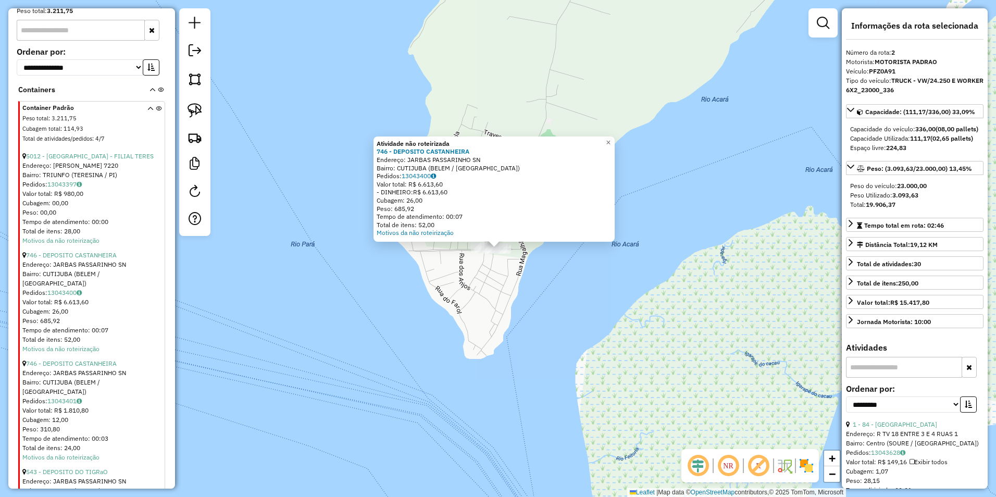
scroll to position [639, 0]
click at [91, 362] on link "746 - DEPOSITO CASTANHEIRA" at bounding box center [71, 360] width 91 height 8
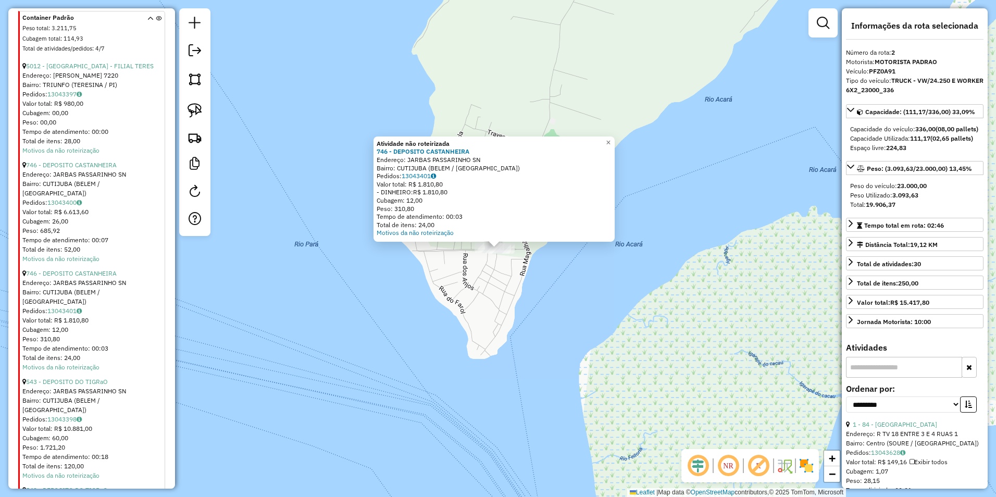
scroll to position [743, 0]
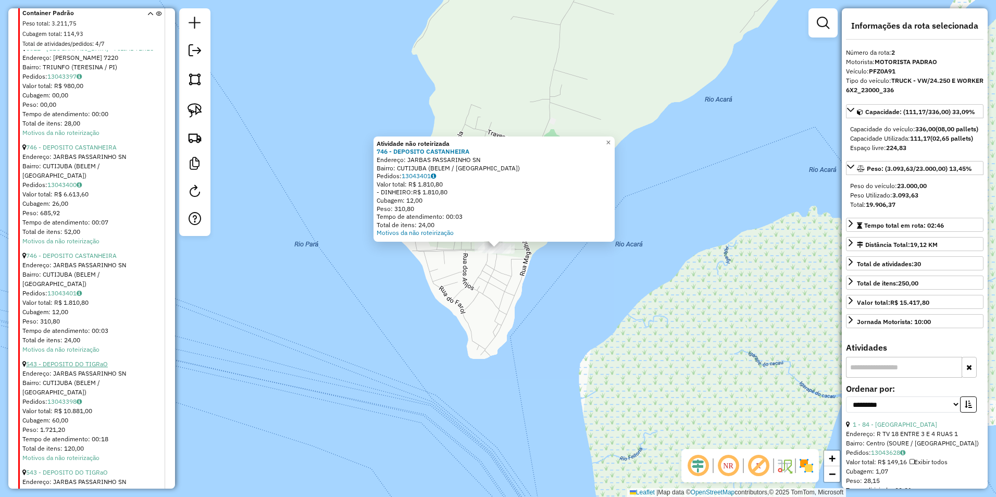
click at [89, 360] on link "543 - DEPOSITO DO TIGRaO" at bounding box center [67, 364] width 82 height 8
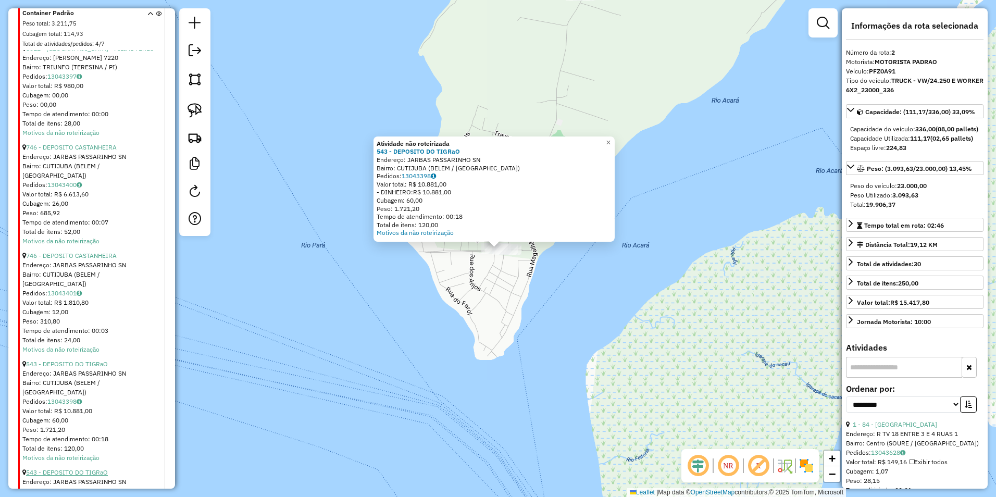
click at [82, 468] on link "543 - DEPOSITO DO TIGRaO" at bounding box center [67, 472] width 82 height 8
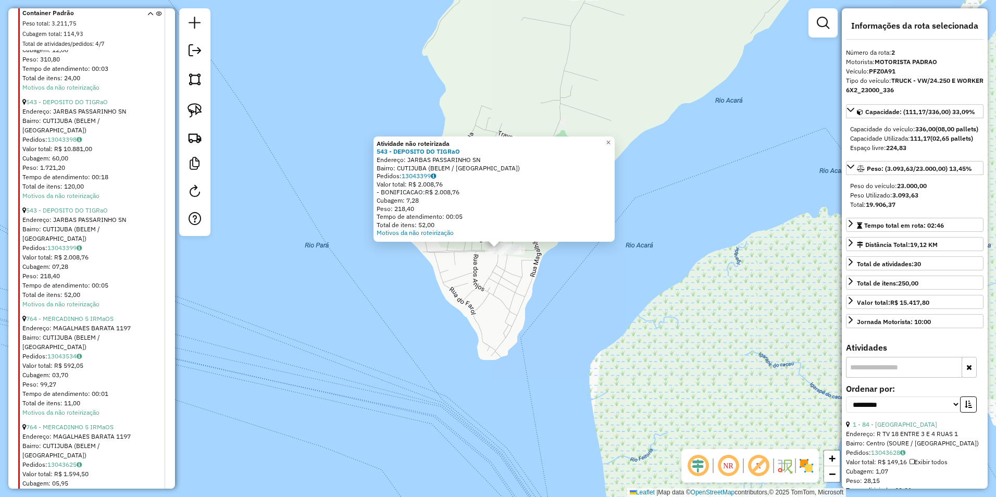
scroll to position [1022, 0]
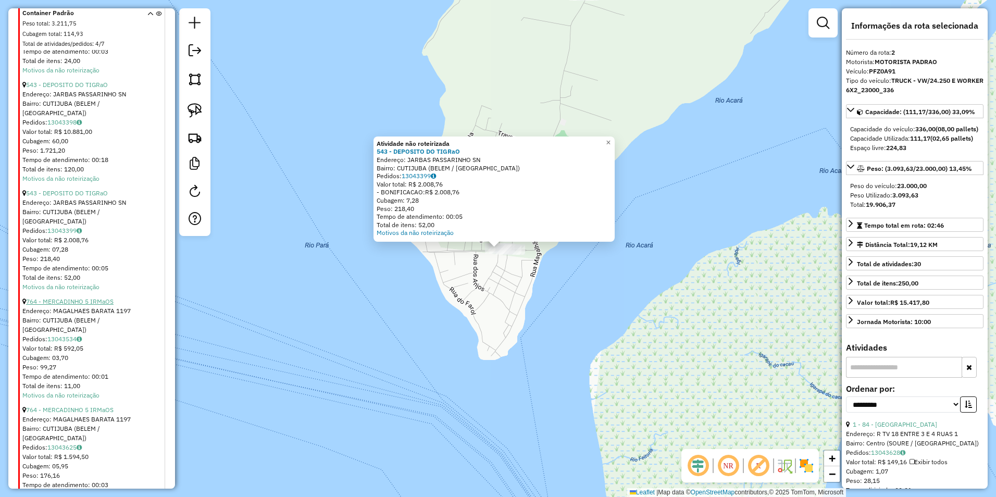
click at [90, 297] on link "764 - MERCADINHO 5 IRMaOS" at bounding box center [69, 301] width 87 height 8
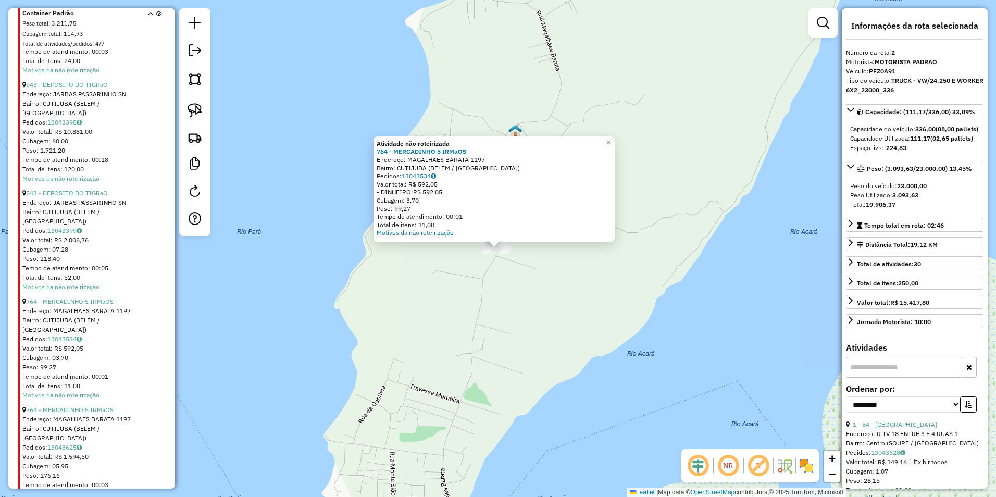
click at [72, 406] on link "764 - MERCADINHO 5 IRMaOS" at bounding box center [69, 410] width 87 height 8
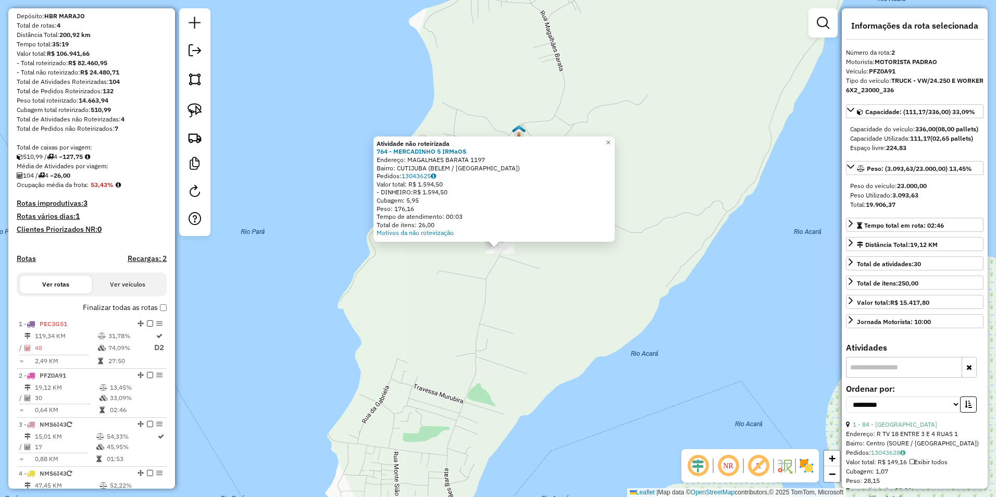
scroll to position [0, 0]
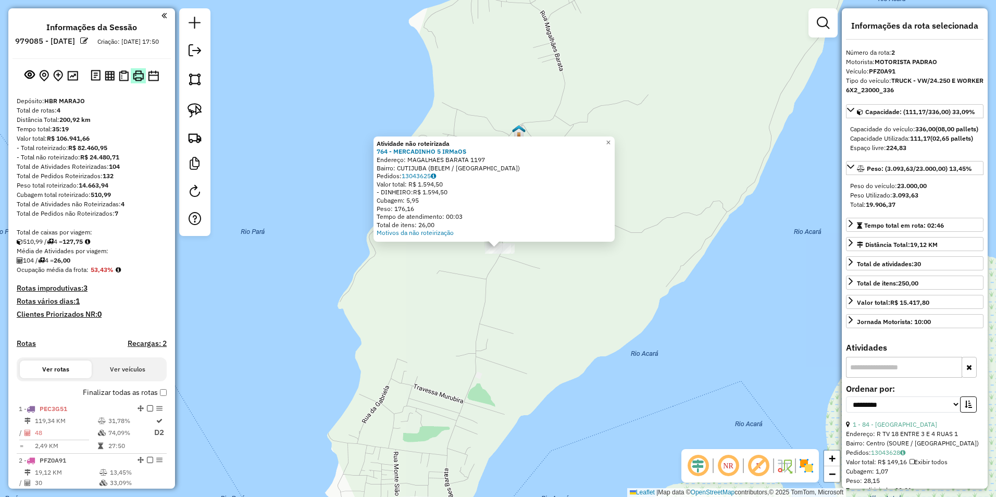
click at [135, 81] on img at bounding box center [138, 75] width 11 height 11
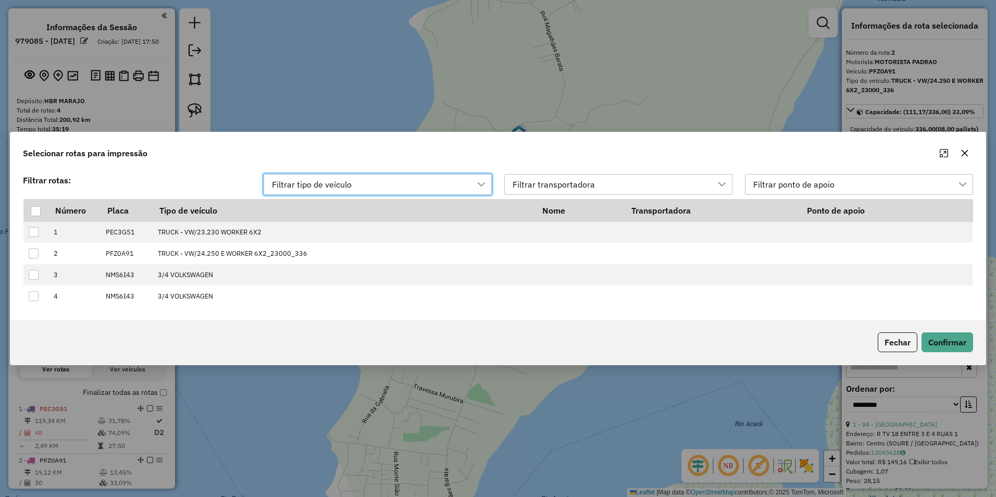
scroll to position [8, 47]
click at [42, 206] on th at bounding box center [35, 210] width 25 height 22
click at [32, 209] on div at bounding box center [36, 211] width 10 height 10
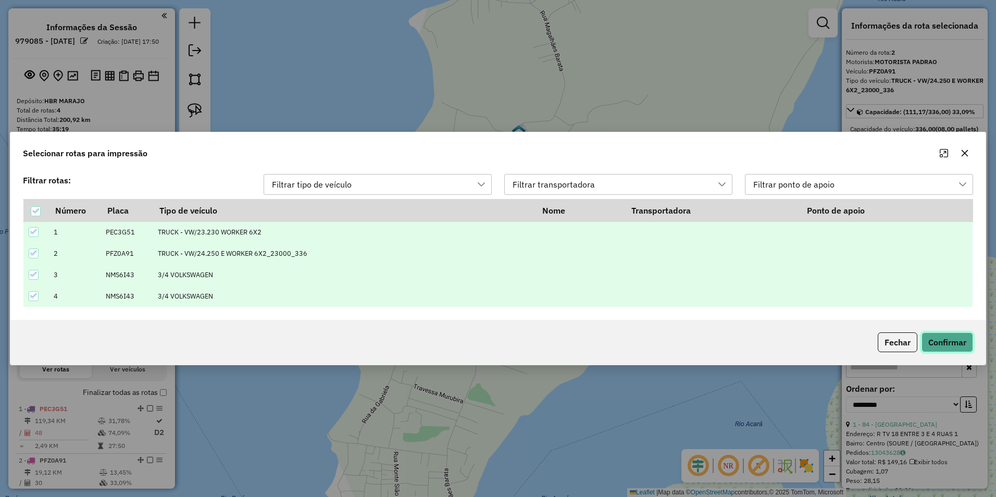
click at [959, 342] on button "Confirmar" at bounding box center [947, 342] width 52 height 20
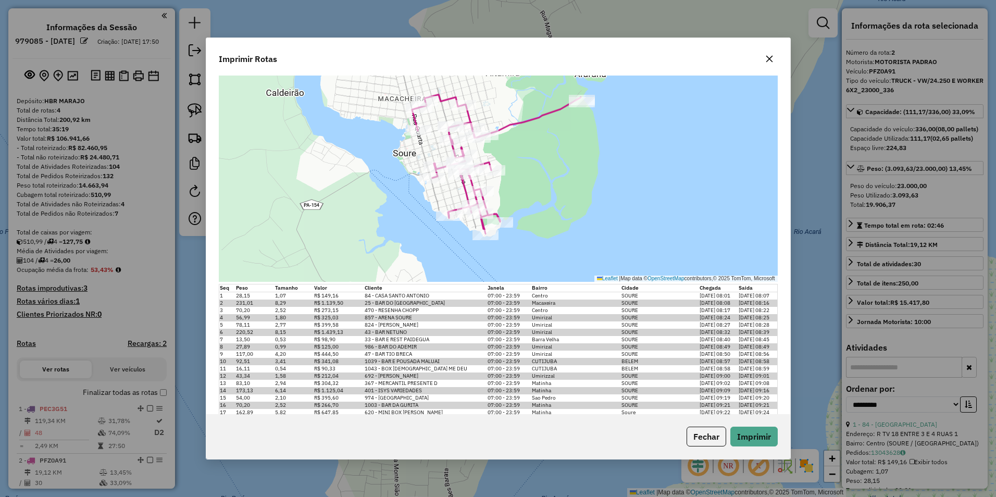
scroll to position [833, 0]
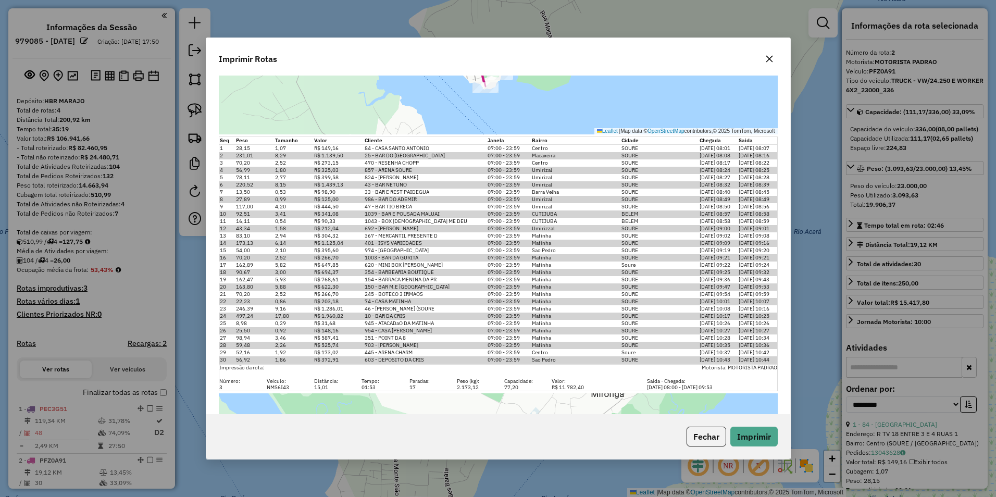
drag, startPoint x: 642, startPoint y: 210, endPoint x: 498, endPoint y: 222, distance: 144.2
click at [498, 222] on tbody "1 28,15 1,07 R$ 149,16 84 - CASA SANTO ANTONIO 07:00 - 23:59 Centro SOURE 13/08…" at bounding box center [498, 253] width 558 height 219
drag, startPoint x: 498, startPoint y: 222, endPoint x: 631, endPoint y: 224, distance: 133.3
click at [625, 225] on span "SOURE" at bounding box center [629, 228] width 17 height 7
drag, startPoint x: 640, startPoint y: 219, endPoint x: 219, endPoint y: 215, distance: 421.4
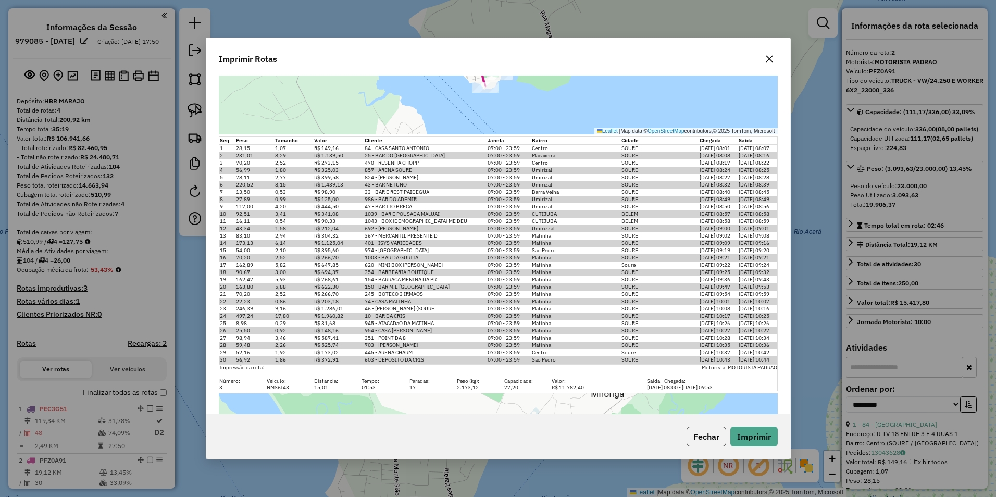
click at [219, 215] on tbody "1 28,15 1,07 R$ 149,16 84 - CASA SANTO ANTONIO 07:00 - 23:59 Centro SOURE 13/08…" at bounding box center [498, 253] width 558 height 219
click at [770, 62] on icon "button" at bounding box center [769, 59] width 8 height 8
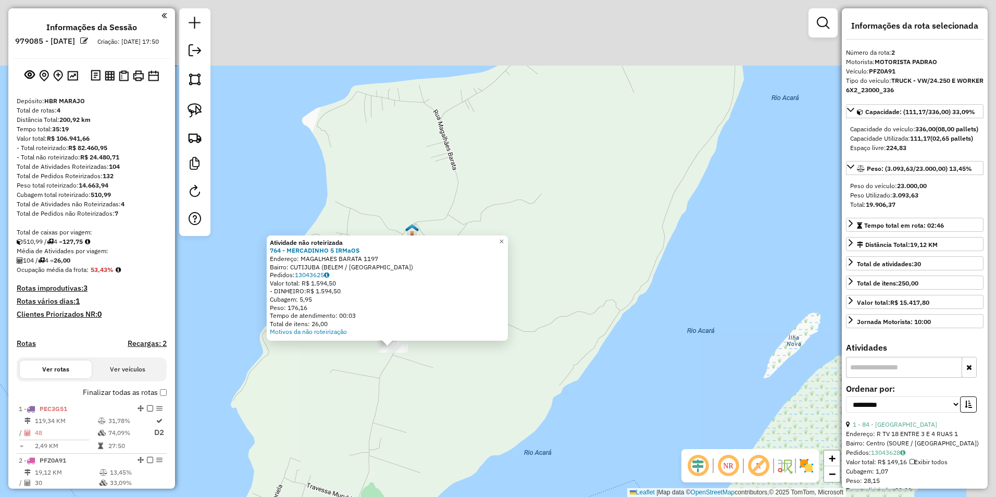
drag, startPoint x: 656, startPoint y: 108, endPoint x: 479, endPoint y: 274, distance: 243.6
click at [480, 268] on div "Atividade não roteirizada 764 - MERCADINHO 5 IRMaOS Endereço: MAGALHAES BARATA …" at bounding box center [498, 248] width 996 height 497
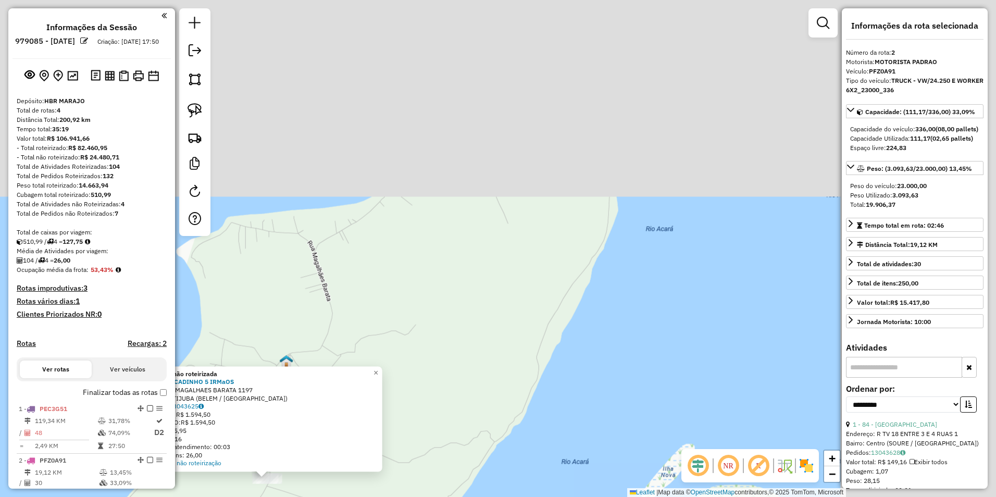
click at [503, 216] on div "Atividade não roteirizada 764 - MERCADINHO 5 IRMaOS Endereço: MAGALHAES BARATA …" at bounding box center [498, 248] width 996 height 497
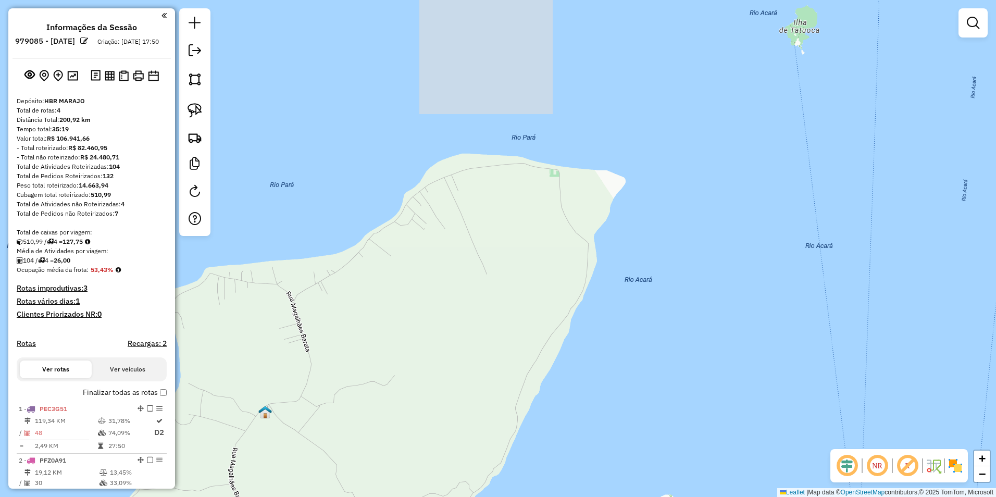
drag, startPoint x: 534, startPoint y: 198, endPoint x: 493, endPoint y: 359, distance: 166.2
click at [494, 372] on div "Janela de atendimento Grade de atendimento Capacidade Transportadoras Veículos …" at bounding box center [498, 248] width 996 height 497
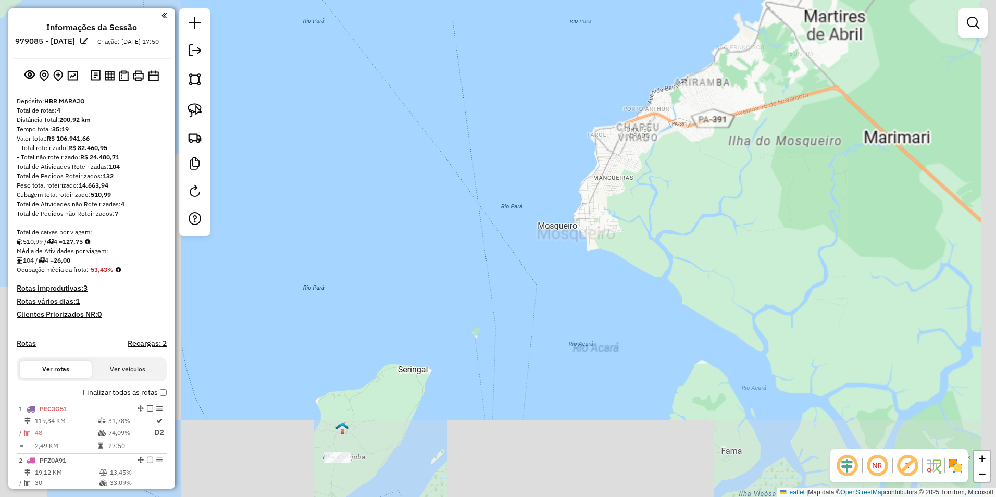
click at [507, 282] on div "Janela de atendimento Grade de atendimento Capacidade Transportadoras Veículos …" at bounding box center [498, 248] width 996 height 497
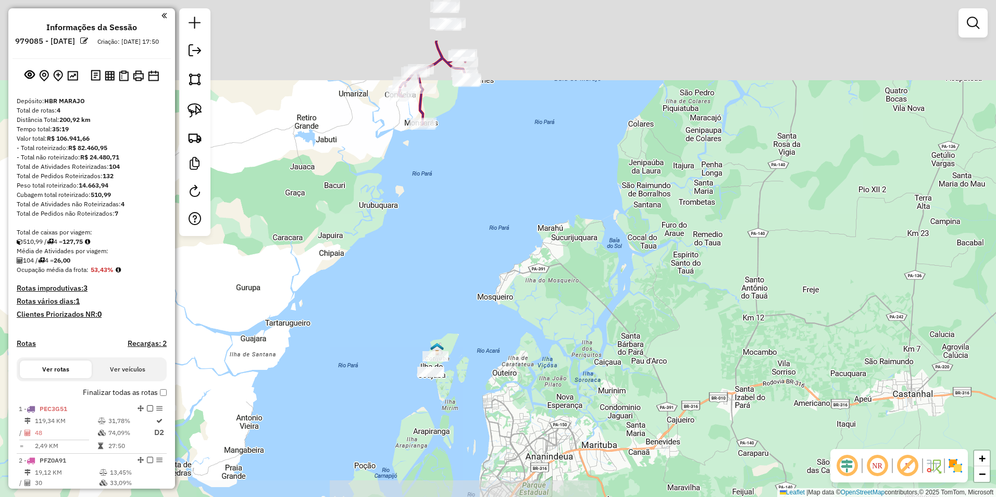
drag, startPoint x: 428, startPoint y: 142, endPoint x: 424, endPoint y: 312, distance: 169.8
click at [430, 282] on div "Janela de atendimento Grade de atendimento Capacidade Transportadoras Veículos …" at bounding box center [498, 248] width 996 height 497
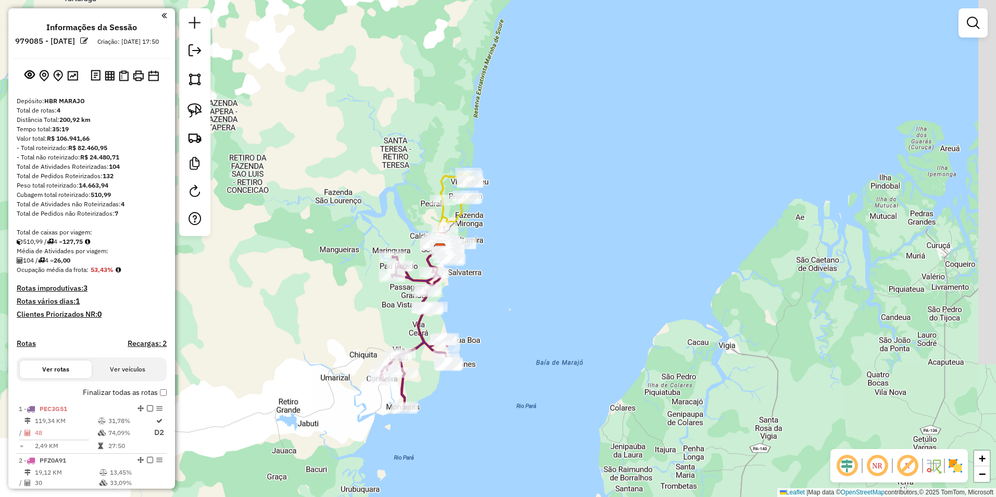
drag, startPoint x: 557, startPoint y: 74, endPoint x: 478, endPoint y: 212, distance: 159.1
click at [539, 159] on div "Janela de atendimento Grade de atendimento Capacidade Transportadoras Veículos …" at bounding box center [498, 248] width 996 height 497
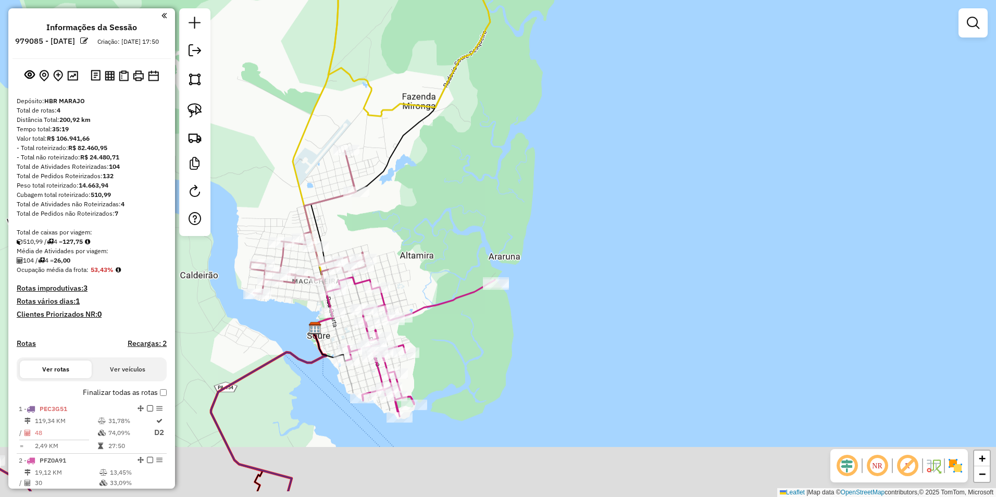
drag, startPoint x: 453, startPoint y: 239, endPoint x: 494, endPoint y: 213, distance: 48.7
click at [501, 220] on div "Janela de atendimento Grade de atendimento Capacidade Transportadoras Veículos …" at bounding box center [498, 248] width 996 height 497
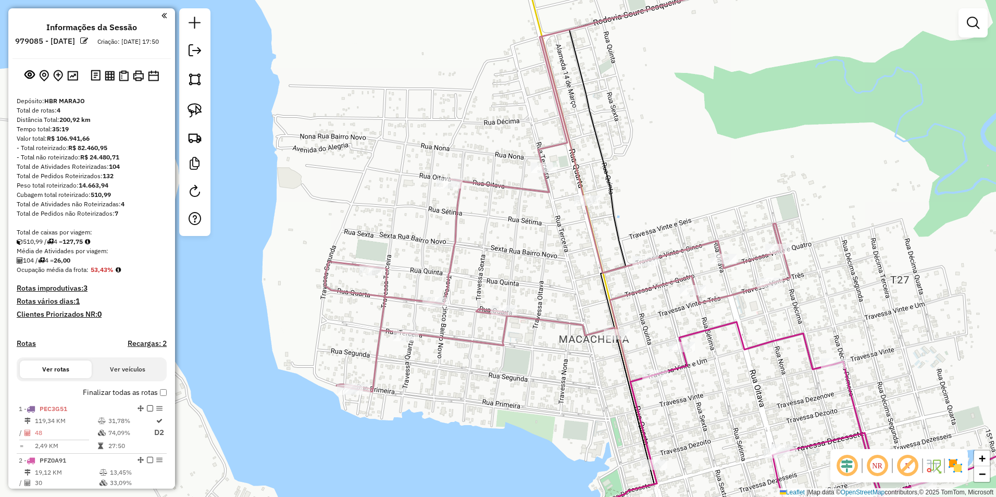
drag, startPoint x: 422, startPoint y: 250, endPoint x: 409, endPoint y: 198, distance: 53.1
click at [409, 198] on div "Janela de atendimento Grade de atendimento Capacidade Transportadoras Veículos …" at bounding box center [498, 248] width 996 height 497
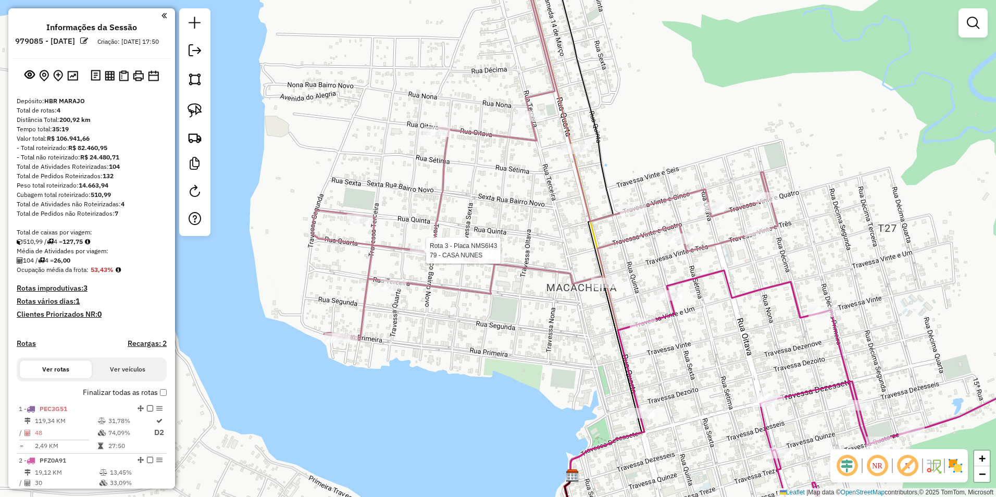
select select "**********"
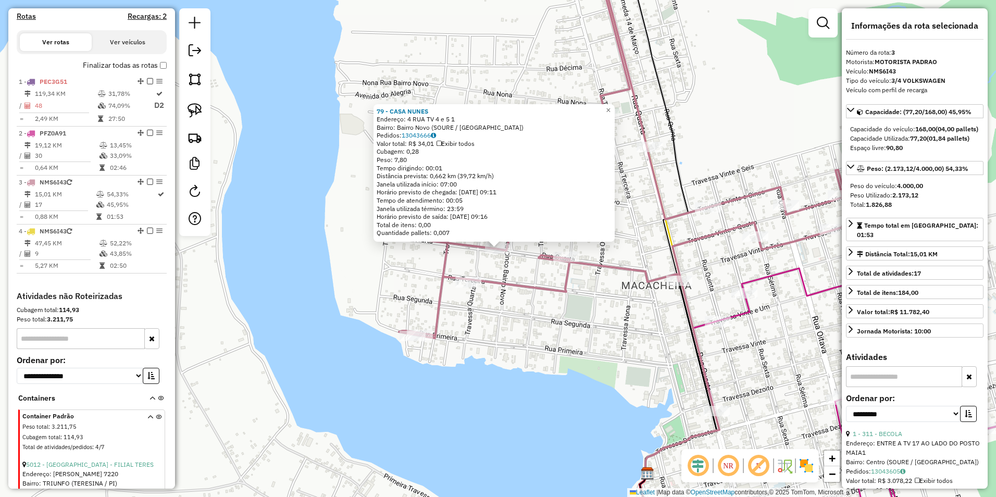
scroll to position [504, 0]
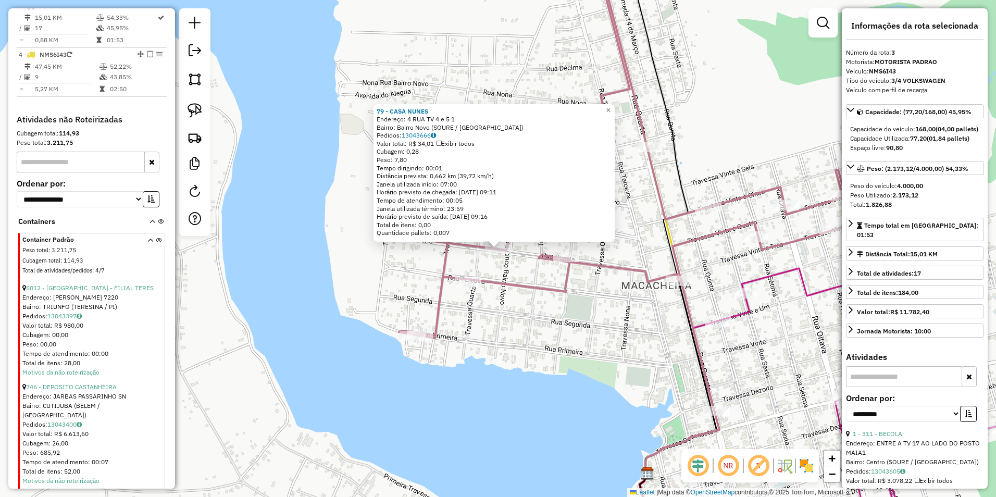
click at [536, 347] on div "79 - CASA NUNES Endereço: 4 RUA TV 4 e 5 1 Bairro: Bairro Novo (SOURE / PA) Ped…" at bounding box center [498, 248] width 996 height 497
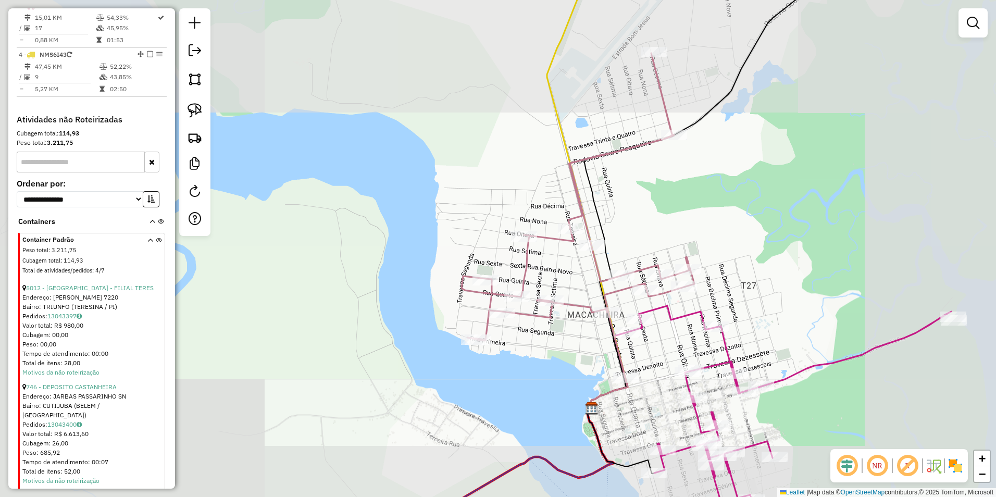
drag, startPoint x: 535, startPoint y: 358, endPoint x: 421, endPoint y: 178, distance: 213.0
click at [421, 183] on div "Janela de atendimento Grade de atendimento Capacidade Transportadoras Veículos …" at bounding box center [498, 248] width 996 height 497
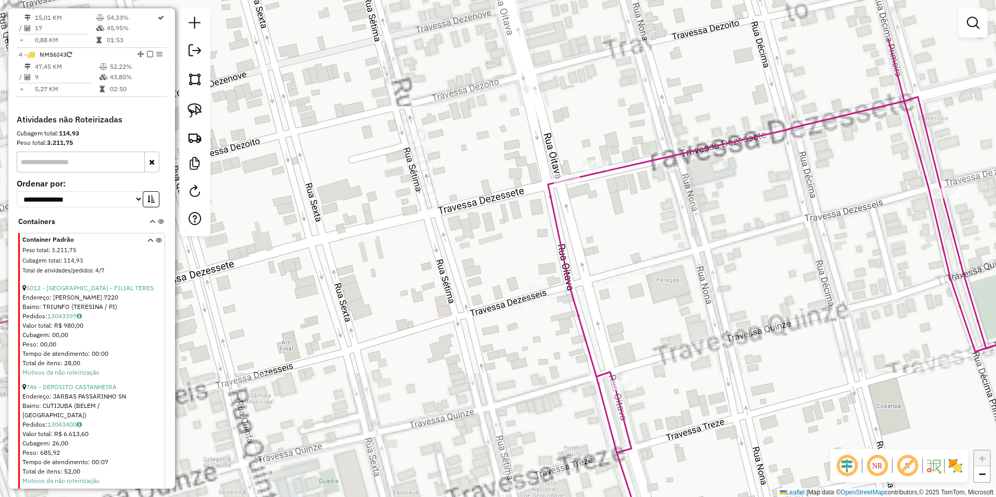
drag, startPoint x: 629, startPoint y: 135, endPoint x: 591, endPoint y: 230, distance: 102.1
click at [599, 224] on div "Janela de atendimento Grade de atendimento Capacidade Transportadoras Veículos …" at bounding box center [498, 248] width 996 height 497
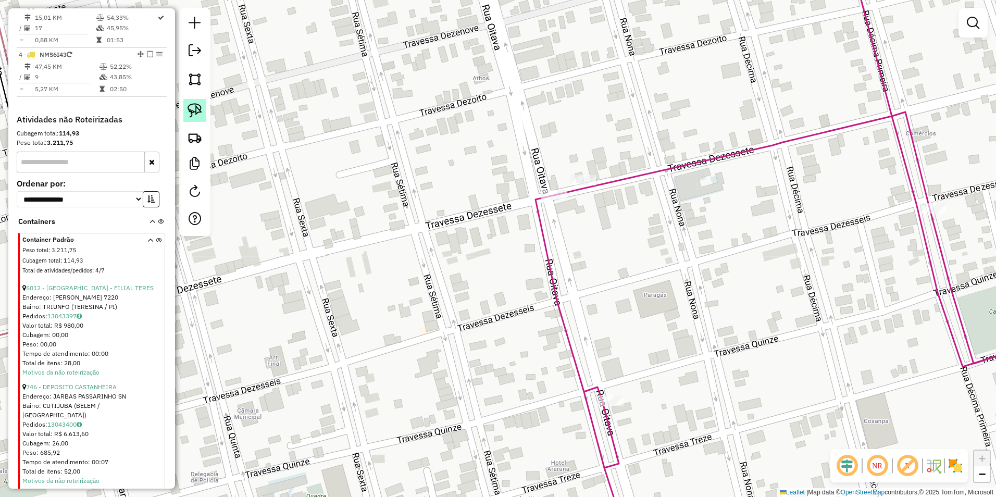
click at [201, 110] on img at bounding box center [194, 110] width 15 height 15
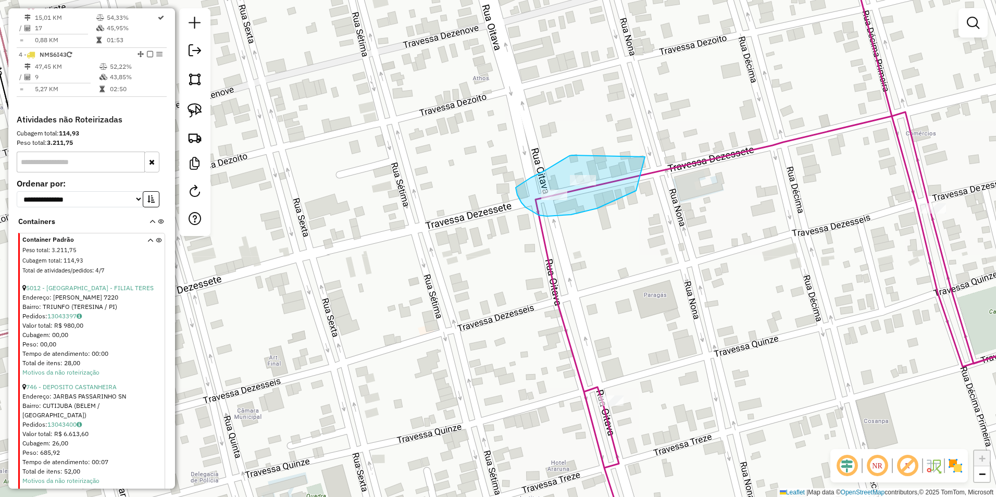
drag, startPoint x: 572, startPoint y: 155, endPoint x: 645, endPoint y: 154, distance: 72.9
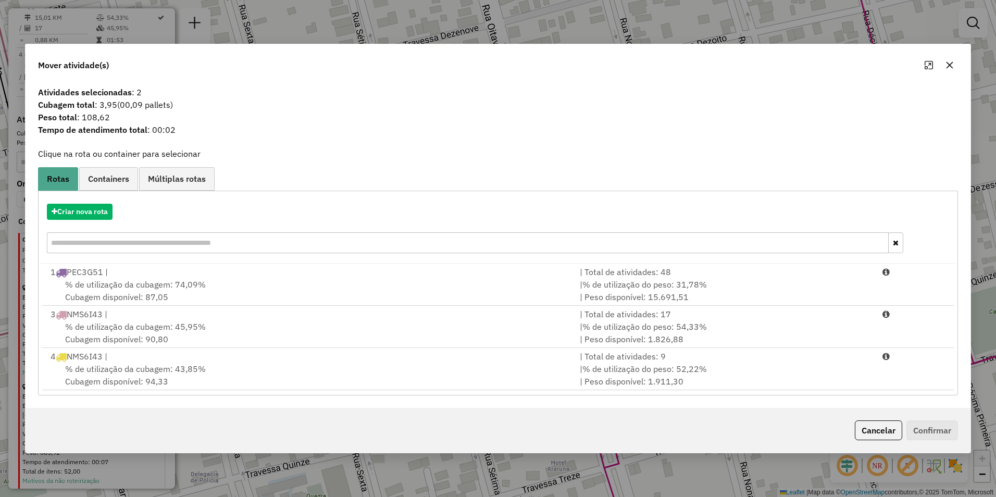
click at [949, 68] on icon "button" at bounding box center [949, 65] width 8 height 8
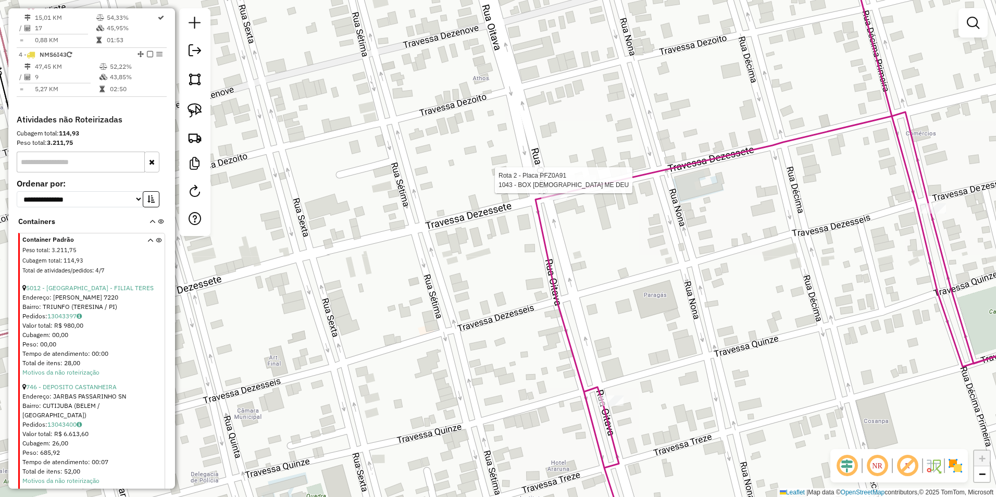
select select "**********"
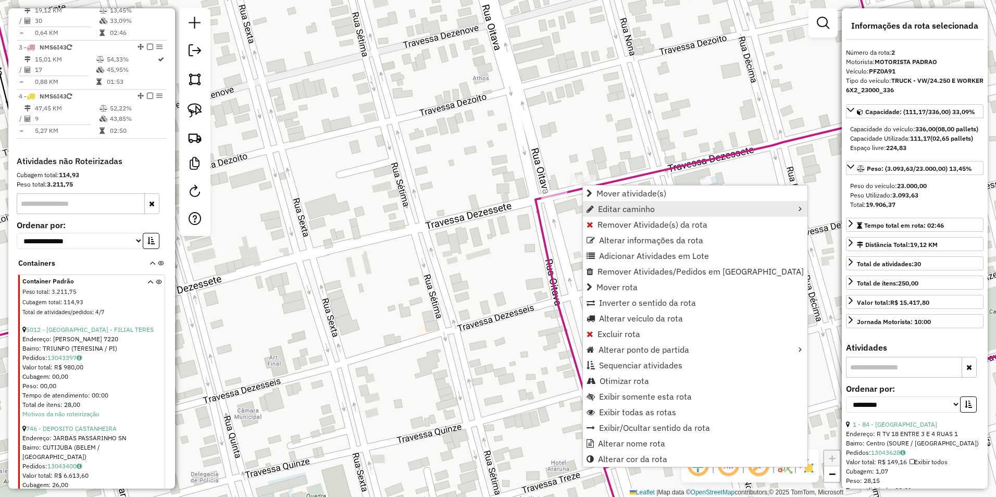
scroll to position [455, 0]
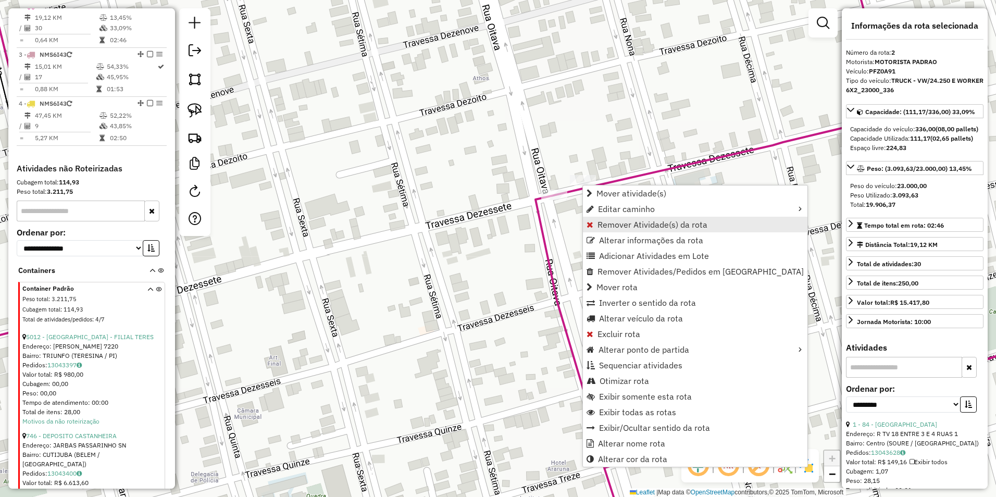
click at [608, 226] on span "Remover Atividade(s) da rota" at bounding box center [652, 224] width 110 height 8
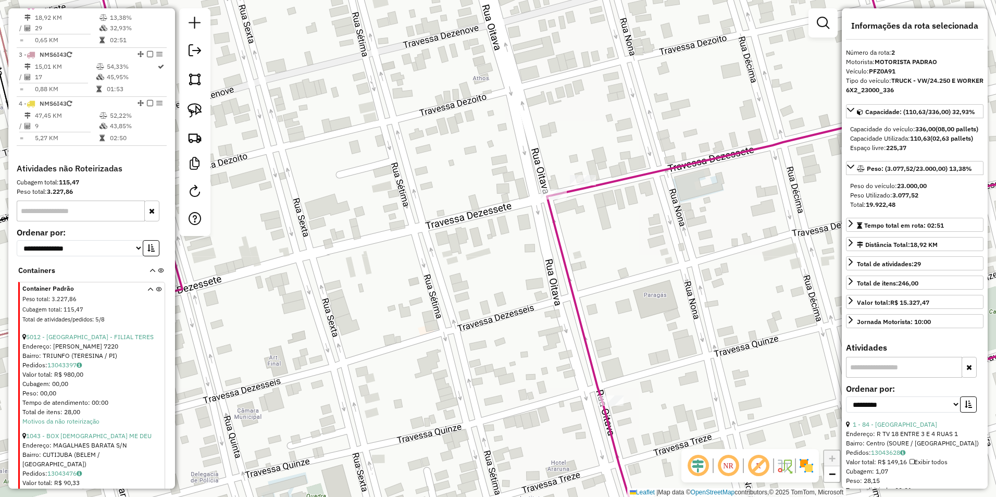
click at [601, 223] on div "Rota 2 - Placa PFZ0A91 1039 - BAR E POUSADA MALUAI Janela de atendimento Grade …" at bounding box center [498, 248] width 996 height 497
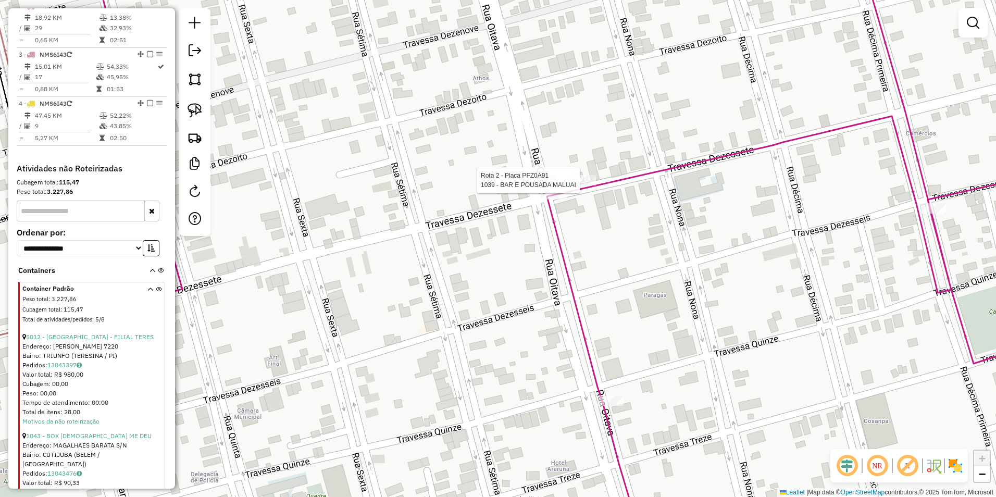
select select "**********"
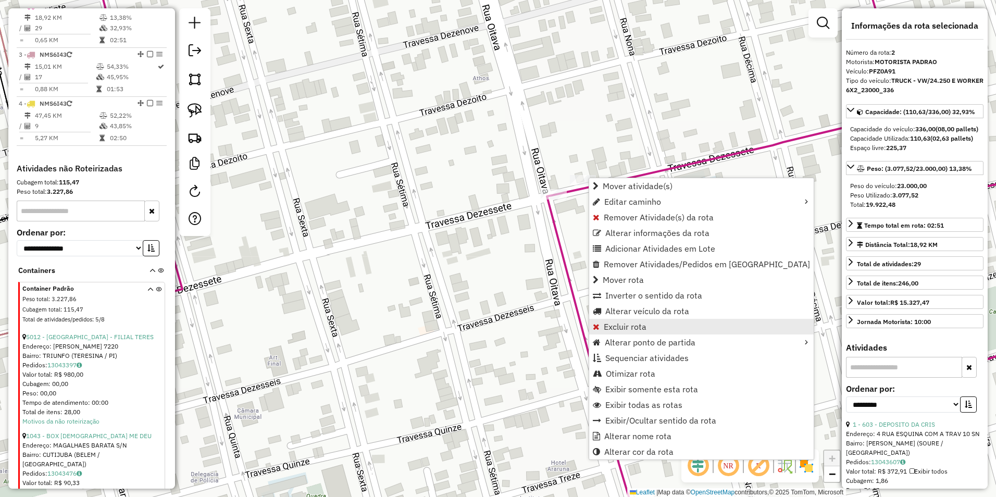
click at [629, 328] on span "Excluir rota" at bounding box center [625, 326] width 43 height 8
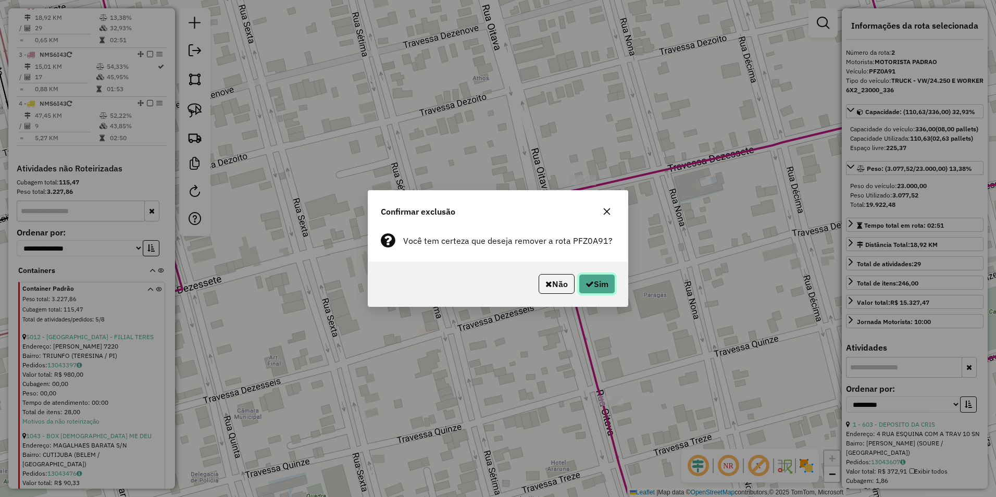
click at [599, 278] on button "Sim" at bounding box center [597, 284] width 36 height 20
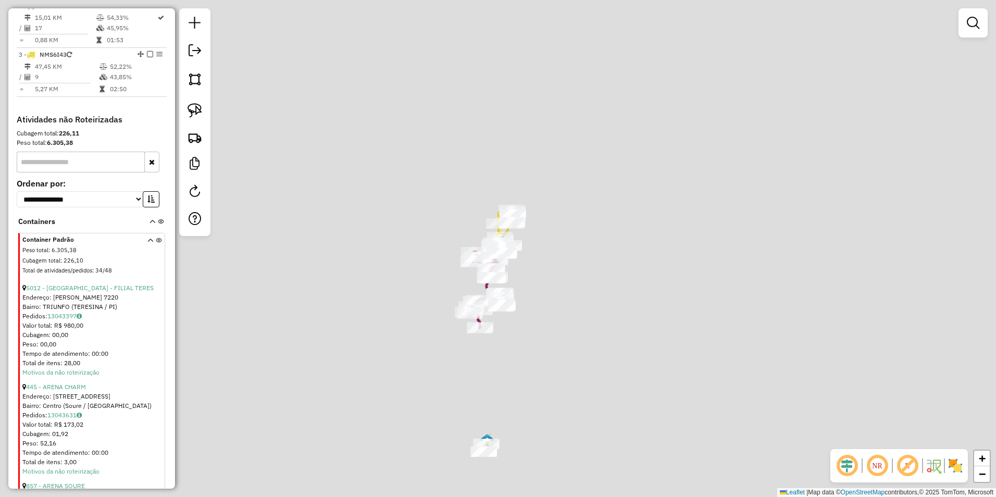
scroll to position [406, 0]
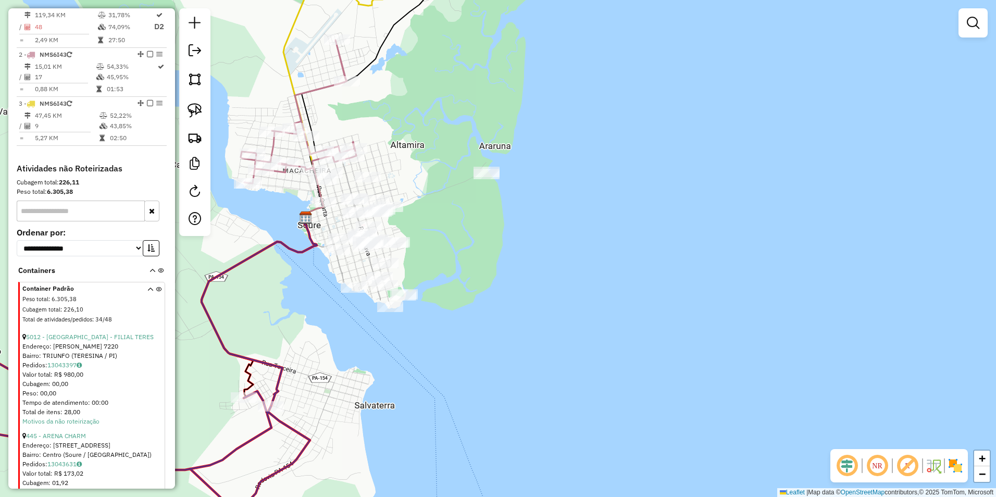
drag, startPoint x: 478, startPoint y: 208, endPoint x: 503, endPoint y: 244, distance: 44.2
click at [503, 244] on div "Janela de atendimento Grade de atendimento Capacidade Transportadoras Veículos …" at bounding box center [498, 248] width 996 height 497
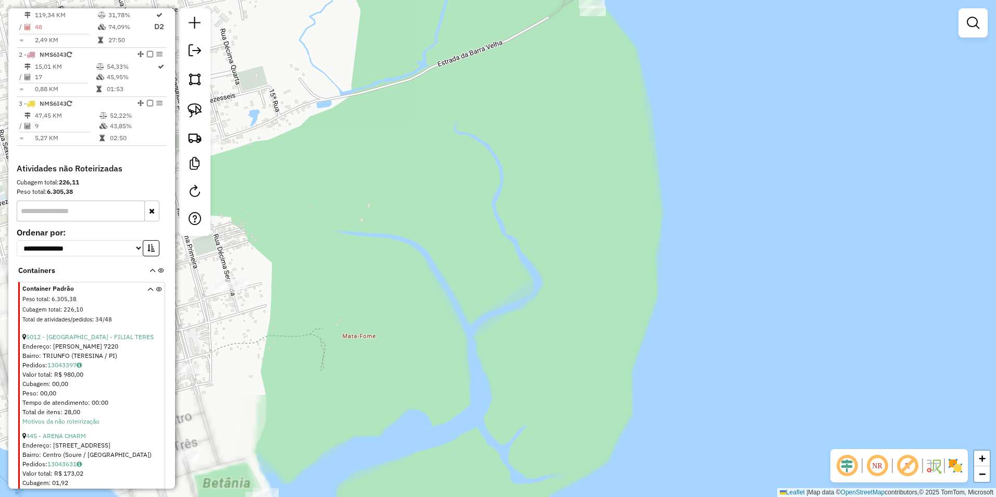
drag, startPoint x: 491, startPoint y: 246, endPoint x: 645, endPoint y: 251, distance: 154.2
click at [644, 250] on div "Janela de atendimento Grade de atendimento Capacidade Transportadoras Veículos …" at bounding box center [498, 248] width 996 height 497
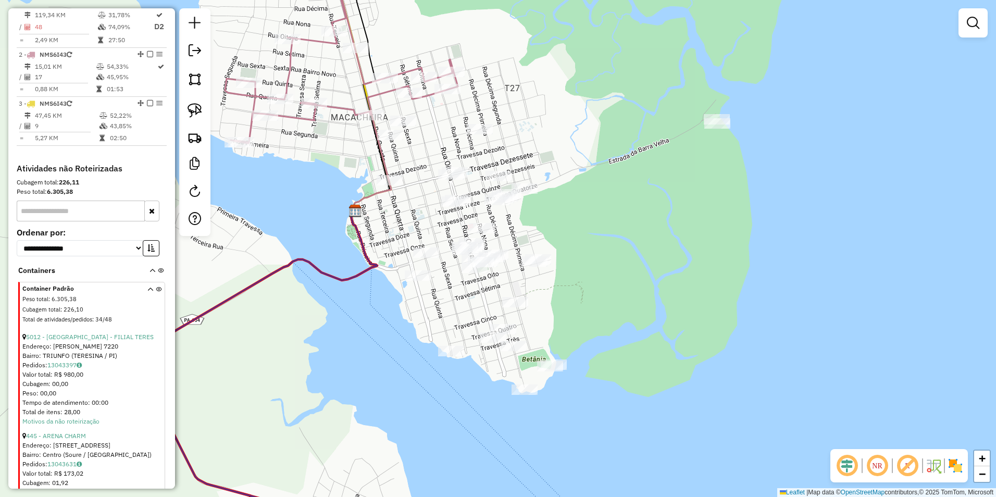
drag, startPoint x: 572, startPoint y: 240, endPoint x: 679, endPoint y: 230, distance: 106.7
click at [679, 230] on div "Janela de atendimento Grade de atendimento Capacidade Transportadoras Veículos …" at bounding box center [498, 248] width 996 height 497
click at [201, 106] on img at bounding box center [194, 110] width 15 height 15
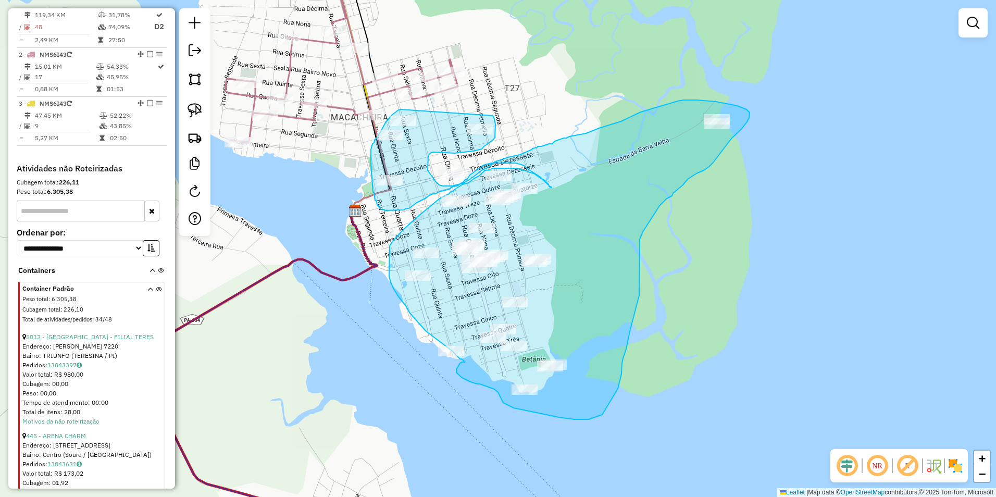
drag, startPoint x: 401, startPoint y: 109, endPoint x: 492, endPoint y: 112, distance: 91.7
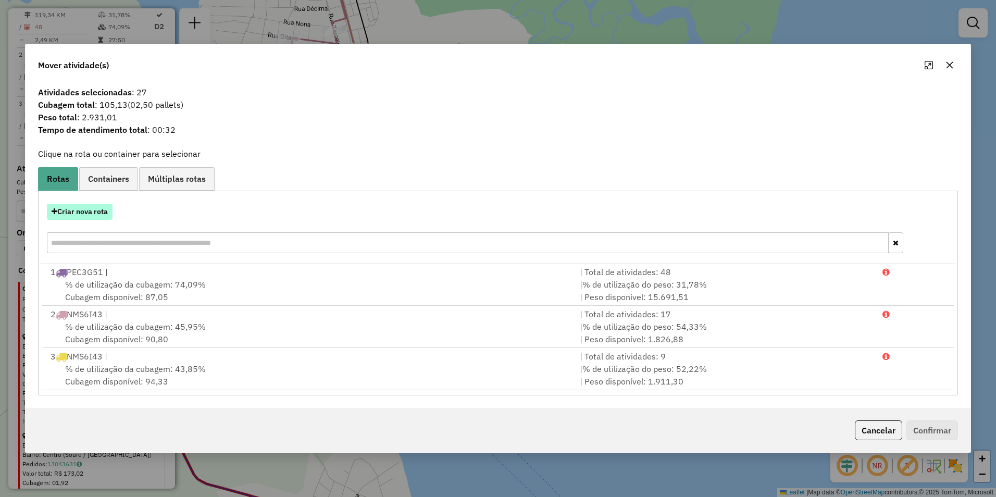
click at [76, 212] on button "Criar nova rota" at bounding box center [80, 212] width 66 height 16
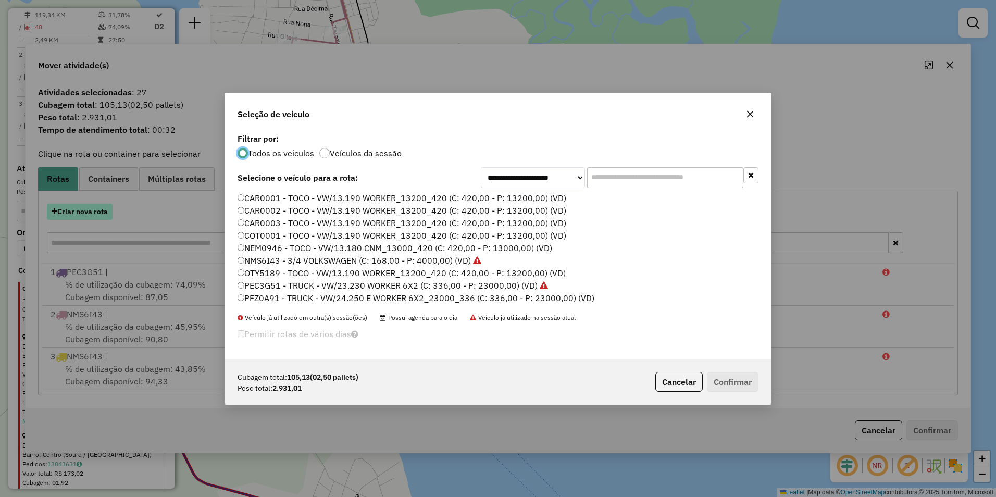
scroll to position [6, 3]
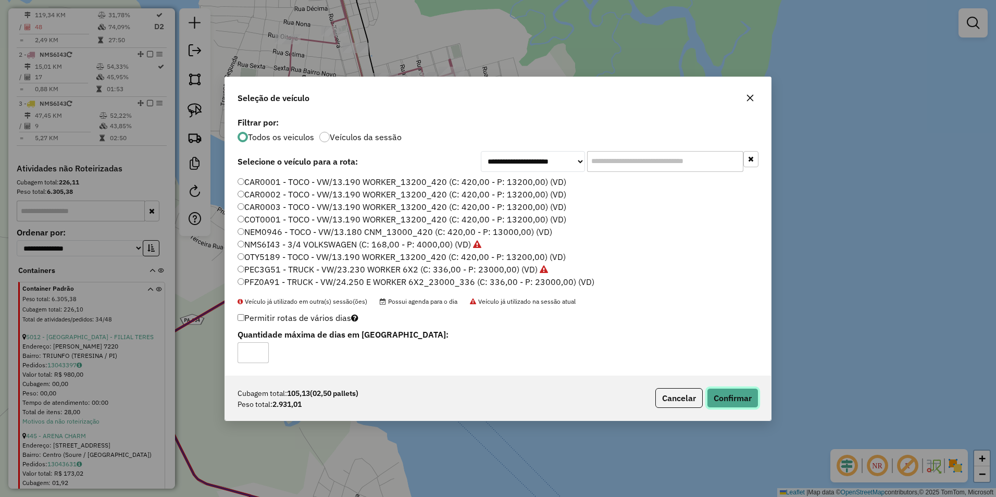
click at [740, 401] on button "Confirmar" at bounding box center [733, 398] width 52 height 20
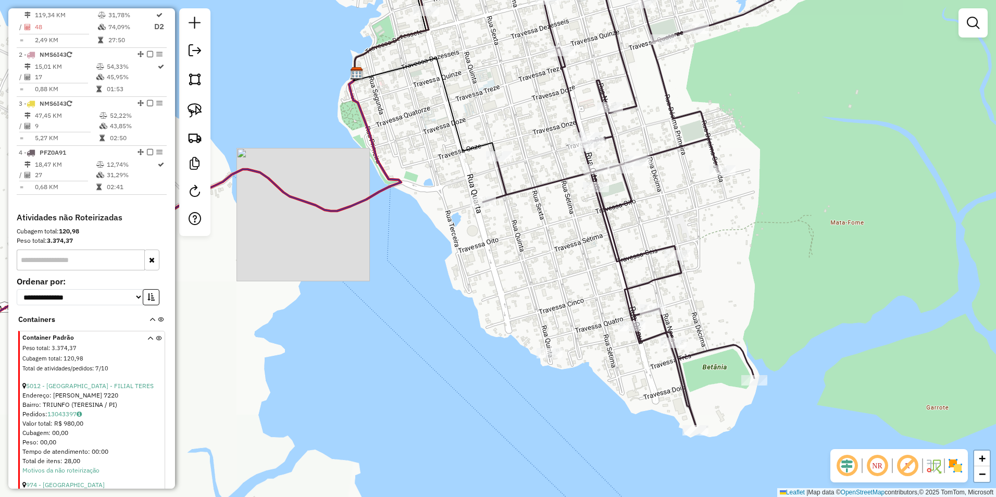
drag, startPoint x: 419, startPoint y: 381, endPoint x: 317, endPoint y: 223, distance: 188.4
click at [401, 256] on div "Janela de atendimento Grade de atendimento Capacidade Transportadoras Veículos …" at bounding box center [498, 248] width 996 height 497
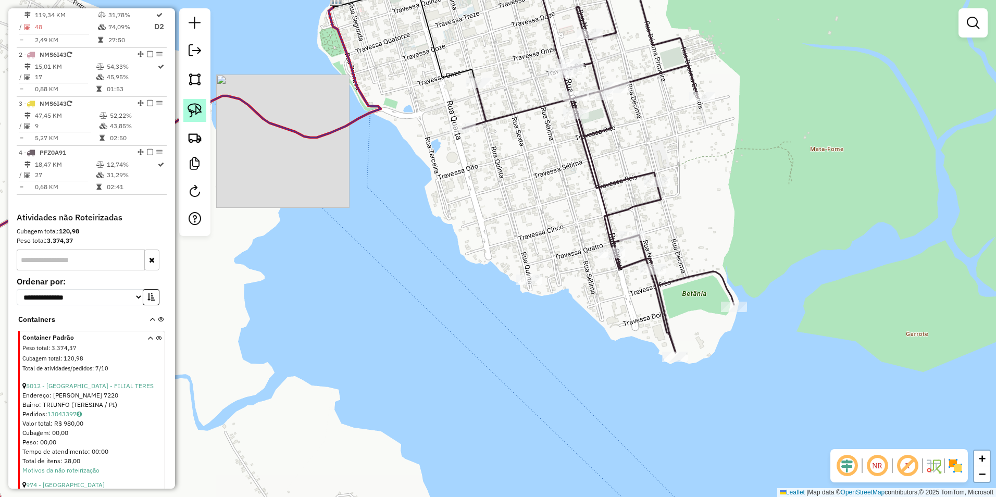
drag, startPoint x: 198, startPoint y: 112, endPoint x: 199, endPoint y: 118, distance: 5.8
click at [198, 112] on img at bounding box center [194, 110] width 15 height 15
drag, startPoint x: 504, startPoint y: 258, endPoint x: 565, endPoint y: 279, distance: 64.9
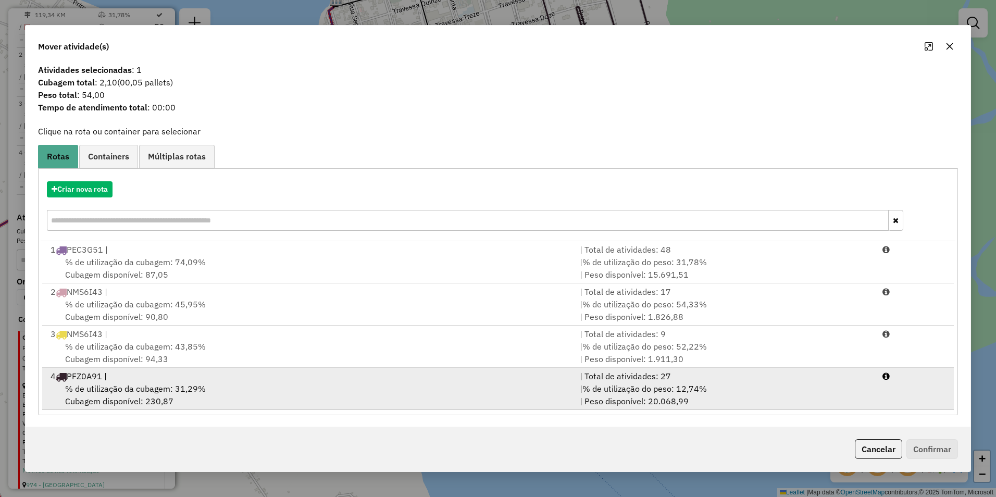
scroll to position [5, 0]
click at [280, 386] on div "% de utilização da cubagem: 31,29% Cubagem disponível: 230,87" at bounding box center [308, 393] width 529 height 25
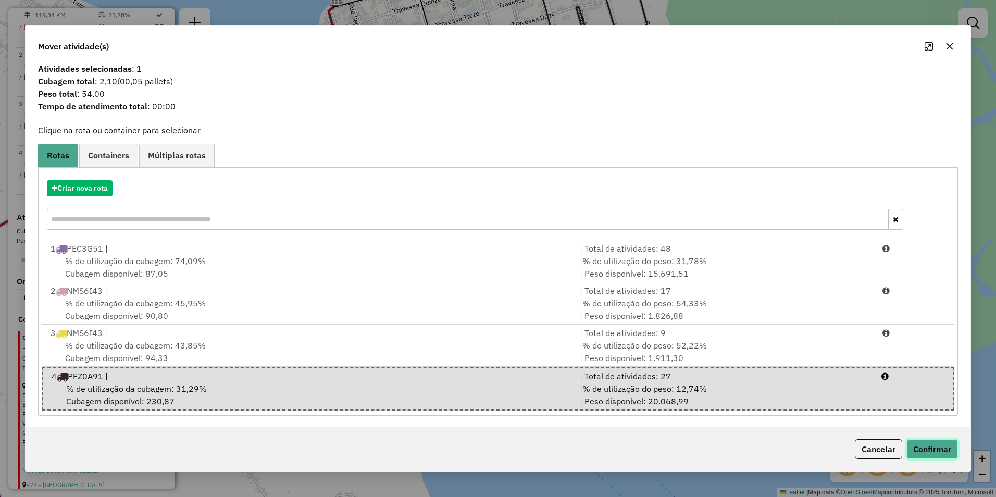
click at [927, 450] on button "Confirmar" at bounding box center [932, 449] width 52 height 20
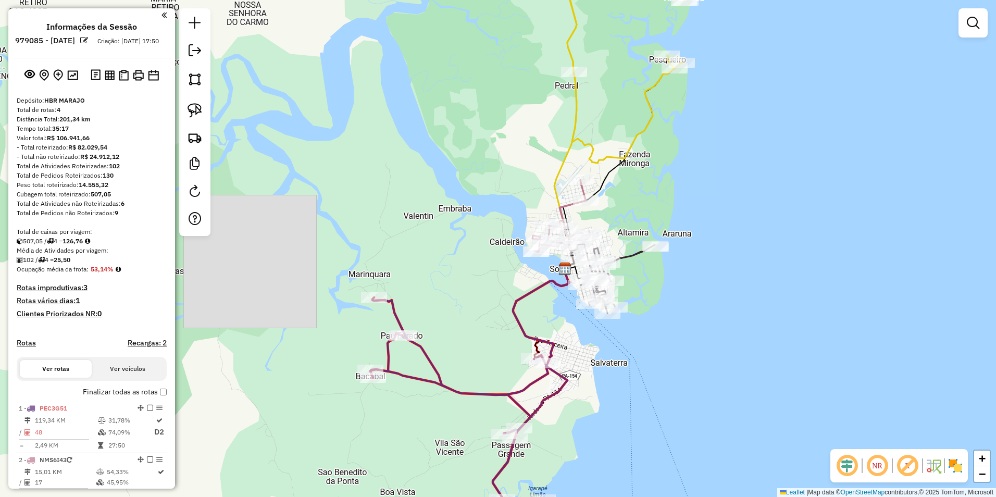
scroll to position [0, 0]
click at [133, 81] on img at bounding box center [138, 75] width 11 height 11
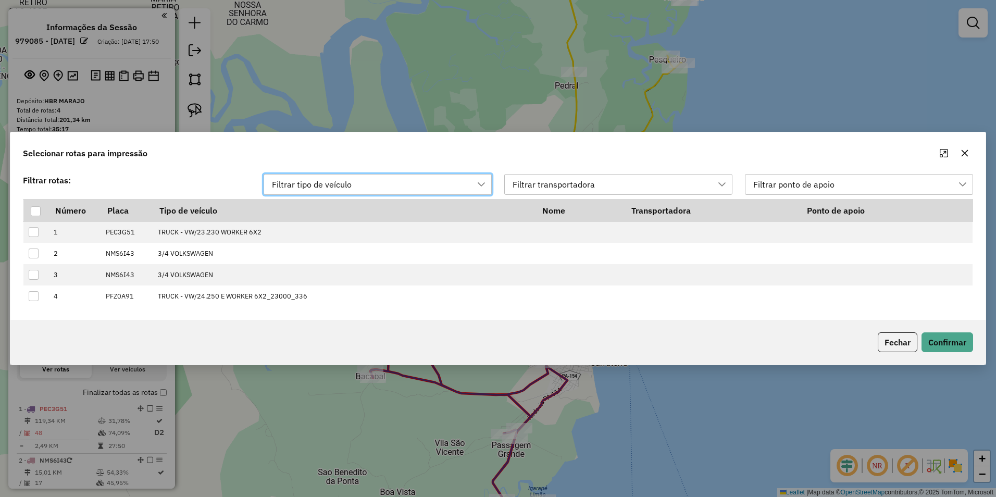
scroll to position [8, 47]
click at [29, 210] on th at bounding box center [35, 210] width 25 height 22
click at [37, 212] on div at bounding box center [36, 211] width 10 height 10
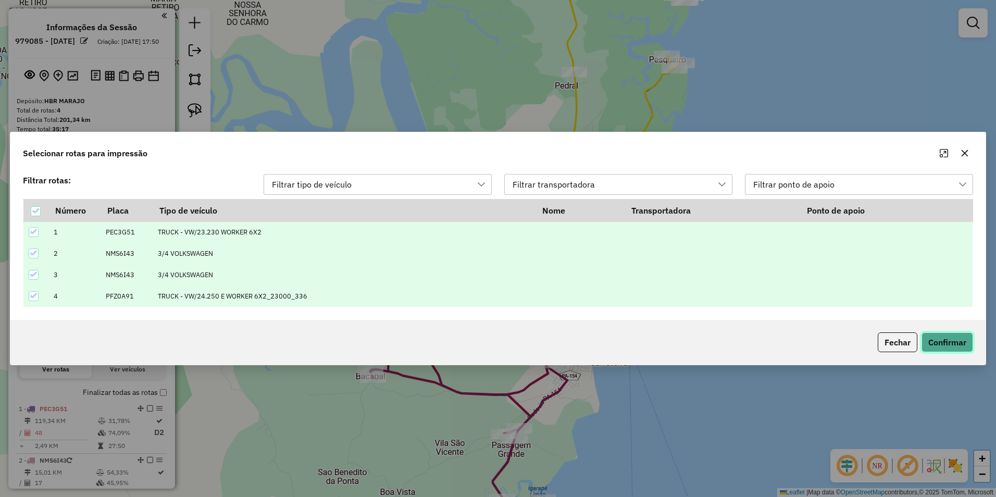
click at [956, 341] on button "Confirmar" at bounding box center [947, 342] width 52 height 20
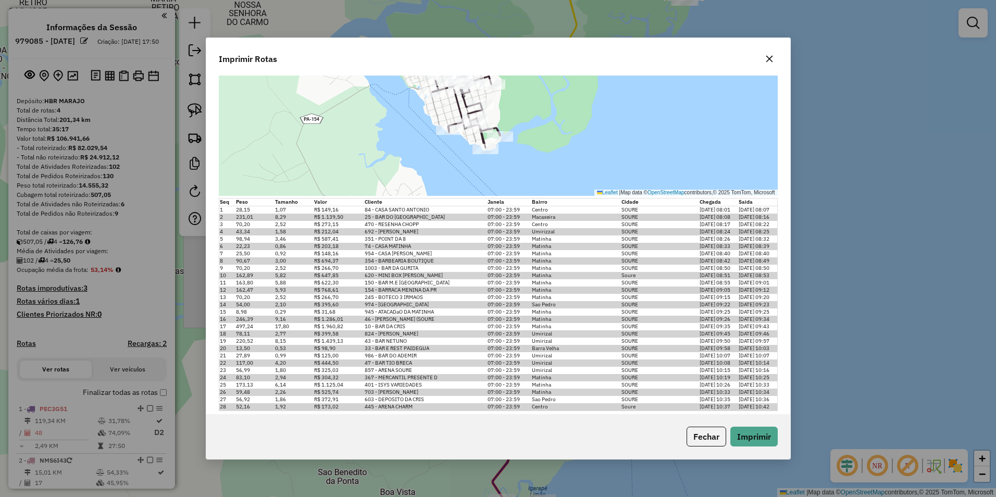
scroll to position [1519, 0]
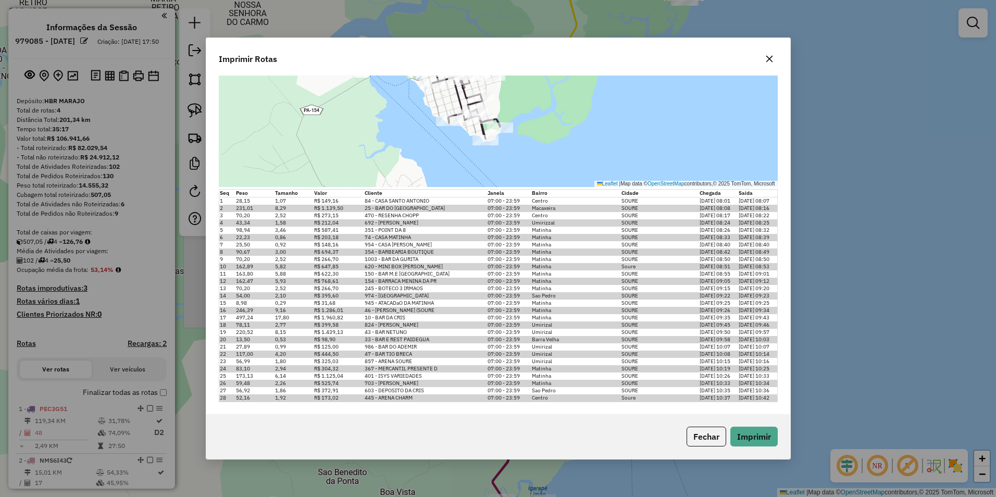
drag, startPoint x: 766, startPoint y: 224, endPoint x: 486, endPoint y: 235, distance: 279.9
click at [486, 235] on tbody "1 28,15 1,07 R$ 149,16 84 - CASA SANTO ANTONIO 07:00 - 23:59 Centro SOURE 13/08…" at bounding box center [498, 299] width 558 height 205
drag, startPoint x: 486, startPoint y: 235, endPoint x: 367, endPoint y: 302, distance: 136.9
click at [367, 303] on td "945 - ATACADaO DA MATINHA" at bounding box center [425, 302] width 123 height 7
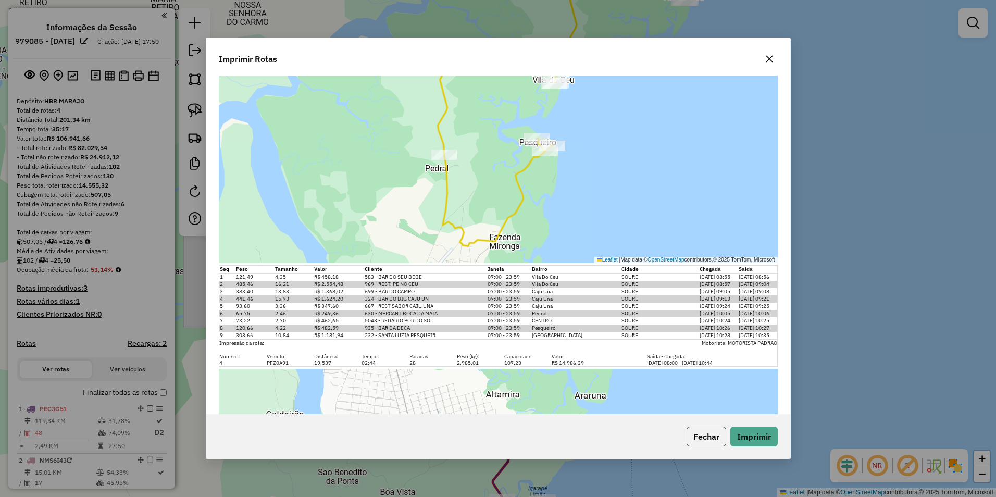
scroll to position [999, 0]
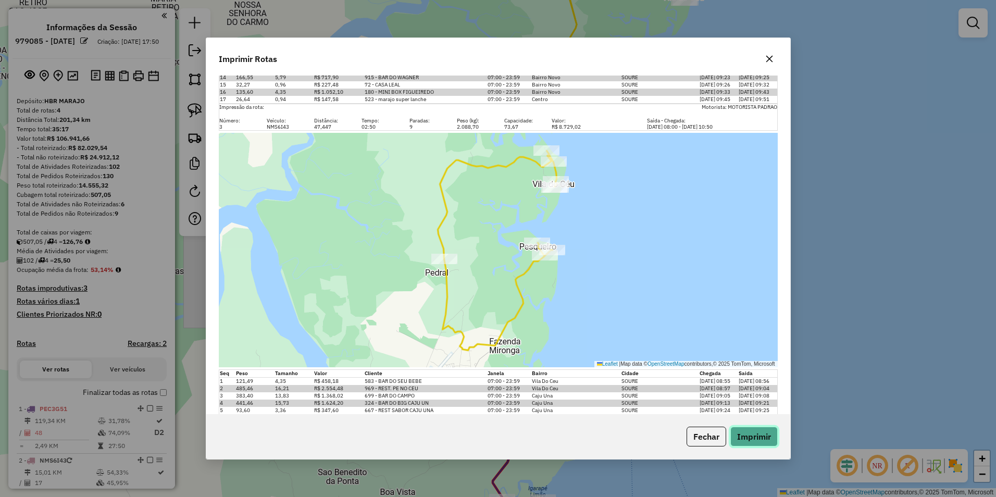
click at [767, 438] on button "Imprimir" at bounding box center [753, 437] width 47 height 20
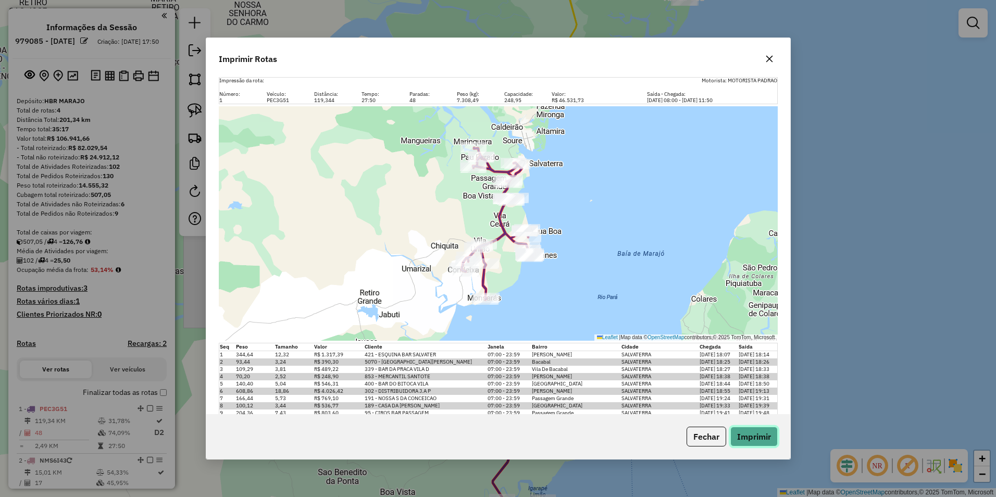
scroll to position [0, 0]
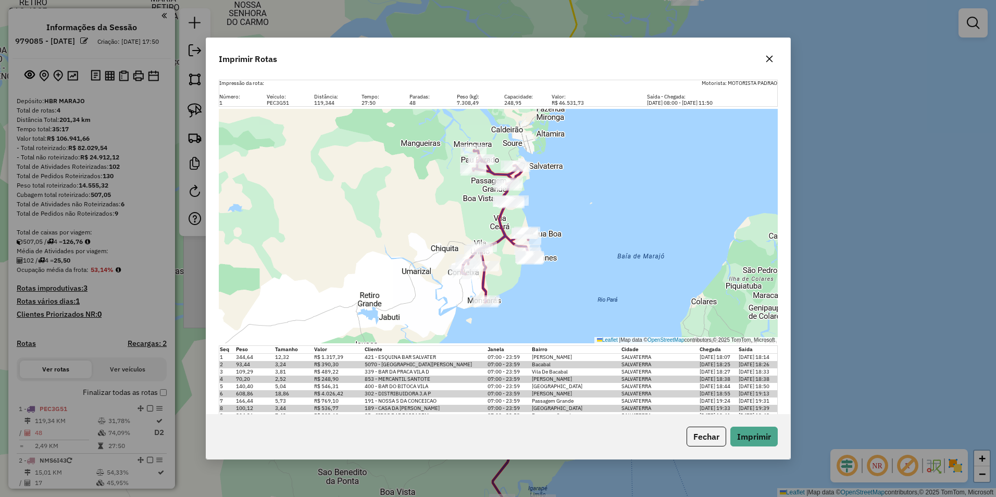
click at [663, 142] on div "Leaflet | Map data © OpenStreetMap contributors,© 2025 TomTom, Microsoft" at bounding box center [498, 226] width 559 height 234
click at [771, 59] on icon "button" at bounding box center [769, 59] width 8 height 8
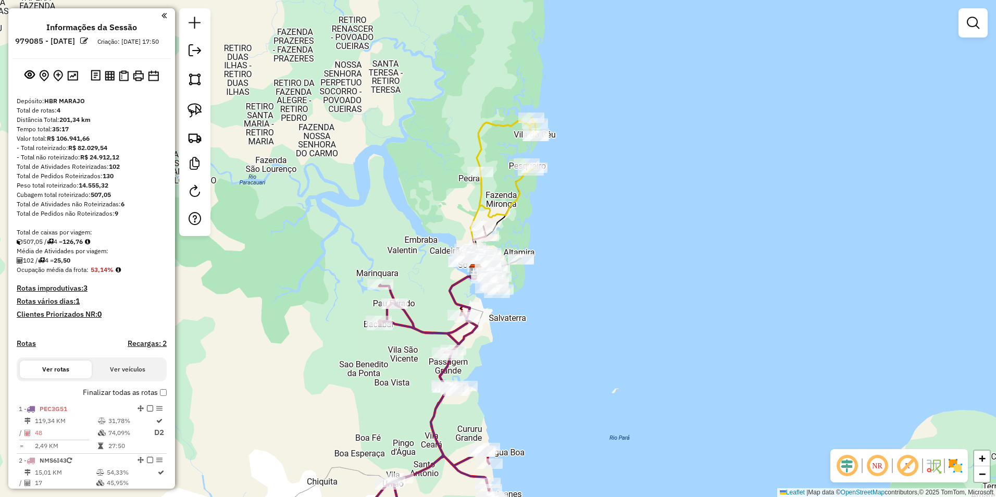
drag, startPoint x: 526, startPoint y: 360, endPoint x: 537, endPoint y: 158, distance: 202.9
click at [538, 159] on div "Janela de atendimento Grade de atendimento Capacidade Transportadoras Veículos …" at bounding box center [498, 248] width 996 height 497
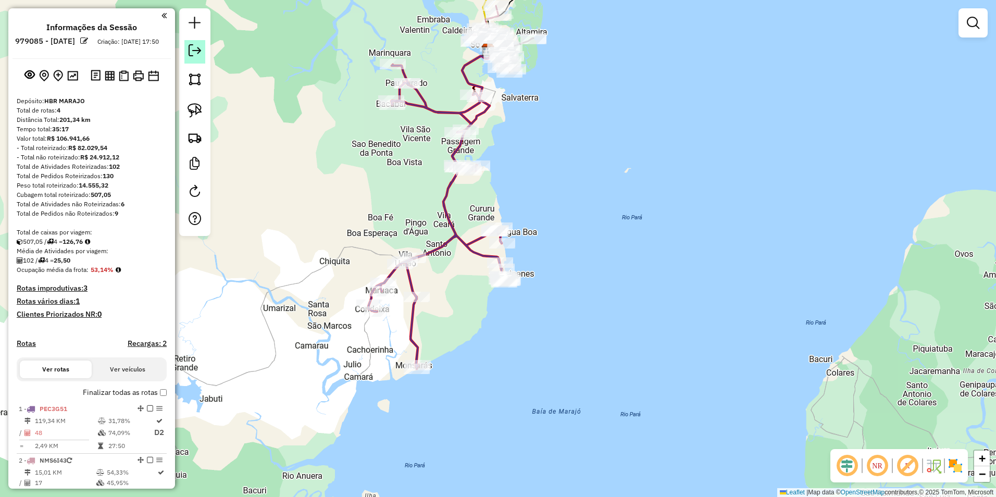
click at [194, 52] on em at bounding box center [195, 50] width 12 height 12
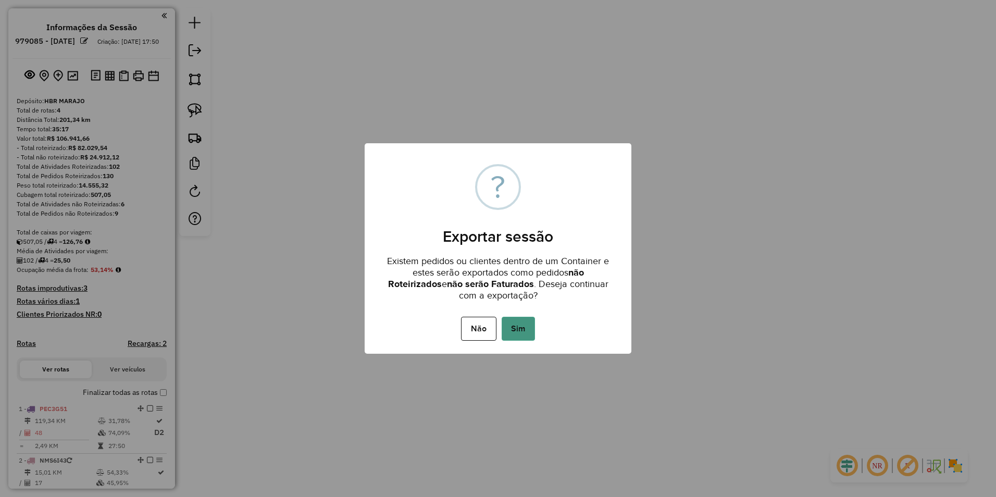
click at [518, 329] on button "Sim" at bounding box center [518, 329] width 33 height 24
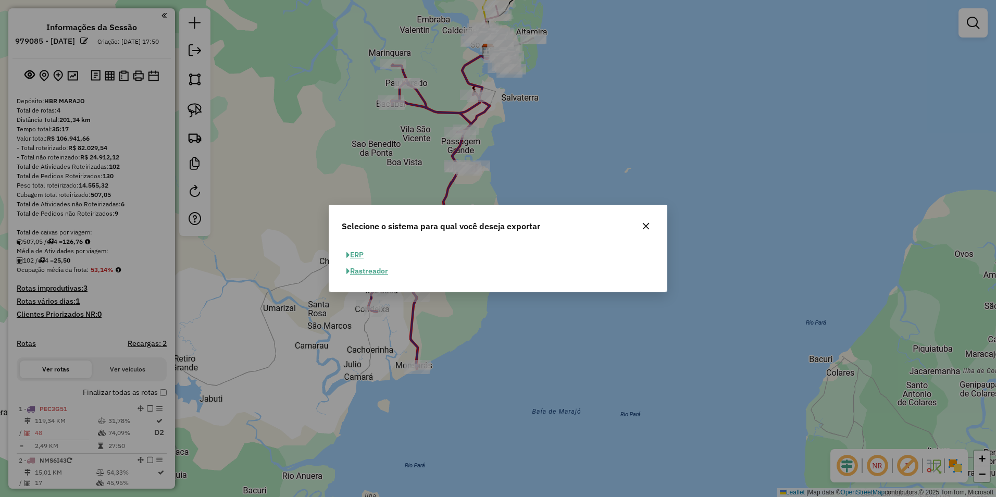
click at [359, 256] on button "ERP" at bounding box center [355, 255] width 27 height 16
select select "**"
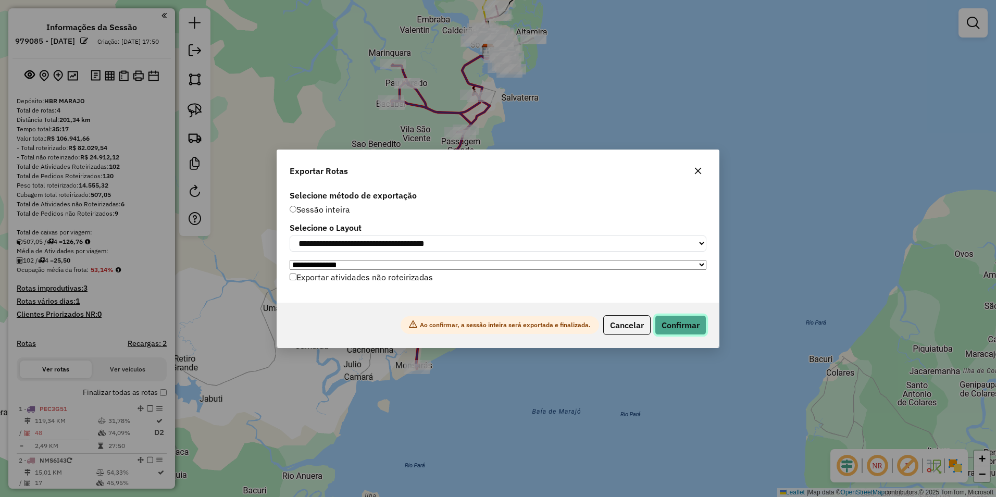
click at [670, 326] on button "Confirmar" at bounding box center [681, 325] width 52 height 20
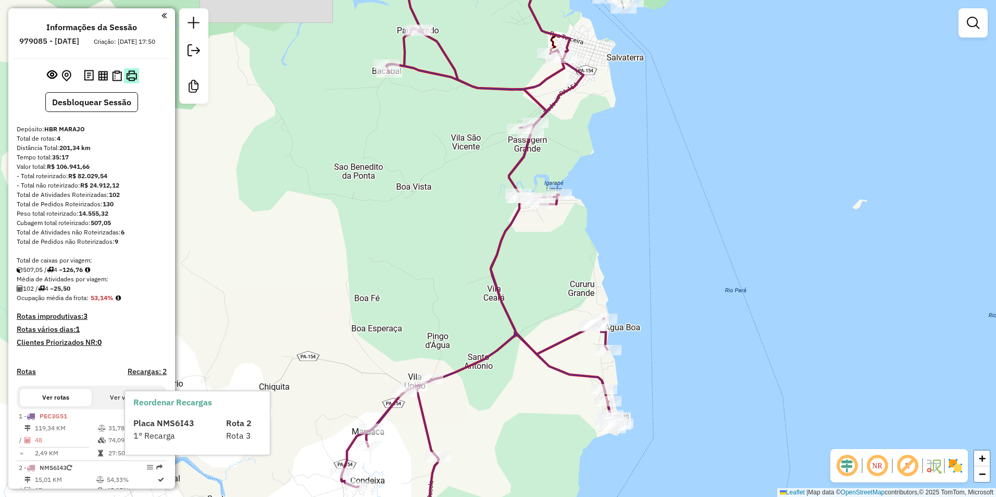
click at [131, 81] on img at bounding box center [131, 75] width 11 height 11
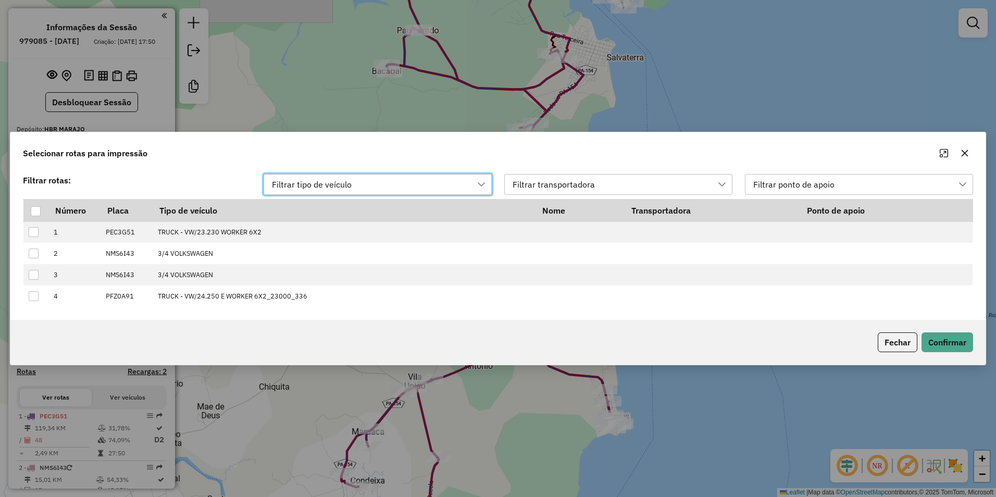
scroll to position [8, 47]
click at [33, 208] on div at bounding box center [36, 211] width 10 height 10
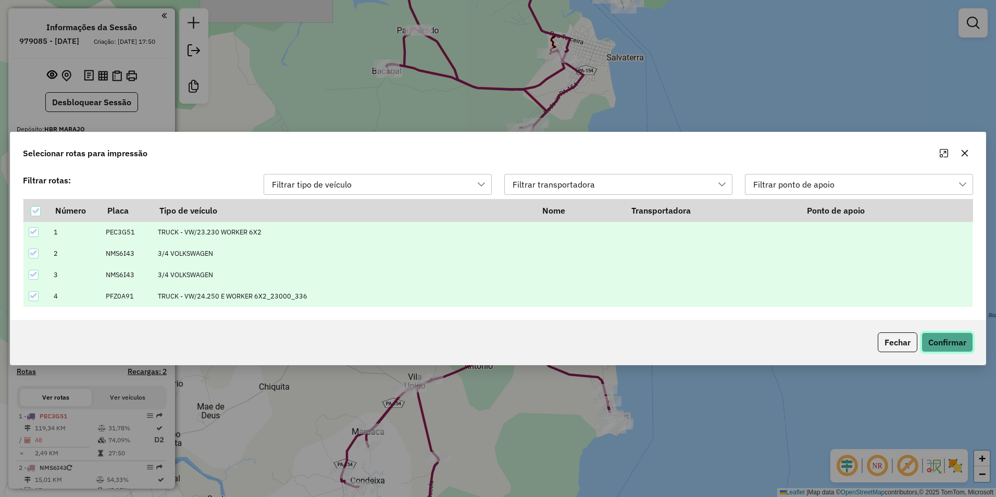
click at [964, 337] on button "Confirmar" at bounding box center [947, 342] width 52 height 20
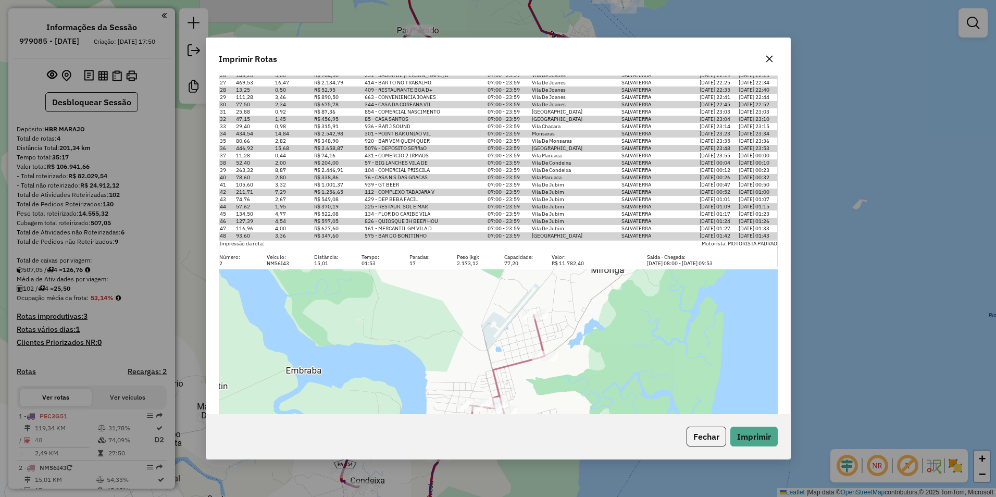
scroll to position [469, 0]
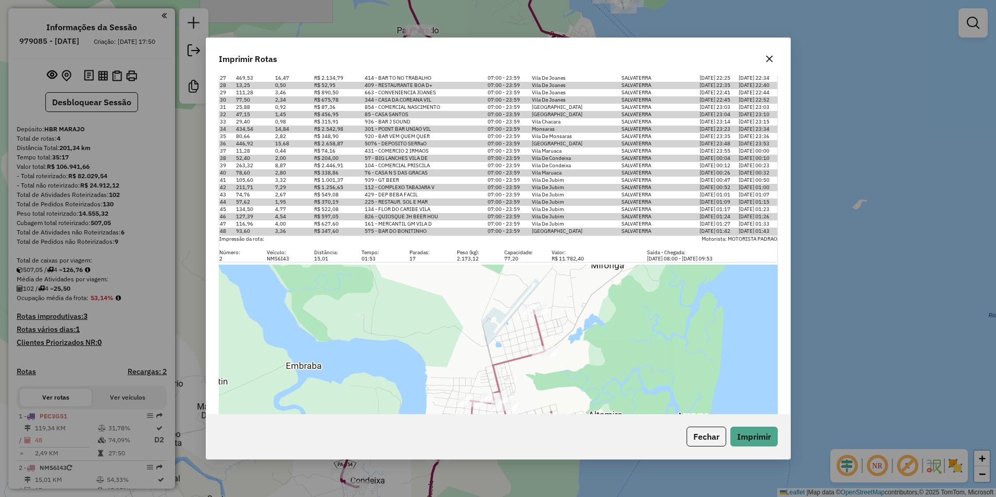
click at [865, 202] on div "Imprimir Rotas Impressão da rota: Motorista: MOTORISTA PADRAO Número: Veículo: …" at bounding box center [498, 248] width 996 height 497
